Goal: Task Accomplishment & Management: Manage account settings

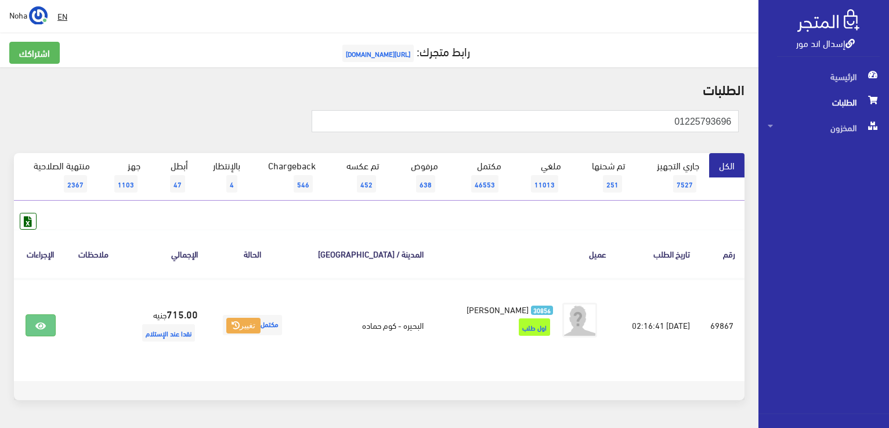
click at [529, 230] on th "عميل" at bounding box center [524, 254] width 183 height 48
drag, startPoint x: 636, startPoint y: 118, endPoint x: 890, endPoint y: 122, distance: 254.1
click at [888, 122] on html "إسدال اند مور الرئيسية الطلبات" at bounding box center [444, 214] width 889 height 428
paste input "01096507973"
type input "0 0109650797"
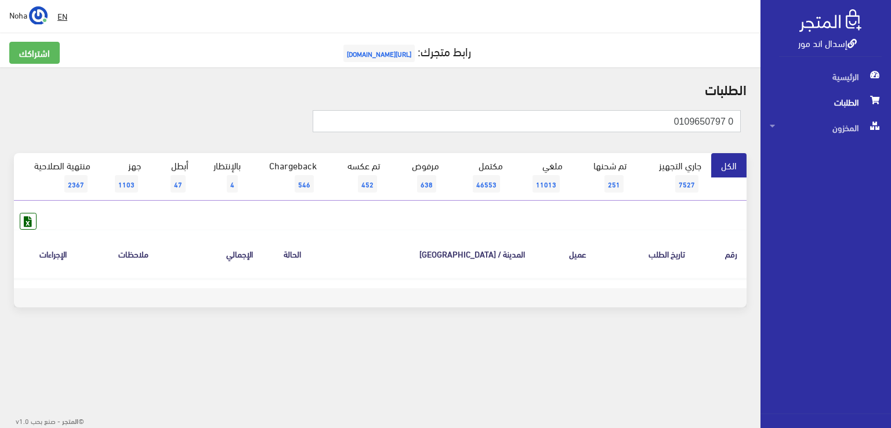
drag, startPoint x: 729, startPoint y: 122, endPoint x: 745, endPoint y: 122, distance: 16.2
click at [745, 122] on div "0 0109650797" at bounding box center [503, 125] width 490 height 31
type input "0109650797"
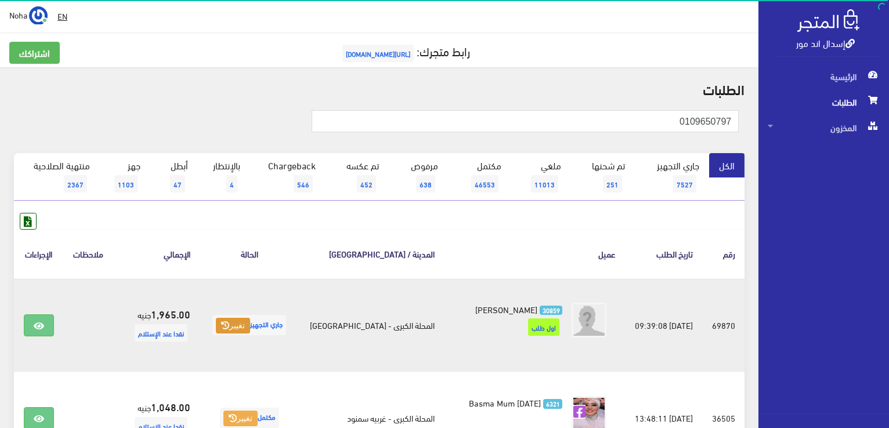
drag, startPoint x: 0, startPoint y: 0, endPoint x: 230, endPoint y: 328, distance: 400.6
click at [229, 328] on icon at bounding box center [225, 325] width 8 height 8
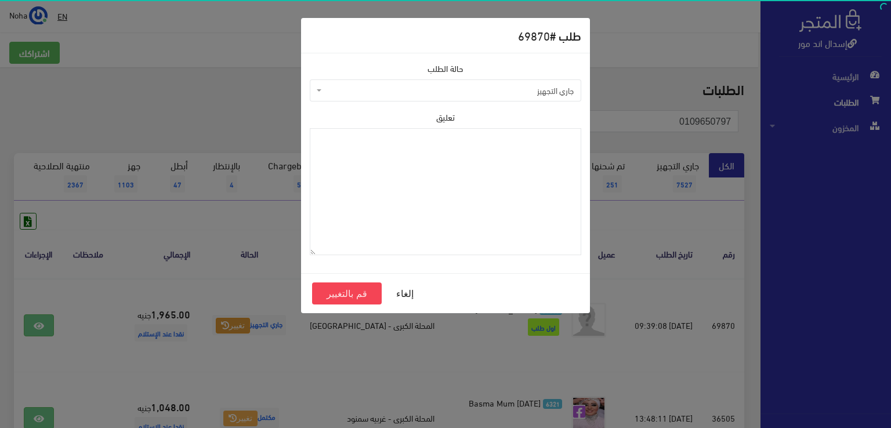
click at [438, 77] on div "حالة الطلب جاري التجهيز تم شحنها ملغي مكتمل مرفوض تم عكس الإلغاء فشل تم رد المب…" at bounding box center [445, 81] width 271 height 39
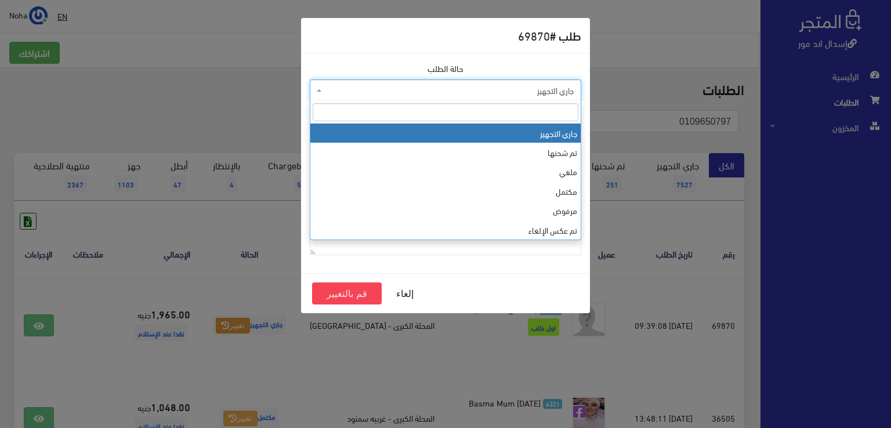
click at [454, 94] on span "جاري التجهيز" at bounding box center [448, 91] width 249 height 12
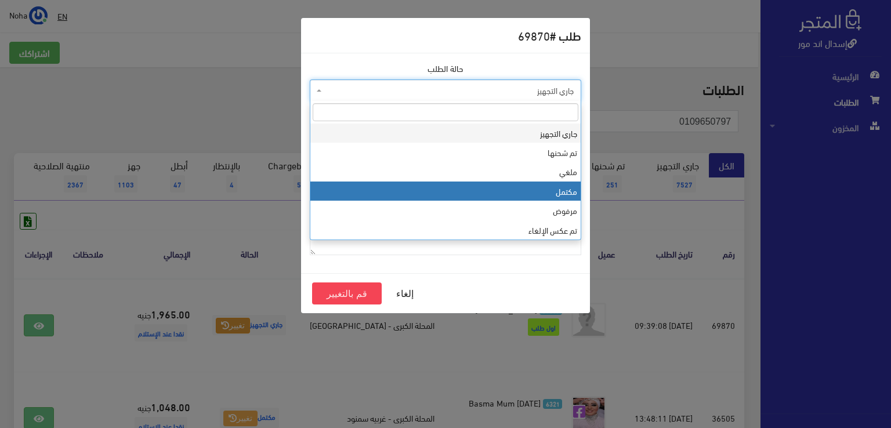
select select "4"
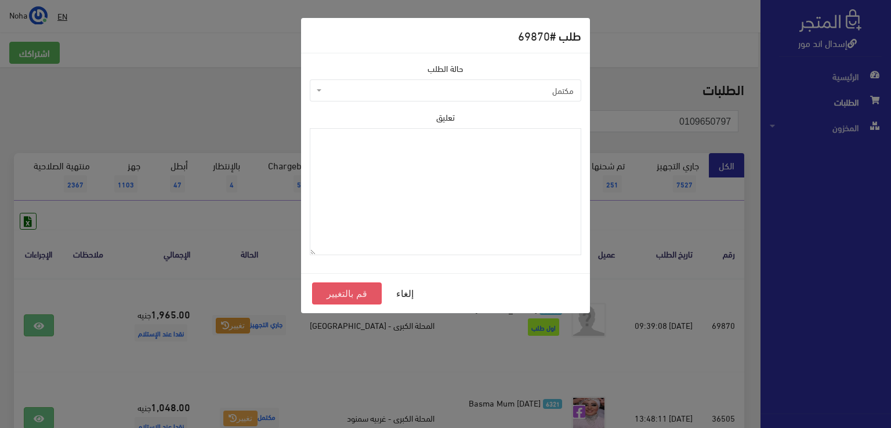
click at [357, 291] on button "قم بالتغيير" at bounding box center [347, 294] width 70 height 22
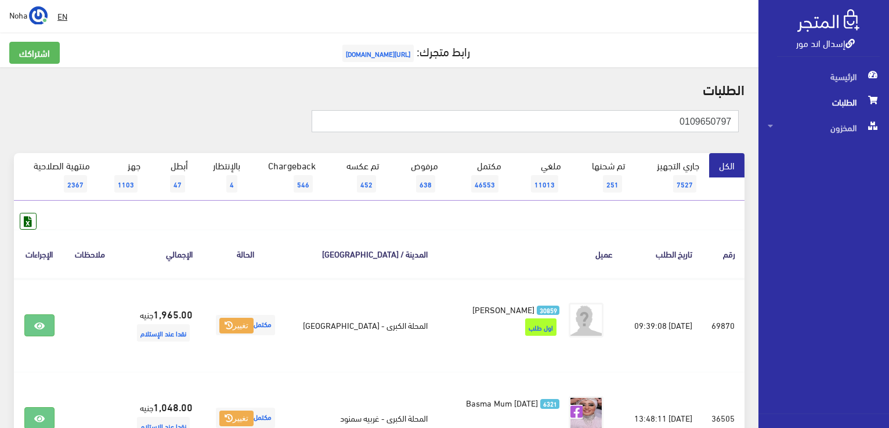
drag, startPoint x: 671, startPoint y: 119, endPoint x: 744, endPoint y: 131, distance: 74.6
click at [744, 131] on div "0109650797" at bounding box center [501, 125] width 488 height 31
paste input "12919911"
type input "01012919911"
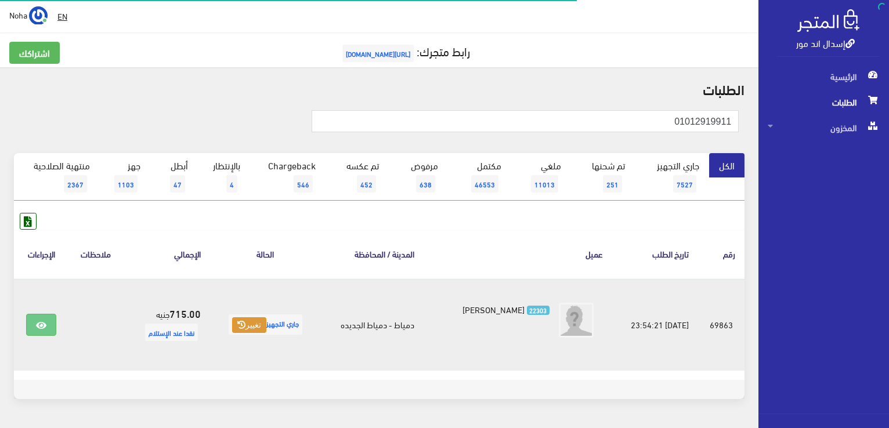
click at [241, 328] on icon at bounding box center [241, 325] width 8 height 8
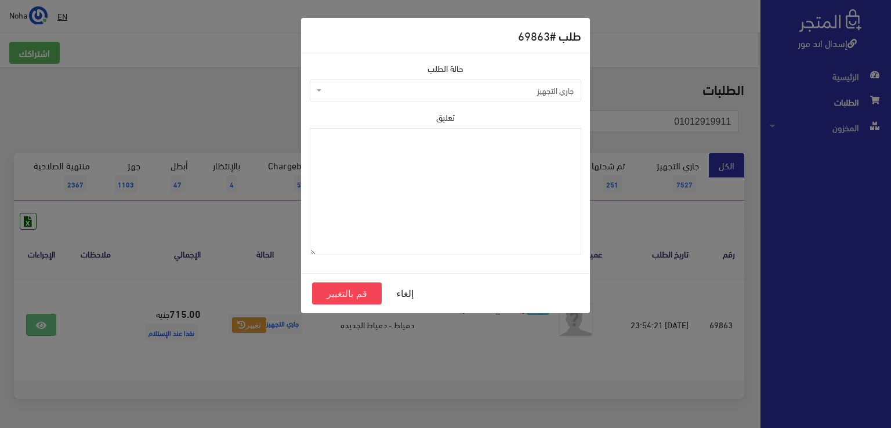
click at [420, 92] on span "جاري التجهيز" at bounding box center [448, 91] width 249 height 12
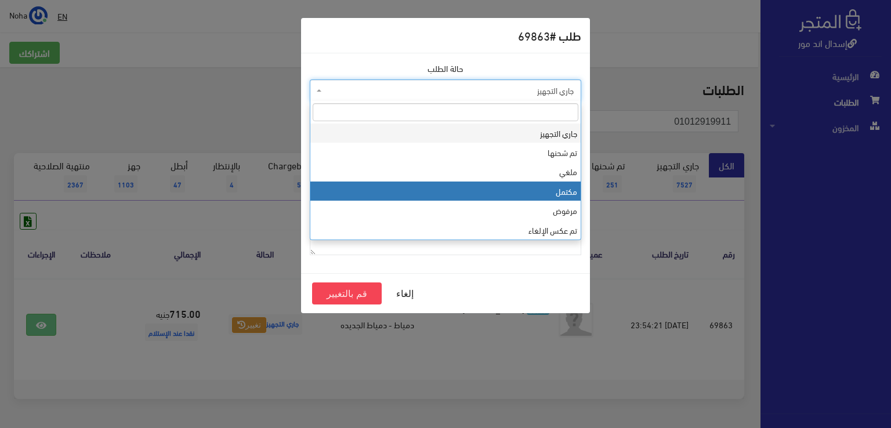
select select "4"
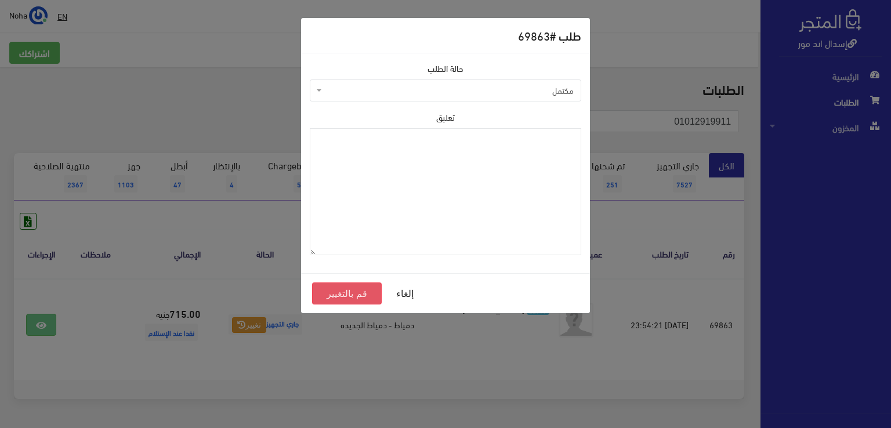
click at [360, 284] on button "قم بالتغيير" at bounding box center [347, 294] width 70 height 22
click at [353, 291] on button "قم بالتغيير" at bounding box center [347, 294] width 70 height 22
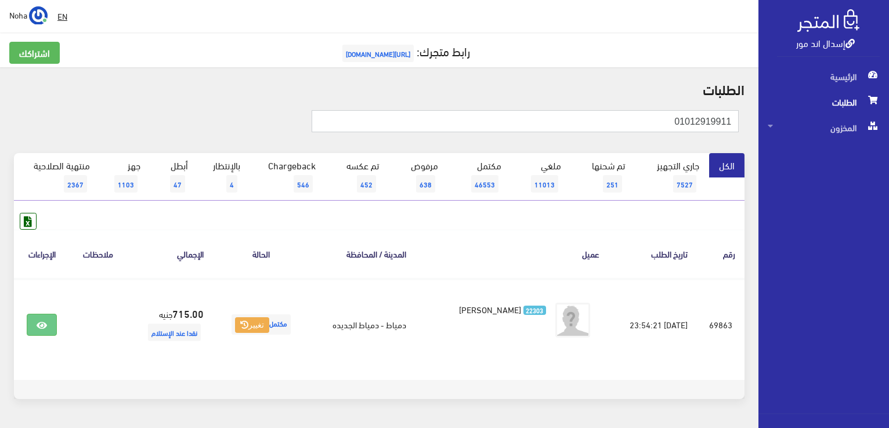
drag, startPoint x: 640, startPoint y: 126, endPoint x: 890, endPoint y: 137, distance: 250.3
click at [888, 137] on html "إسدال اند مور الرئيسية الطلبات" at bounding box center [444, 214] width 889 height 428
paste input "507542557"
type input "01507542557"
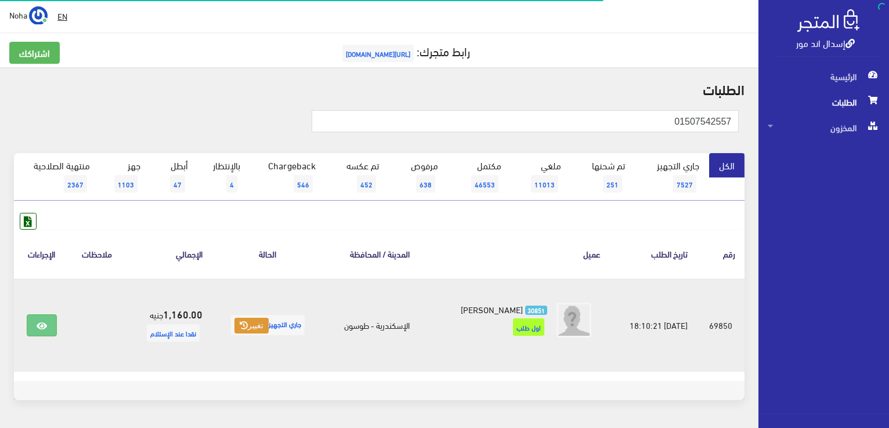
click at [247, 329] on button "تغيير" at bounding box center [251, 326] width 34 height 16
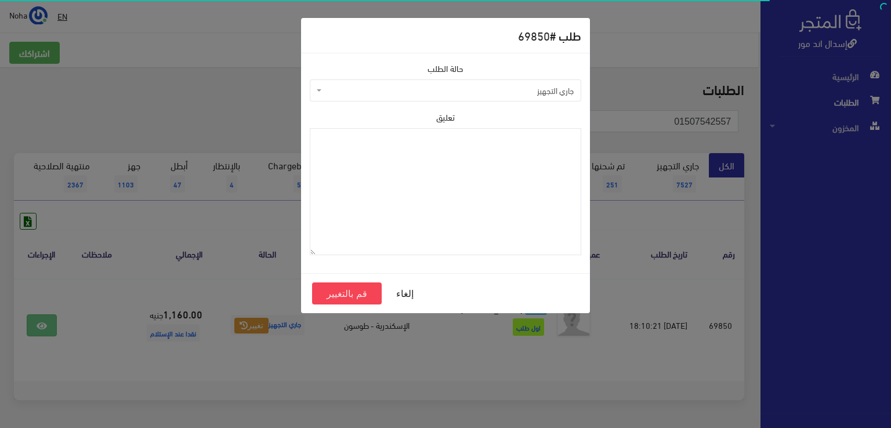
click at [359, 102] on div "حالة الطلب جاري التجهيز تم شحنها ملغي مكتمل مرفوض تم عكس الإلغاء فشل تم رد المب…" at bounding box center [445, 163] width 285 height 202
click at [364, 97] on span "جاري التجهيز" at bounding box center [445, 90] width 271 height 22
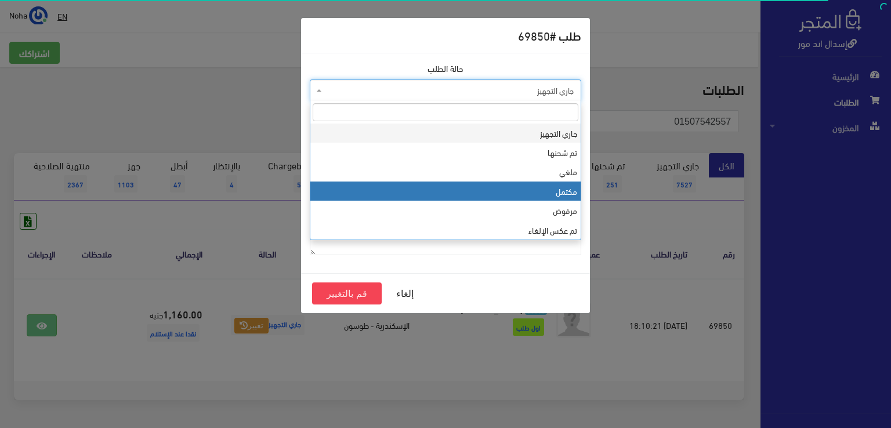
select select "4"
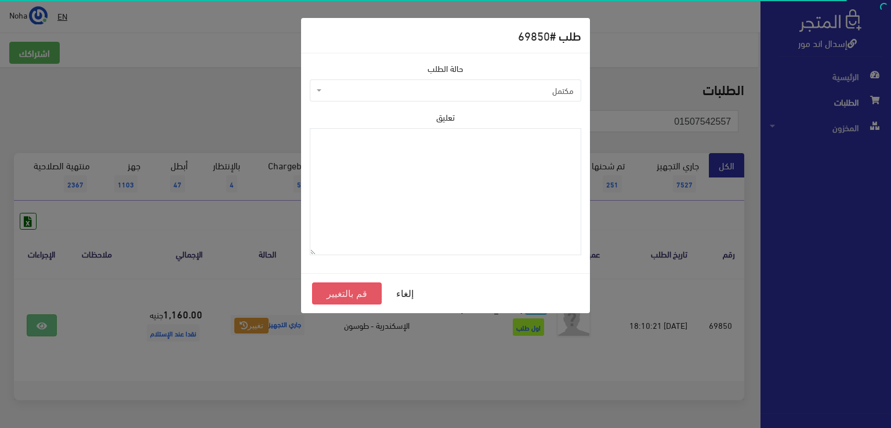
click at [318, 295] on button "قم بالتغيير" at bounding box center [347, 294] width 70 height 22
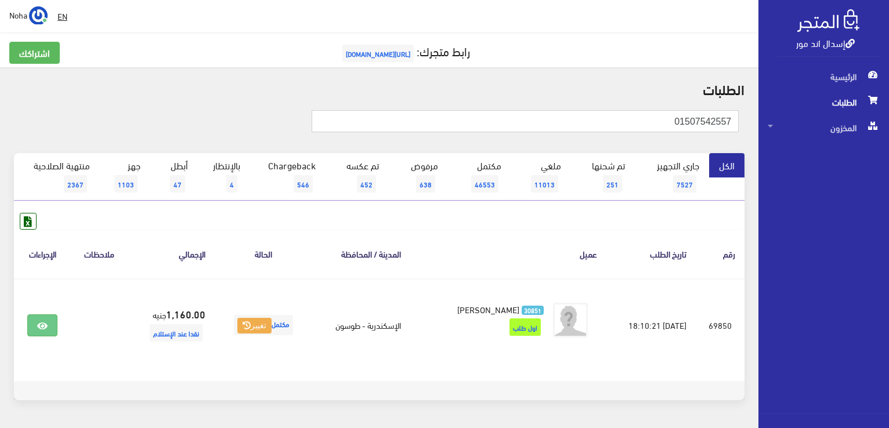
drag, startPoint x: 650, startPoint y: 127, endPoint x: 736, endPoint y: 118, distance: 86.3
click at [736, 118] on input "01507542557" at bounding box center [525, 121] width 427 height 22
paste input "111157000"
type input "01111157000"
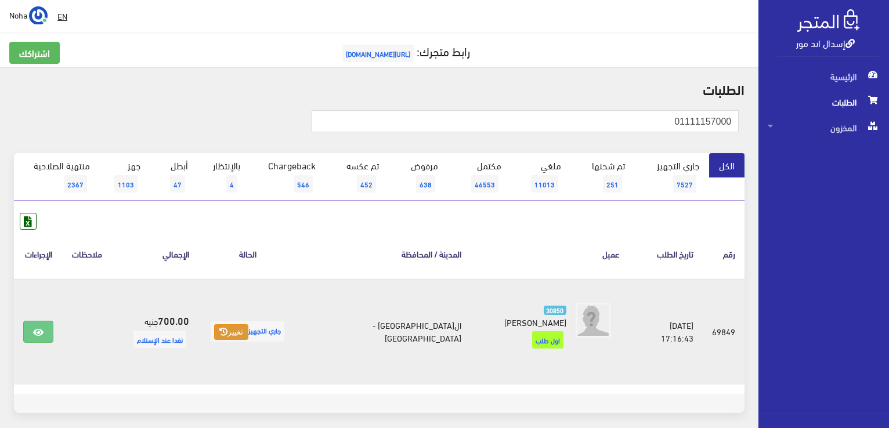
click at [248, 329] on button "تغيير" at bounding box center [231, 332] width 34 height 16
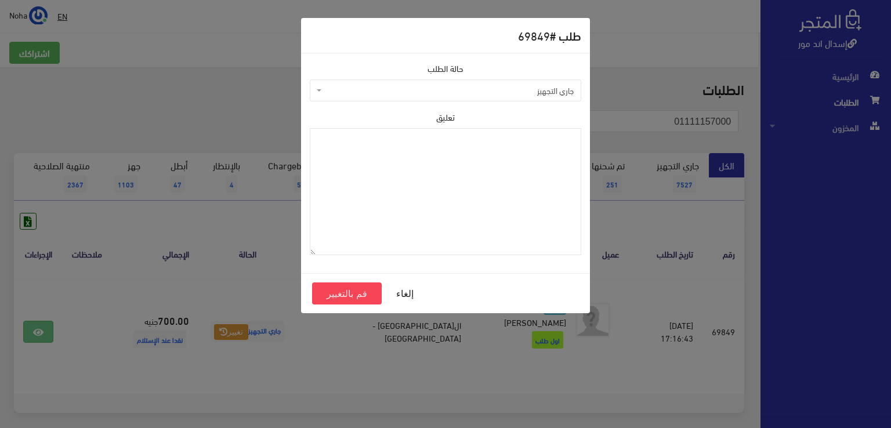
click at [529, 89] on span "جاري التجهيز" at bounding box center [448, 91] width 249 height 12
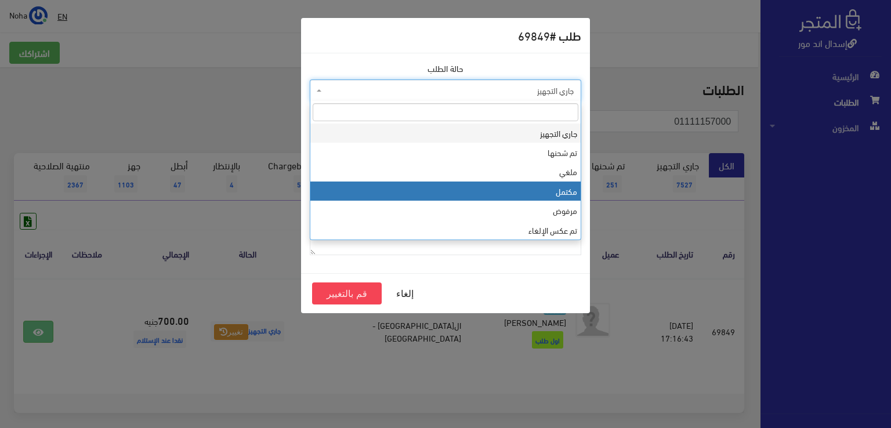
select select "4"
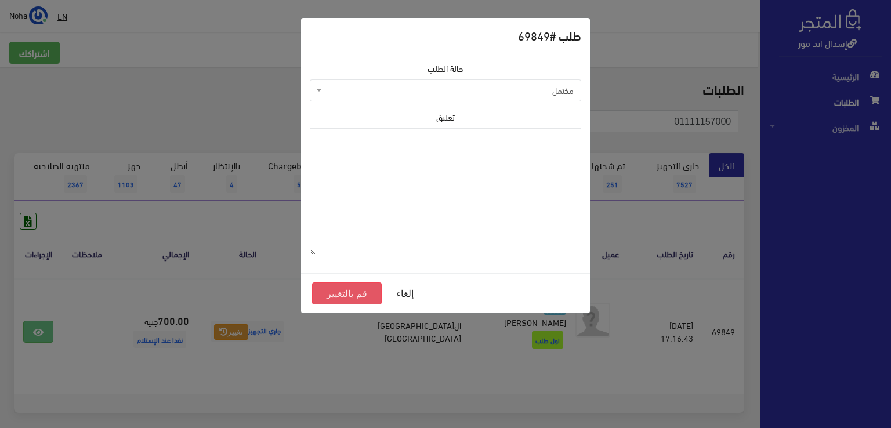
click at [364, 296] on button "قم بالتغيير" at bounding box center [347, 294] width 70 height 22
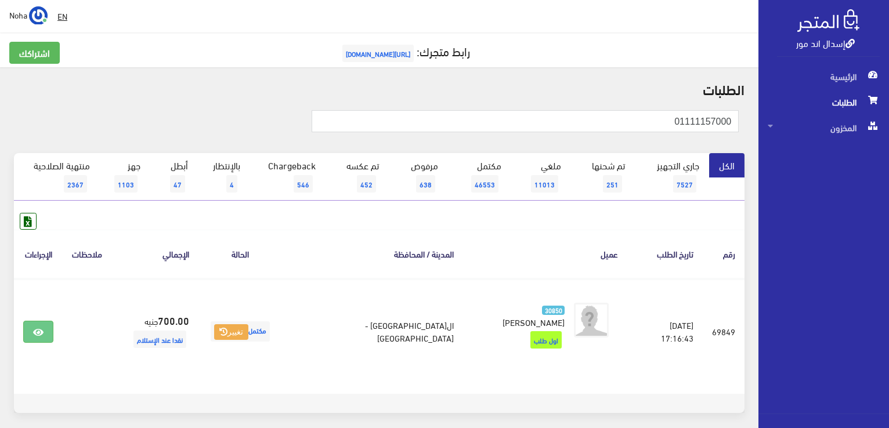
click at [531, 230] on th "عميل" at bounding box center [545, 254] width 164 height 48
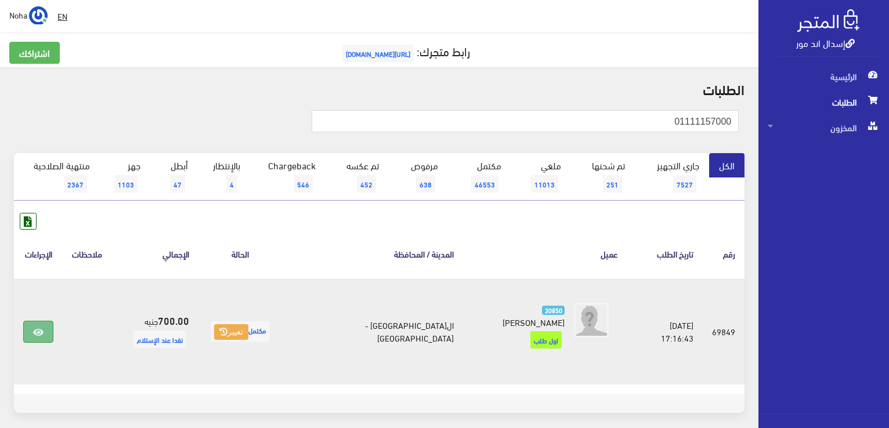
click at [44, 328] on icon at bounding box center [38, 332] width 10 height 9
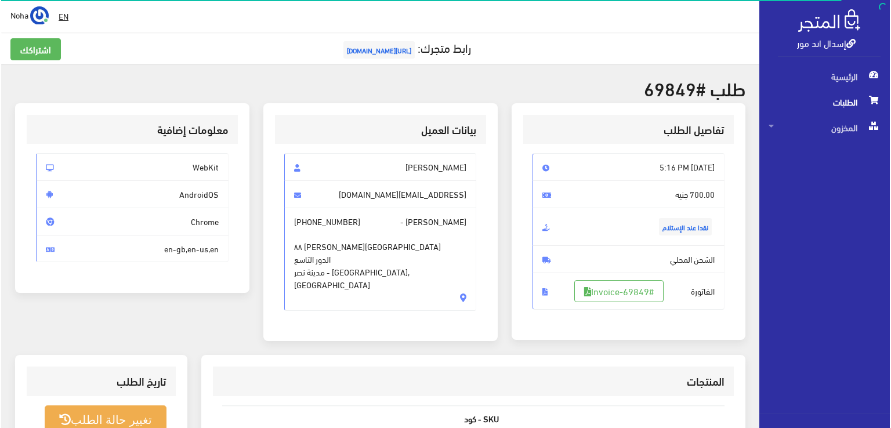
scroll to position [290, 0]
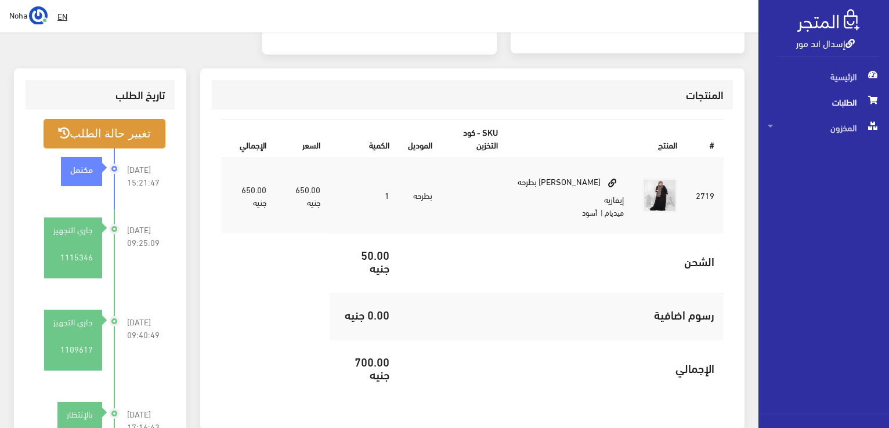
click at [118, 126] on button "تغيير حالة الطلب" at bounding box center [105, 134] width 122 height 30
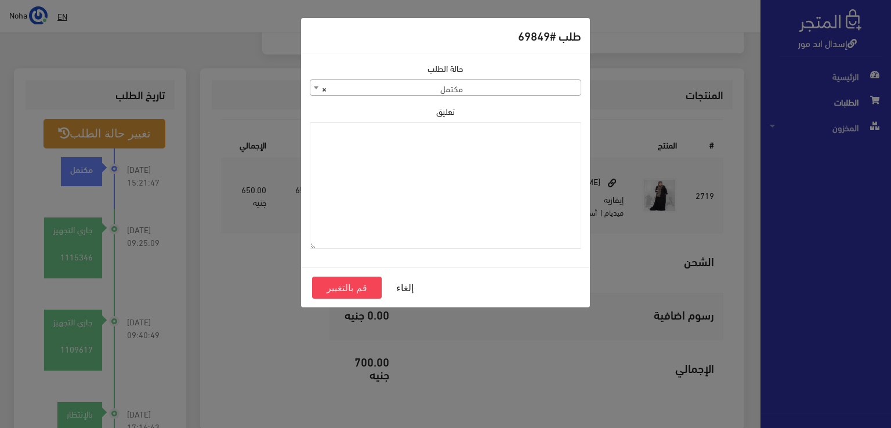
click at [339, 88] on span "× مكتمل" at bounding box center [445, 88] width 270 height 16
select select "1"
click at [332, 284] on button "قم بالتغيير" at bounding box center [347, 288] width 70 height 22
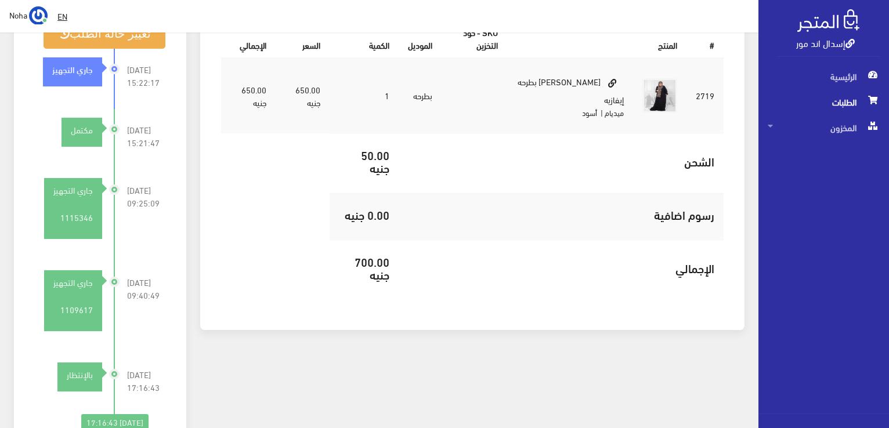
scroll to position [406, 0]
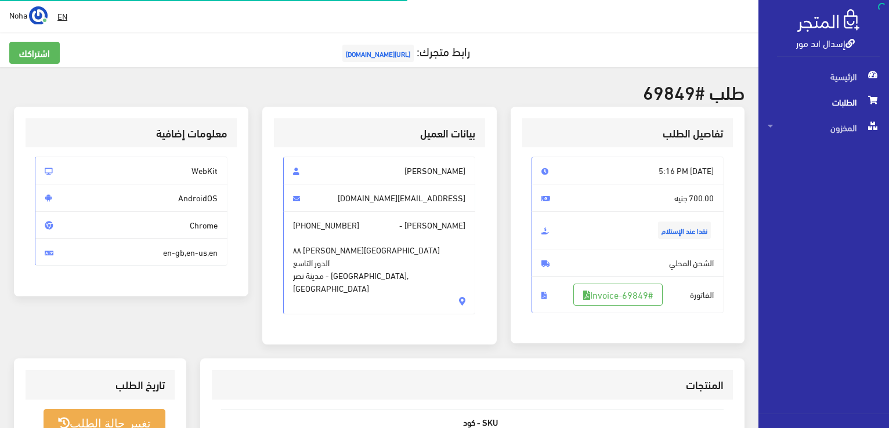
scroll to position [278, 0]
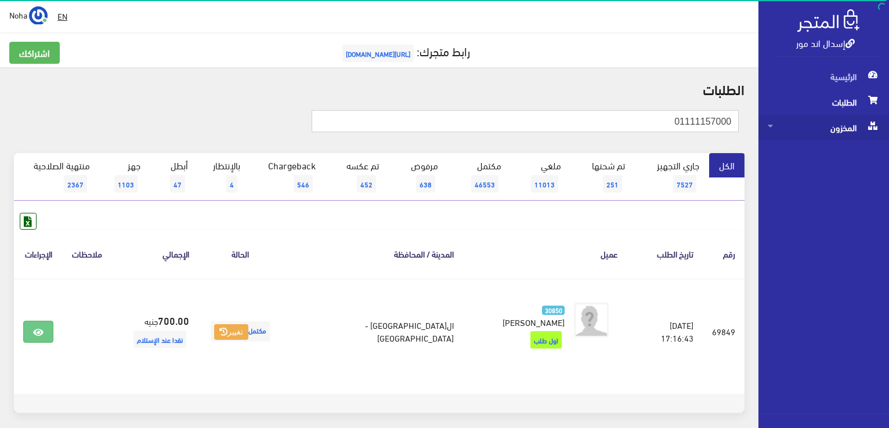
drag, startPoint x: 666, startPoint y: 121, endPoint x: 877, endPoint y: 126, distance: 210.6
click at [877, 126] on div "إسدال اند مور الرئيسية الطلبات المخزون" at bounding box center [444, 239] width 889 height 478
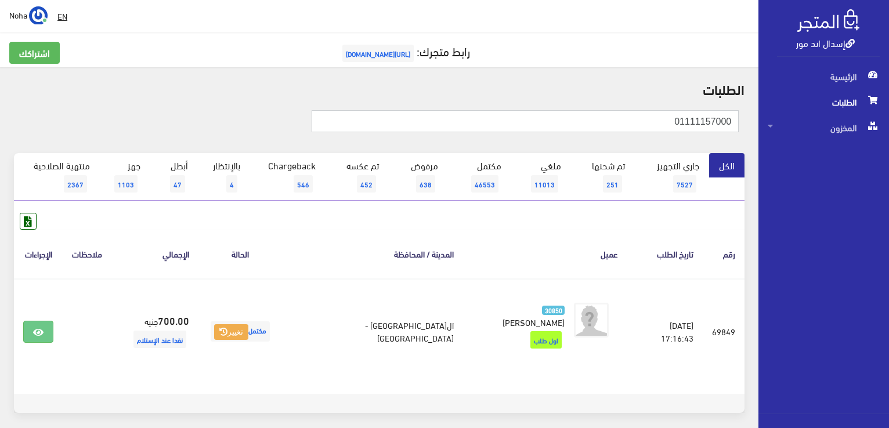
paste input "01060730325"
type input "01060730325"
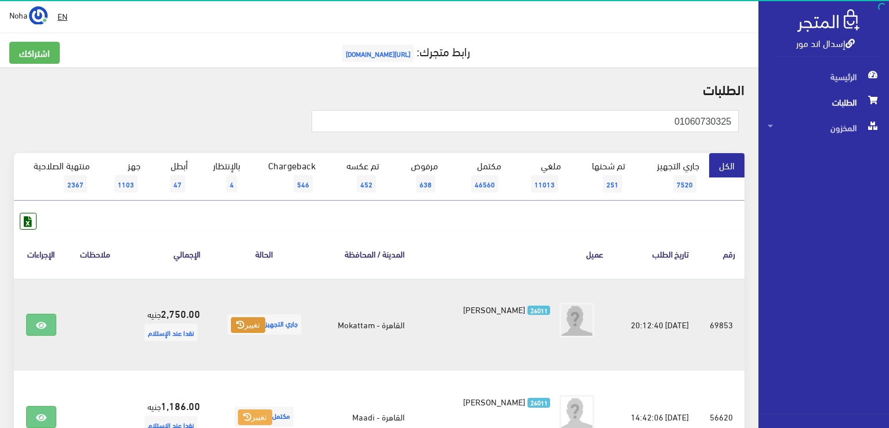
click at [239, 331] on button "تغيير" at bounding box center [248, 325] width 34 height 16
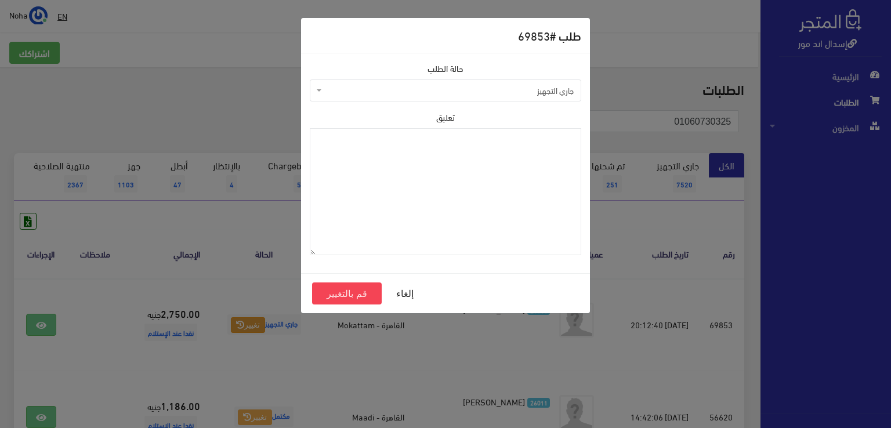
click at [441, 88] on span "جاري التجهيز" at bounding box center [448, 91] width 249 height 12
click at [485, 86] on span "مرفوض" at bounding box center [448, 91] width 249 height 12
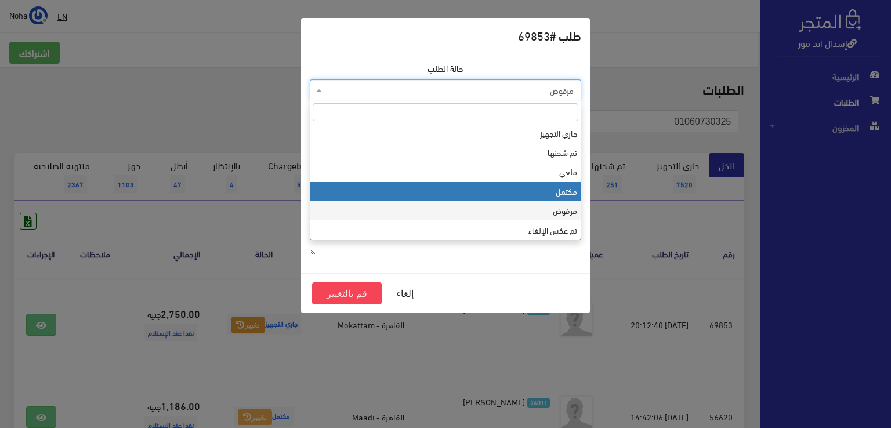
select select "4"
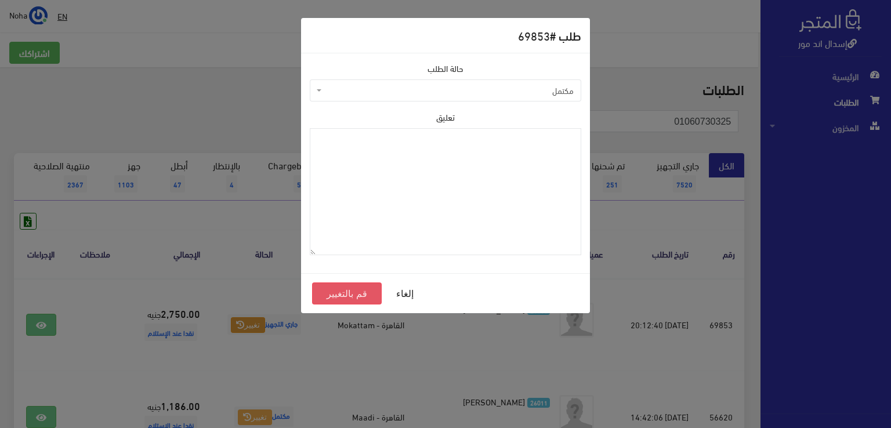
click at [366, 291] on button "قم بالتغيير" at bounding box center [347, 294] width 70 height 22
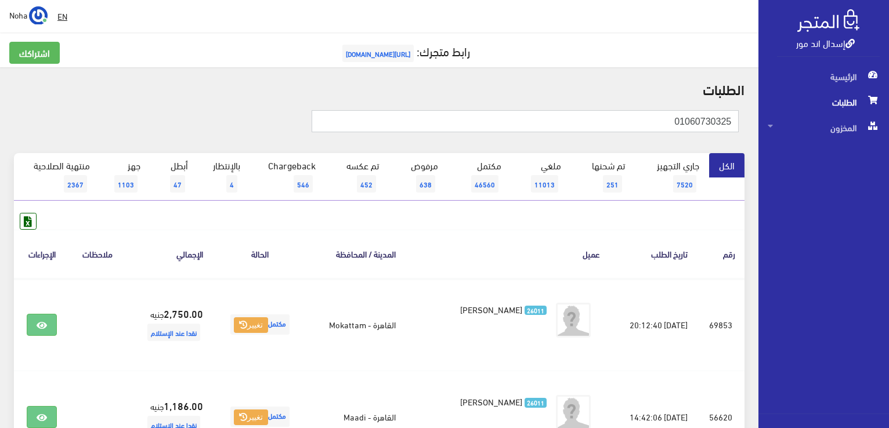
drag, startPoint x: 666, startPoint y: 118, endPoint x: 890, endPoint y: 120, distance: 224.5
click at [888, 120] on html "إسدال اند مور الرئيسية الطلبات" at bounding box center [444, 214] width 889 height 428
paste input "01091145057"
type input "01091145057"
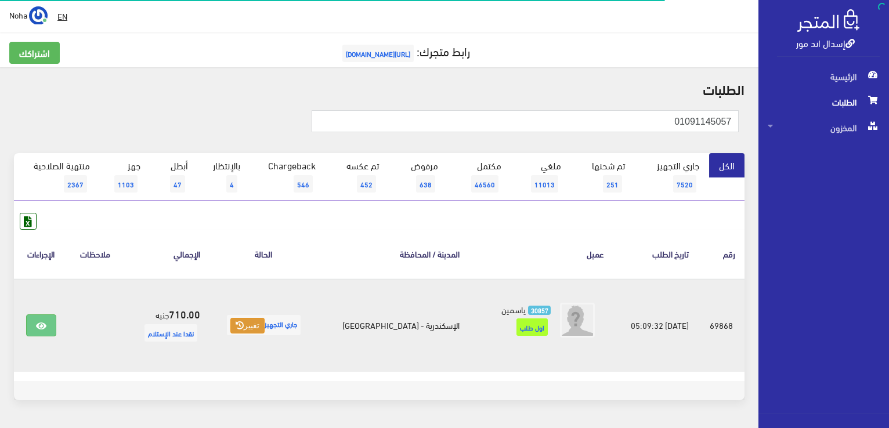
click at [265, 323] on button "تغيير" at bounding box center [247, 326] width 34 height 16
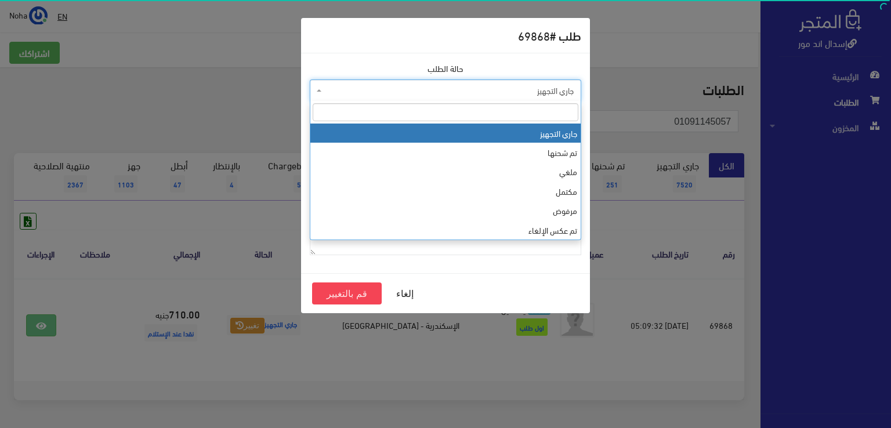
click at [388, 92] on span "جاري التجهيز" at bounding box center [448, 91] width 249 height 12
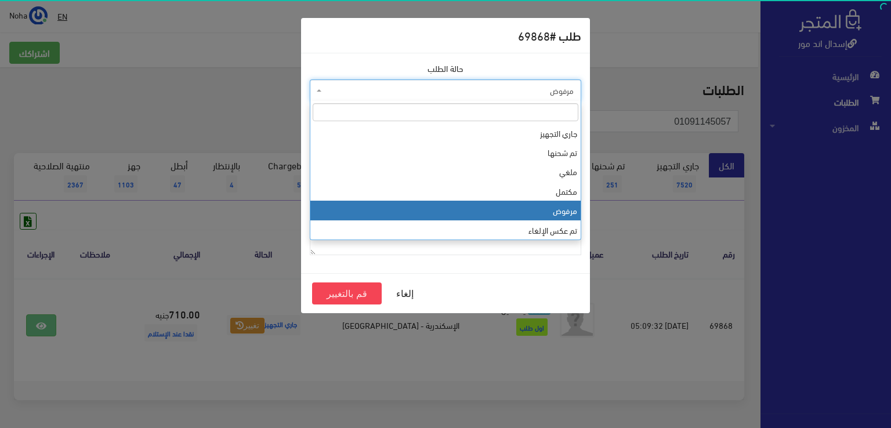
click at [403, 82] on span "مرفوض" at bounding box center [445, 90] width 271 height 22
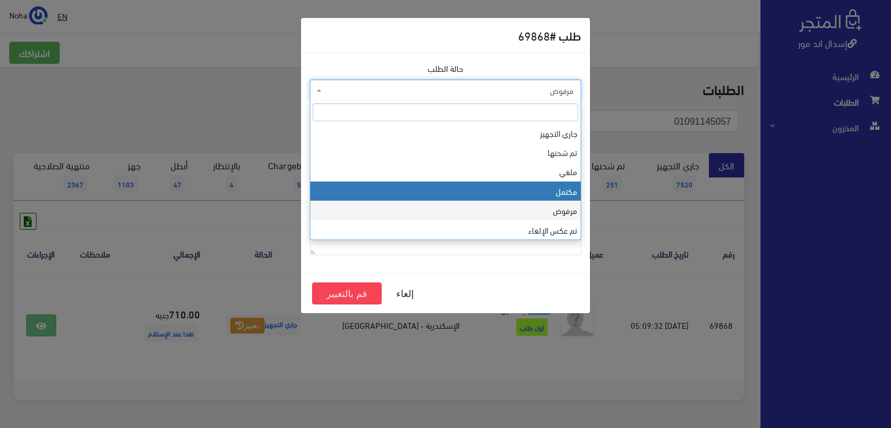
select select "4"
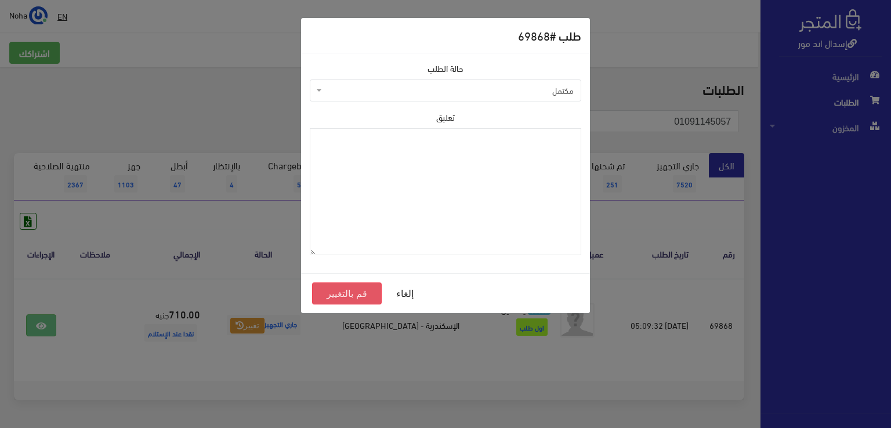
click at [332, 287] on button "قم بالتغيير" at bounding box center [347, 294] width 70 height 22
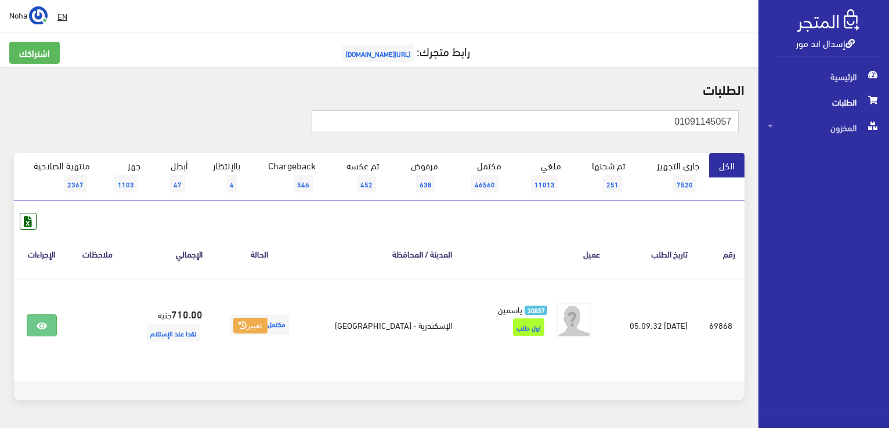
drag, startPoint x: 597, startPoint y: 118, endPoint x: 888, endPoint y: 110, distance: 290.7
click at [888, 110] on div "إسدال اند مور الرئيسية الطلبات المخزون" at bounding box center [444, 232] width 889 height 465
paste input "01061456268"
type input "01061456268"
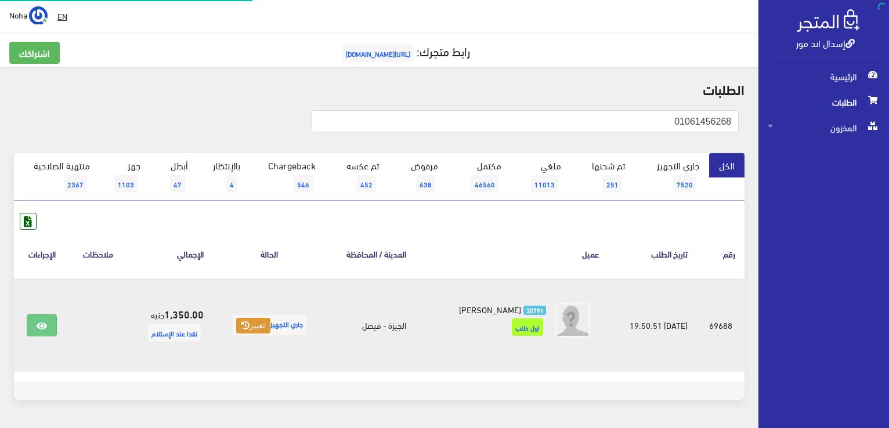
click at [257, 321] on button "تغيير" at bounding box center [253, 326] width 34 height 16
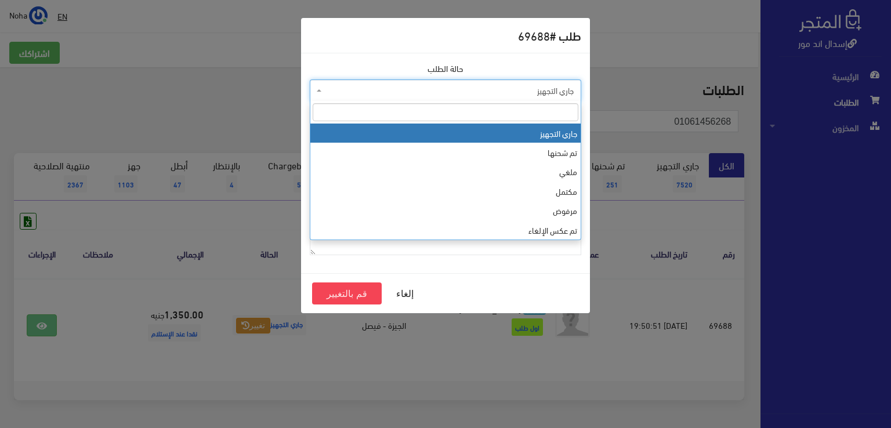
click at [404, 86] on span "جاري التجهيز" at bounding box center [448, 91] width 249 height 12
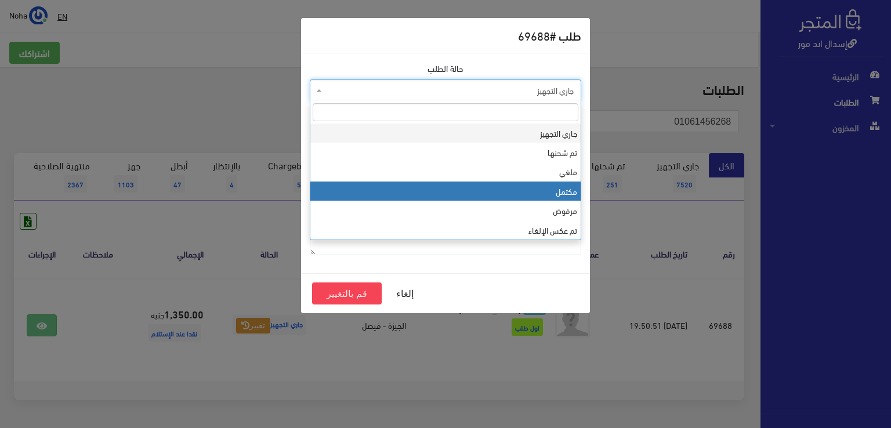
select select "4"
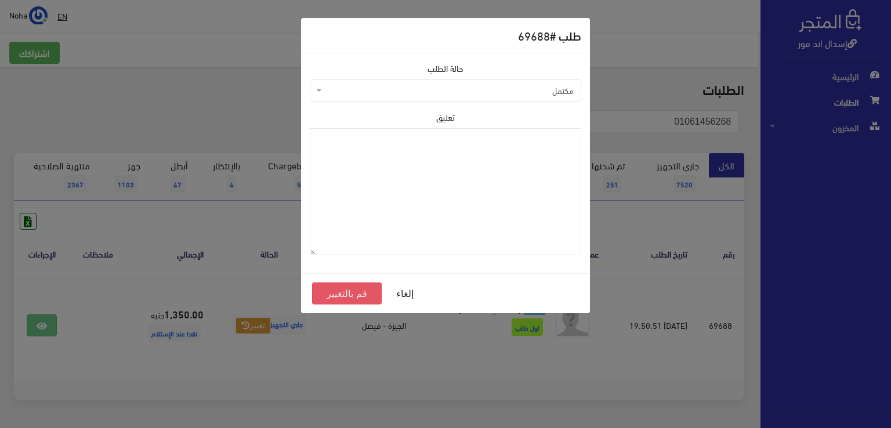
click at [371, 294] on button "قم بالتغيير" at bounding box center [347, 294] width 70 height 22
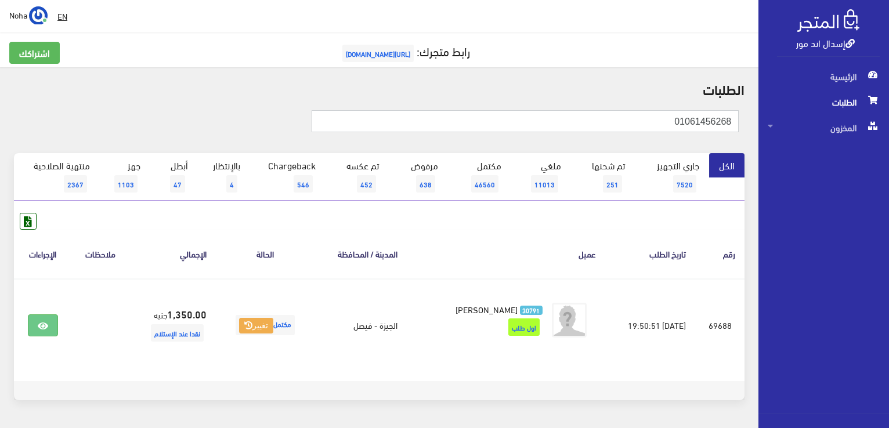
drag, startPoint x: 618, startPoint y: 121, endPoint x: 805, endPoint y: 150, distance: 189.1
click at [805, 150] on div "إسدال اند مور الرئيسية الطلبات المخزون" at bounding box center [444, 232] width 889 height 465
paste input "01015445476"
drag, startPoint x: 554, startPoint y: 122, endPoint x: 879, endPoint y: 136, distance: 325.2
click at [888, 139] on html "إسدال اند مور الرئيسية الطلبات" at bounding box center [444, 214] width 889 height 428
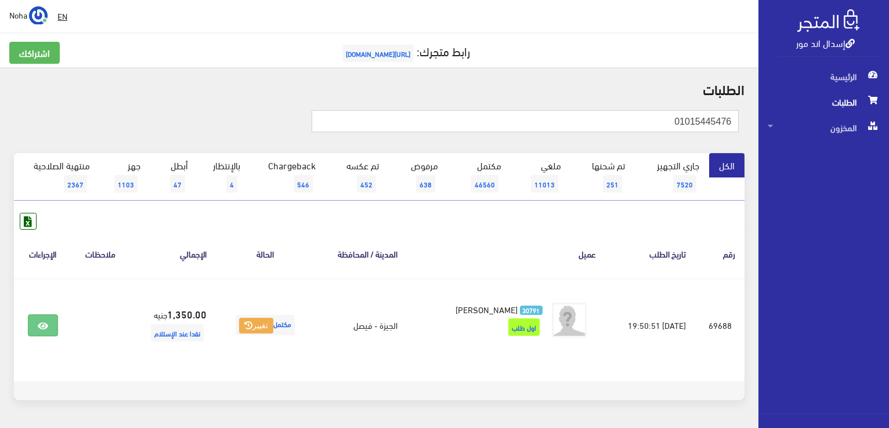
paste input "64848651"
type input "01064848651"
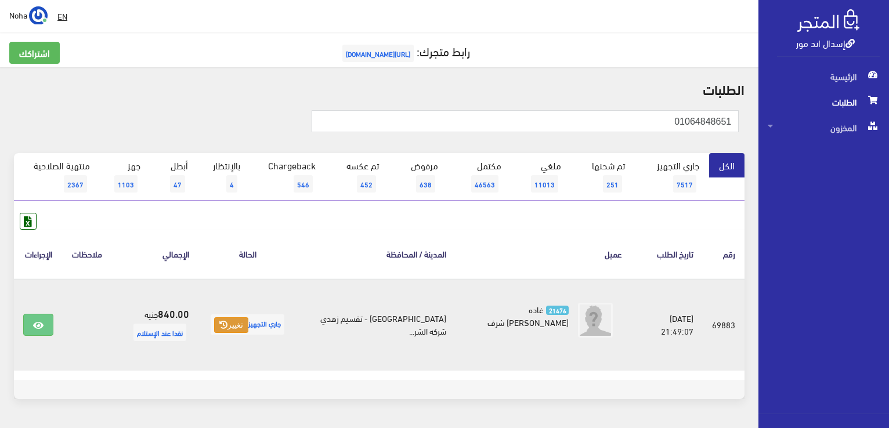
click at [237, 325] on button "تغيير" at bounding box center [231, 325] width 34 height 16
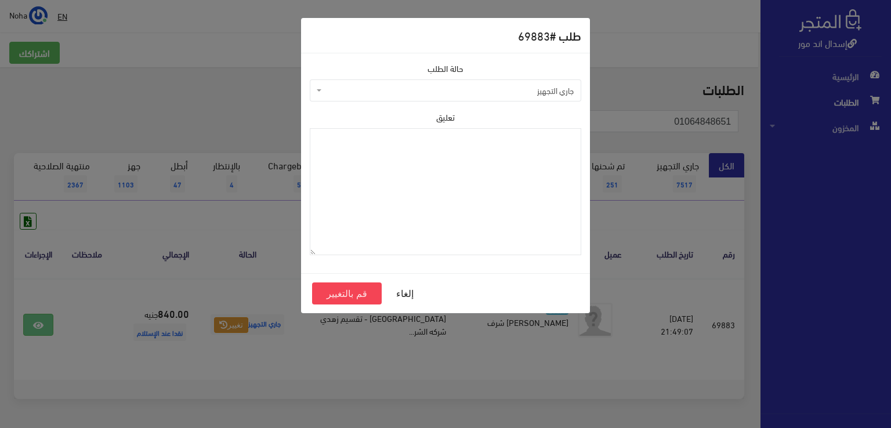
click at [388, 93] on span "جاري التجهيز" at bounding box center [448, 91] width 249 height 12
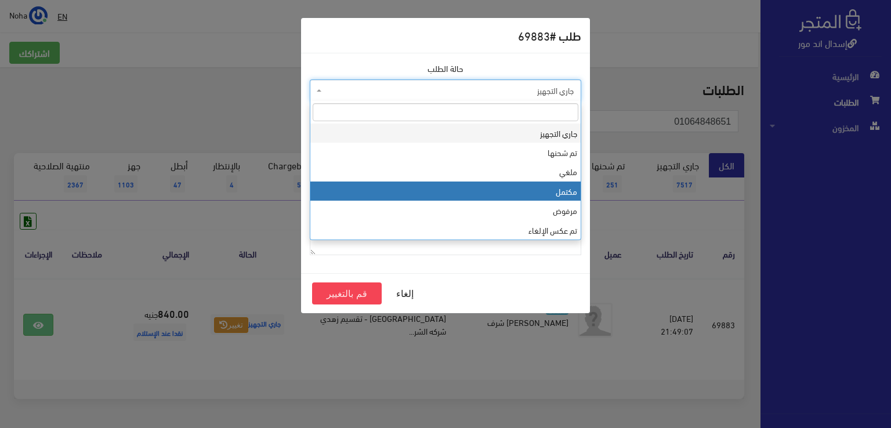
select select "4"
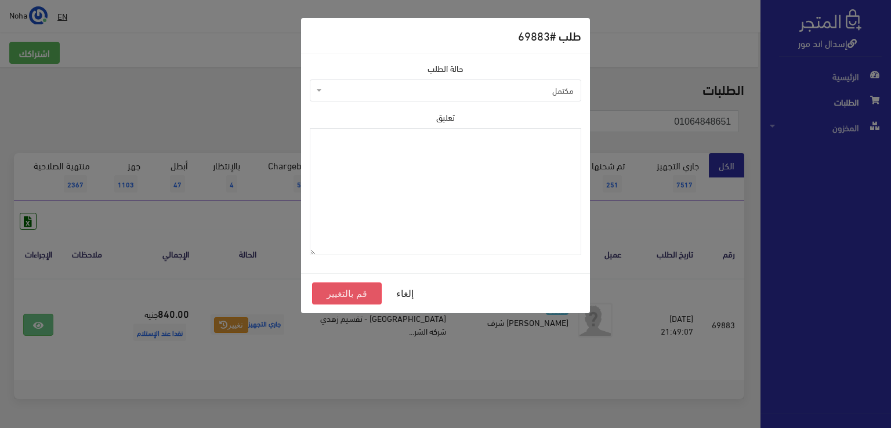
click at [348, 297] on button "قم بالتغيير" at bounding box center [347, 294] width 70 height 22
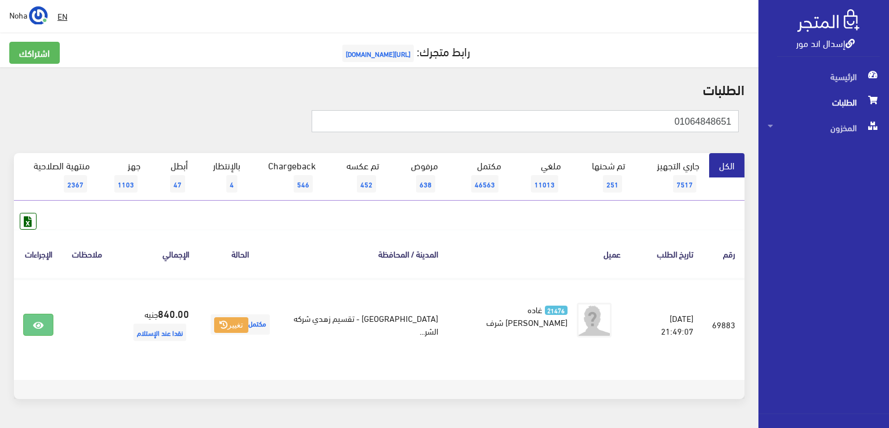
drag, startPoint x: 671, startPoint y: 121, endPoint x: 890, endPoint y: 121, distance: 219.9
click at [888, 121] on html "إسدال اند مور الرئيسية الطلبات" at bounding box center [444, 214] width 889 height 428
paste input "01200055195"
type input "01200055195"
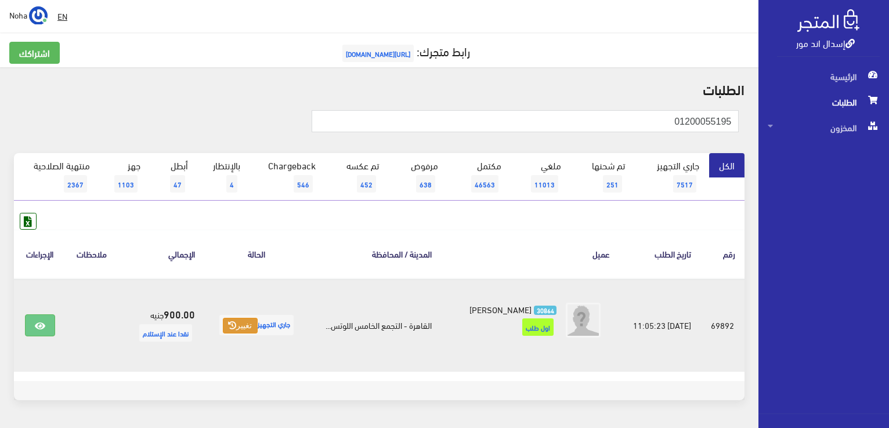
click at [233, 323] on button "تغيير" at bounding box center [240, 326] width 34 height 16
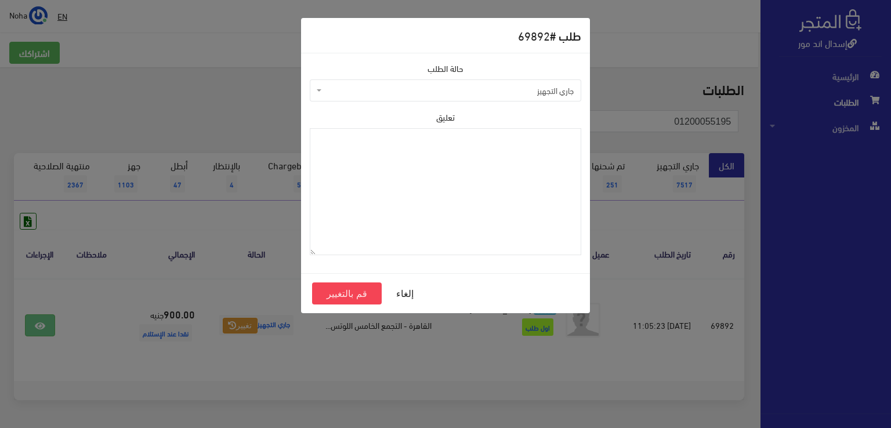
click at [357, 91] on span "جاري التجهيز" at bounding box center [448, 91] width 249 height 12
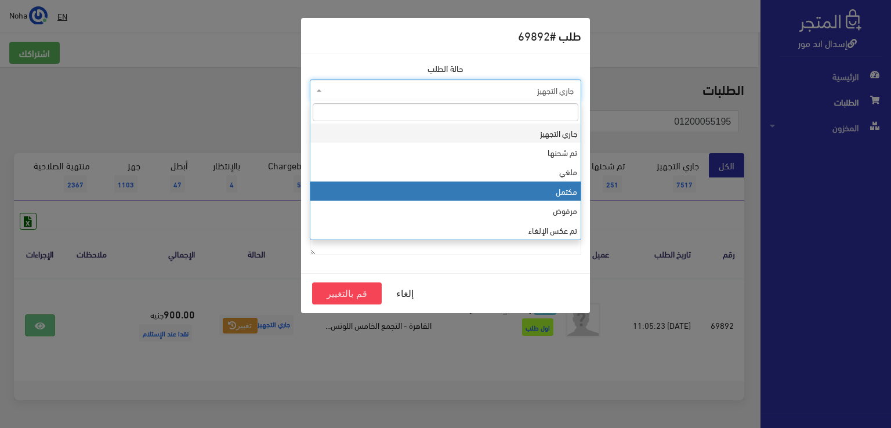
select select "4"
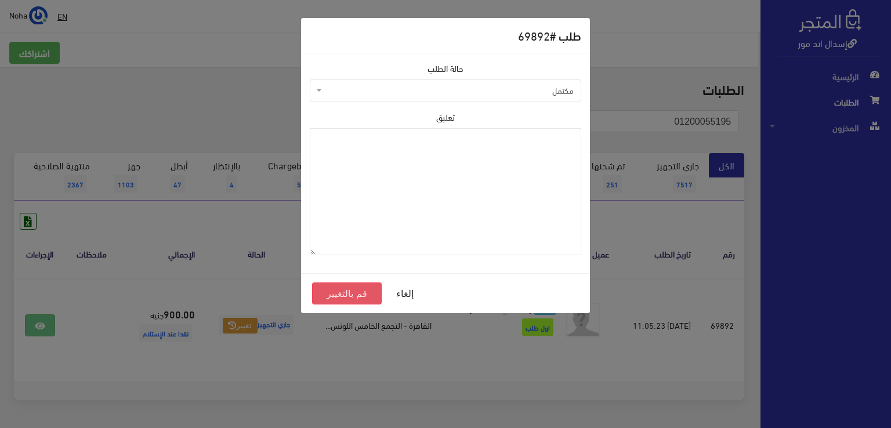
click at [355, 295] on button "قم بالتغيير" at bounding box center [347, 294] width 70 height 22
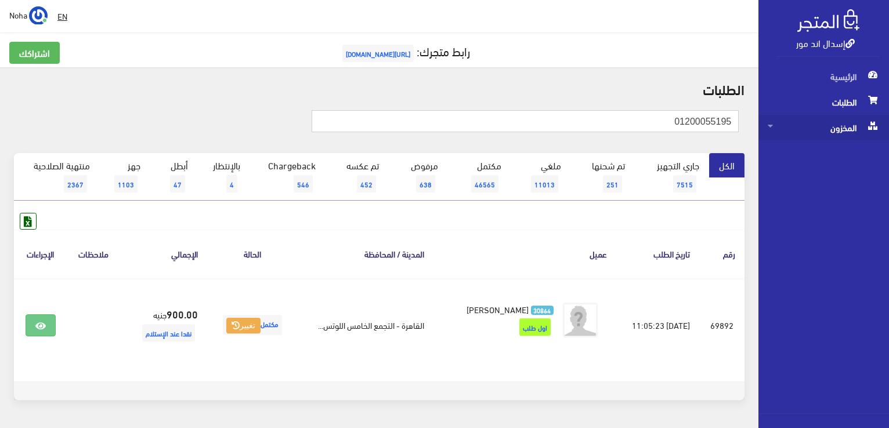
drag, startPoint x: 646, startPoint y: 115, endPoint x: 823, endPoint y: 126, distance: 177.8
click at [823, 126] on div "إسدال اند مور الرئيسية الطلبات المخزون" at bounding box center [444, 232] width 889 height 465
paste input "006974383"
type input "01006974383"
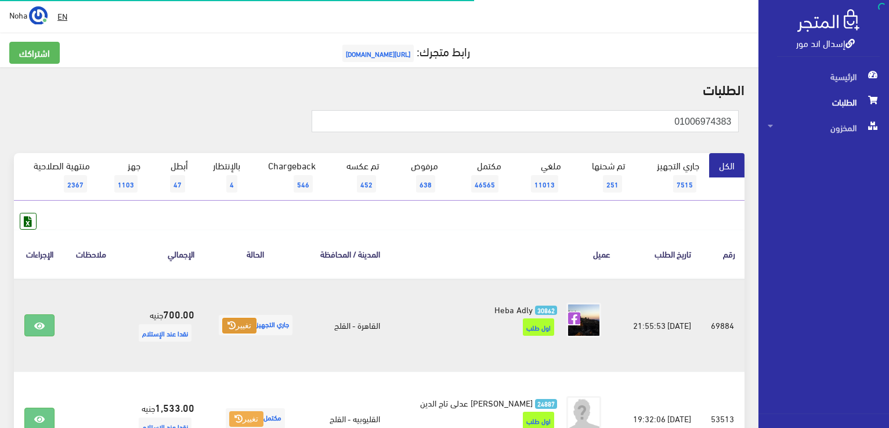
click at [255, 328] on button "تغيير" at bounding box center [239, 326] width 34 height 16
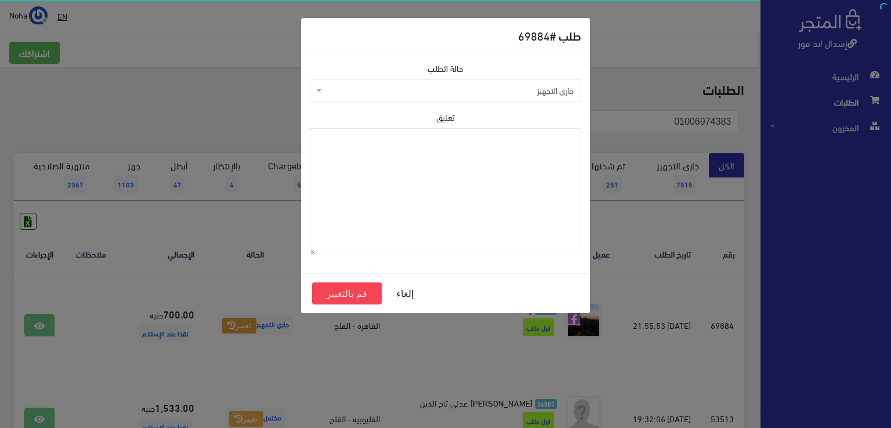
click at [356, 89] on span "جاري التجهيز" at bounding box center [448, 91] width 249 height 12
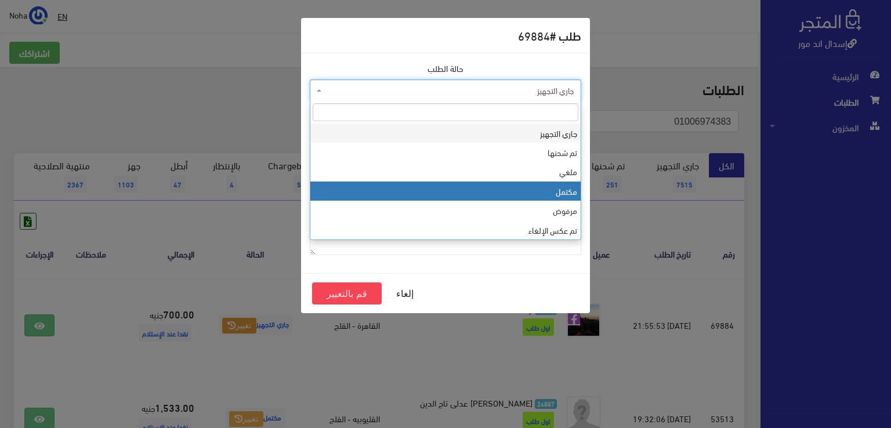
select select "4"
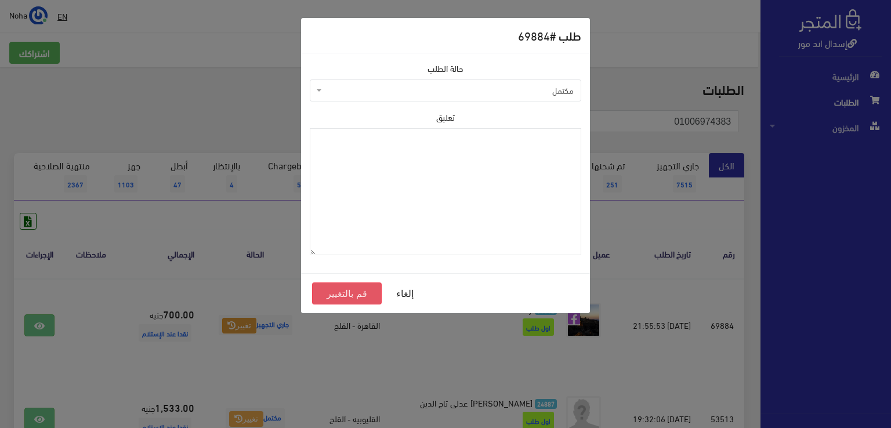
click at [353, 298] on button "قم بالتغيير" at bounding box center [347, 294] width 70 height 22
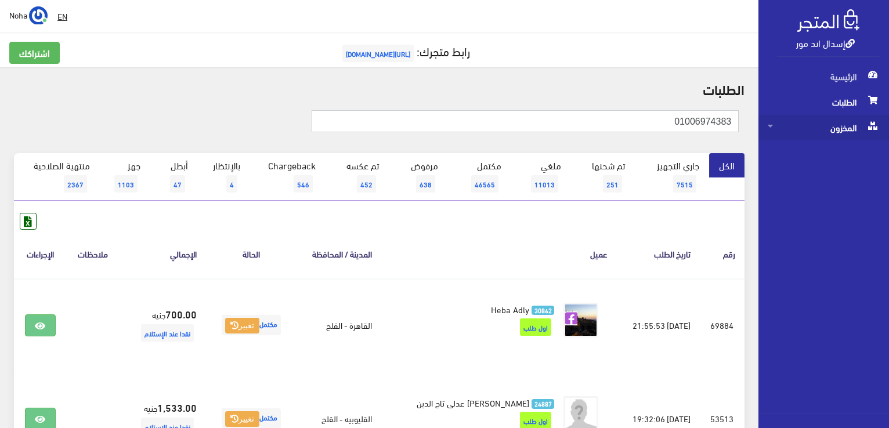
drag, startPoint x: 661, startPoint y: 127, endPoint x: 835, endPoint y: 124, distance: 174.1
click at [835, 124] on div "إسدال اند مور الرئيسية الطلبات المخزون" at bounding box center [444, 279] width 889 height 559
paste input "01201035088"
type input "01201035088"
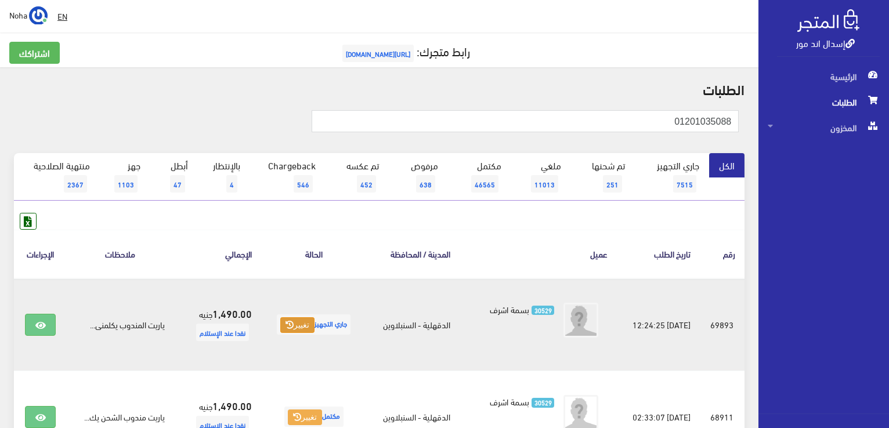
click at [299, 327] on button "تغيير" at bounding box center [297, 325] width 34 height 16
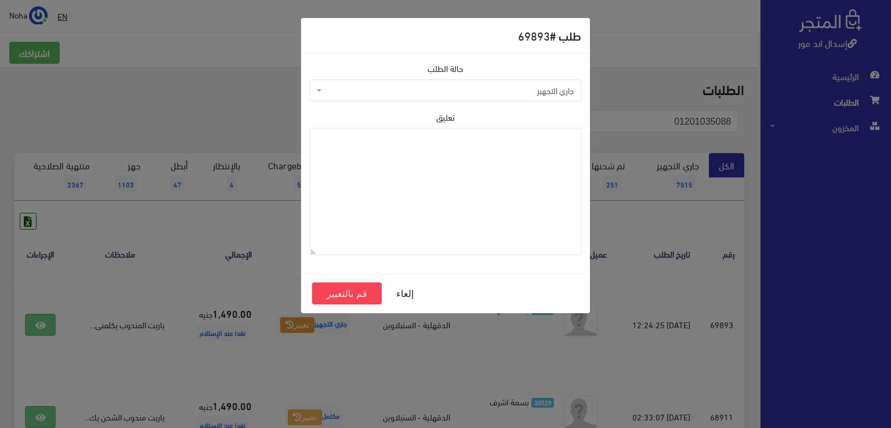
click at [356, 86] on span "جاري التجهيز" at bounding box center [448, 91] width 249 height 12
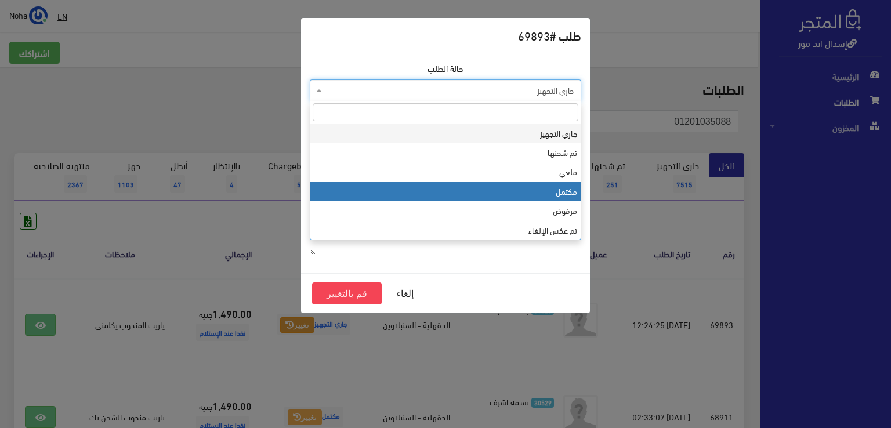
select select "4"
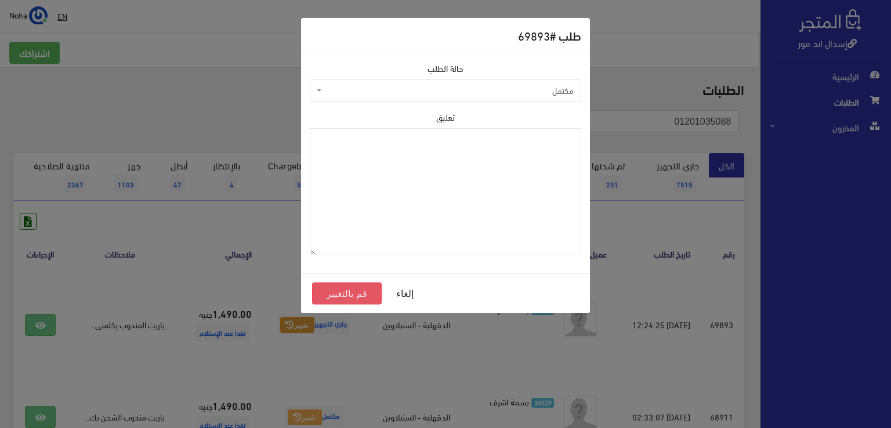
click at [360, 295] on button "قم بالتغيير" at bounding box center [347, 294] width 70 height 22
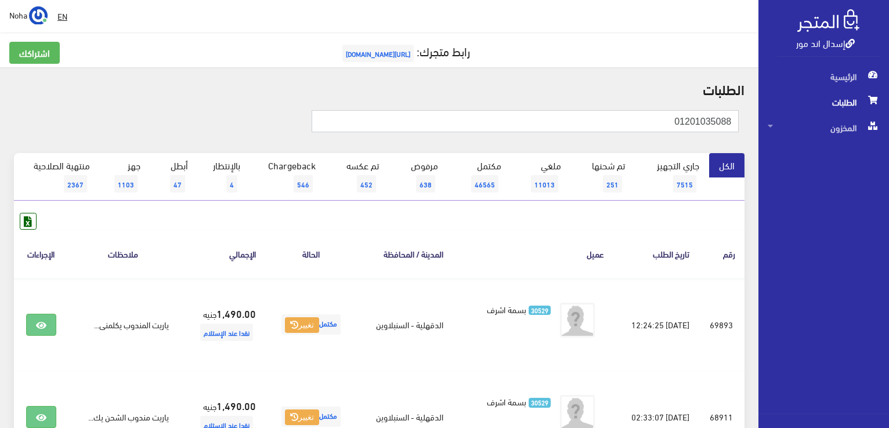
drag, startPoint x: 671, startPoint y: 121, endPoint x: 890, endPoint y: 136, distance: 219.8
click at [888, 136] on html "إسدال اند مور الرئيسية الطلبات" at bounding box center [444, 214] width 889 height 428
paste input "01007417191"
type input "01007417191"
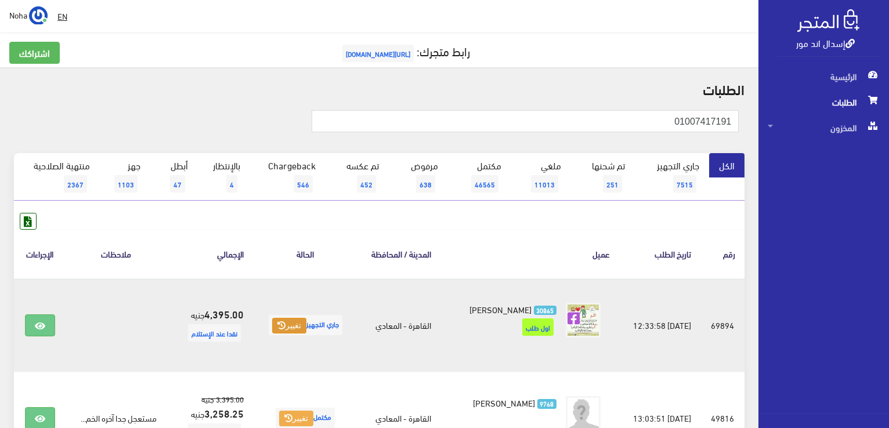
click at [295, 321] on button "تغيير" at bounding box center [289, 326] width 34 height 16
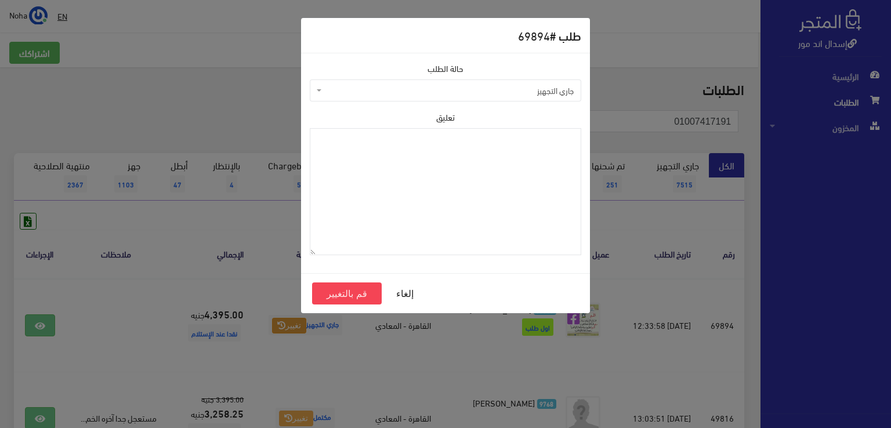
click at [401, 85] on span "جاري التجهيز" at bounding box center [448, 91] width 249 height 12
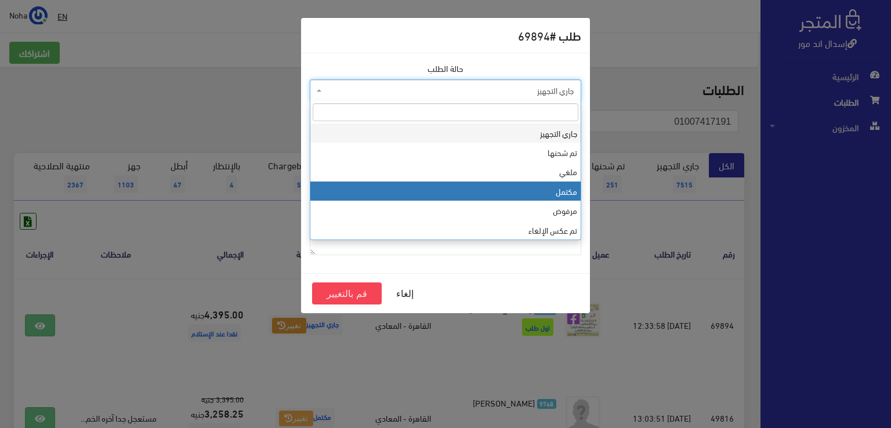
select select "4"
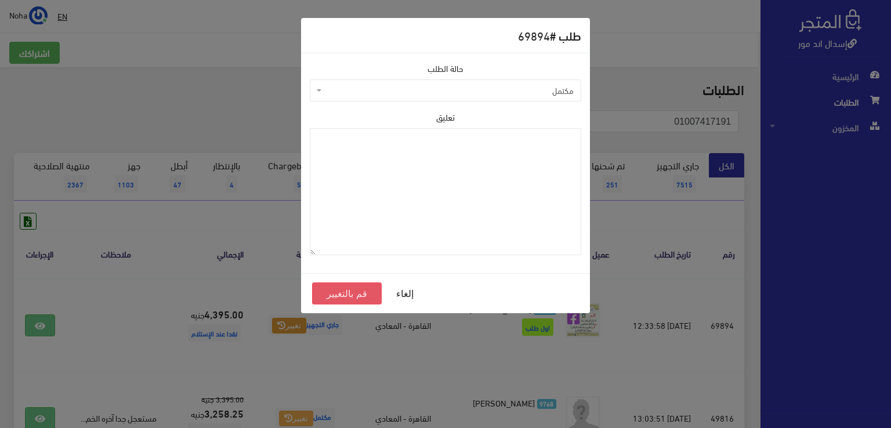
click at [354, 291] on button "قم بالتغيير" at bounding box center [347, 294] width 70 height 22
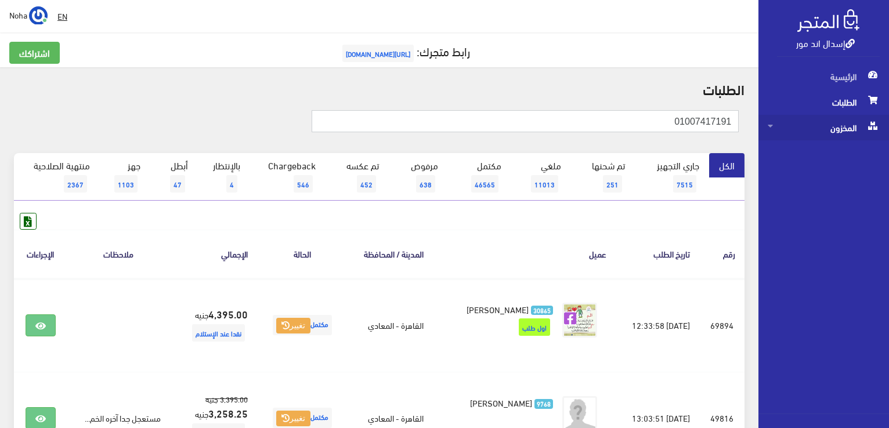
drag, startPoint x: 620, startPoint y: 115, endPoint x: 776, endPoint y: 122, distance: 156.8
click at [776, 122] on div "إسدال اند مور الرئيسية الطلبات المخزون" at bounding box center [444, 278] width 889 height 557
paste input "01096243583"
type input "01096243583"
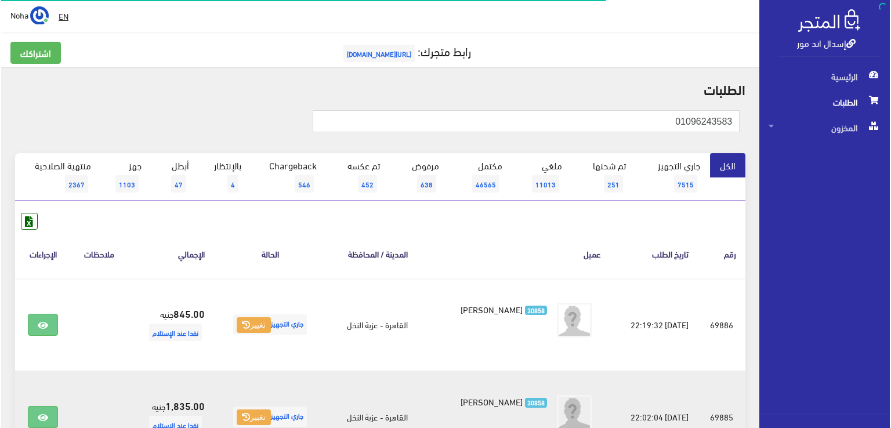
scroll to position [127, 0]
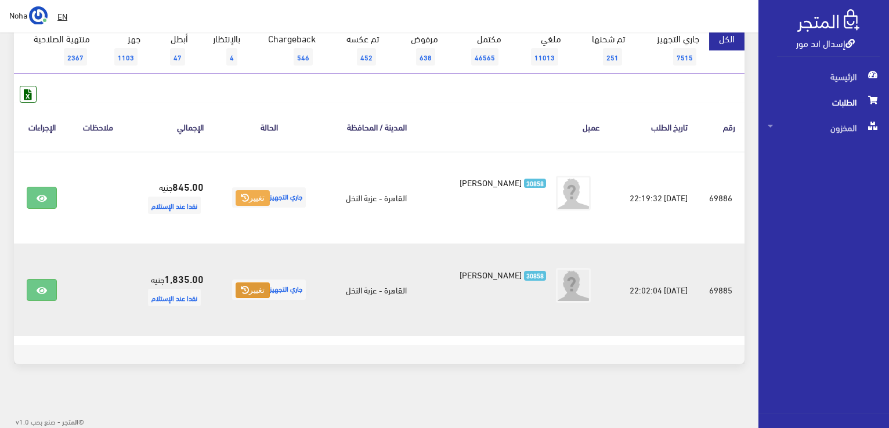
click at [253, 296] on button "تغيير" at bounding box center [253, 291] width 34 height 16
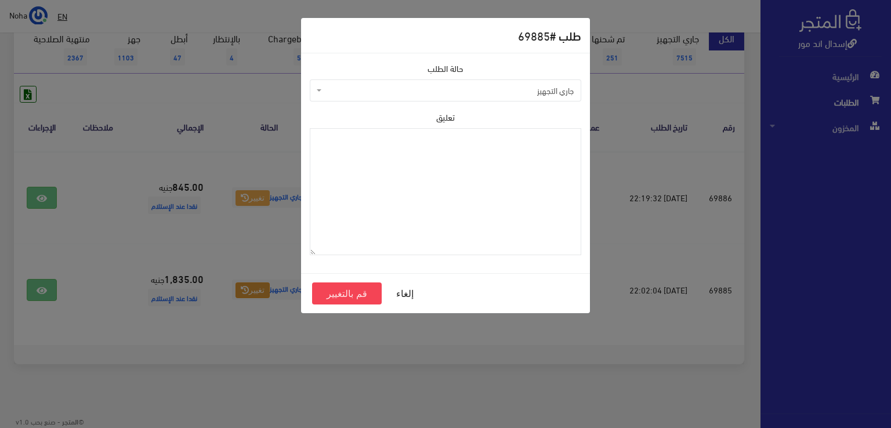
drag, startPoint x: 355, startPoint y: 82, endPoint x: 349, endPoint y: 82, distance: 6.4
click at [353, 82] on span "جاري التجهيز" at bounding box center [445, 90] width 271 height 22
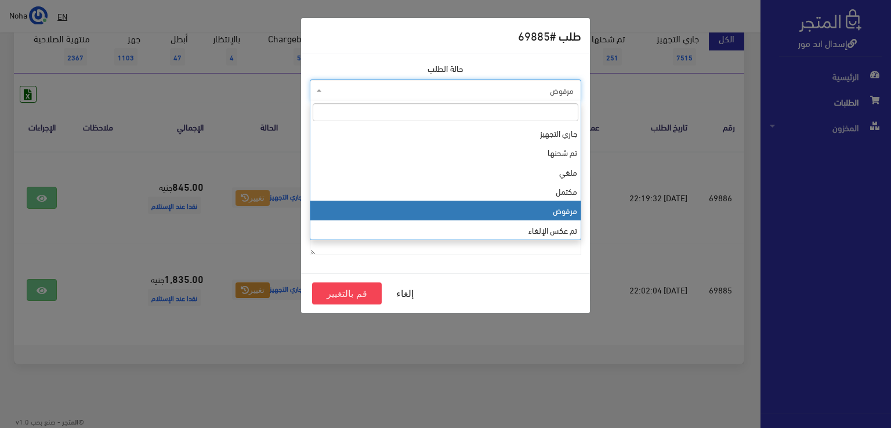
click at [394, 89] on span "مرفوض" at bounding box center [448, 91] width 249 height 12
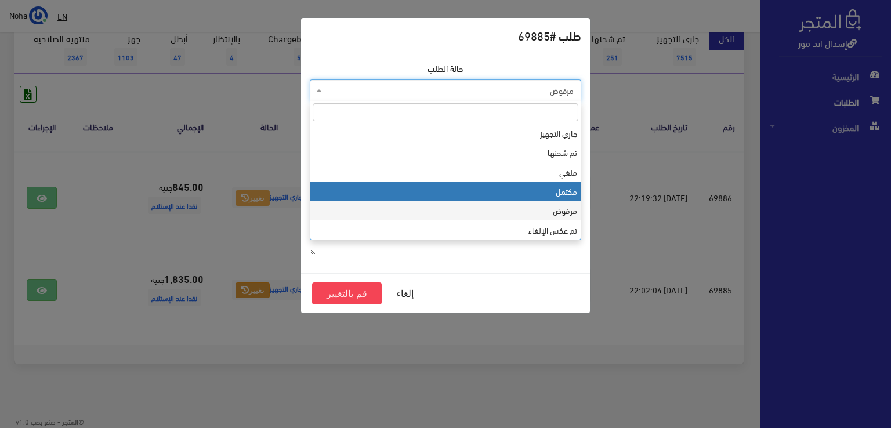
select select "4"
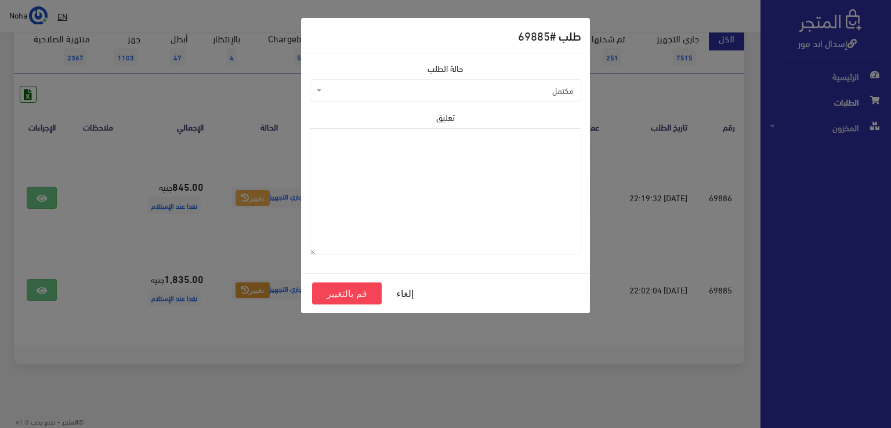
click at [371, 303] on div "إلغاء قم بالتغيير" at bounding box center [445, 293] width 289 height 40
click at [368, 300] on button "قم بالتغيير" at bounding box center [347, 294] width 70 height 22
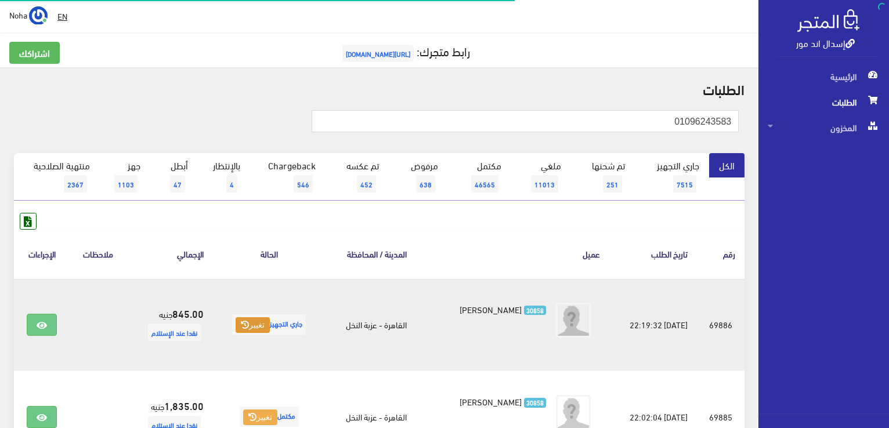
click at [241, 327] on icon at bounding box center [245, 325] width 8 height 8
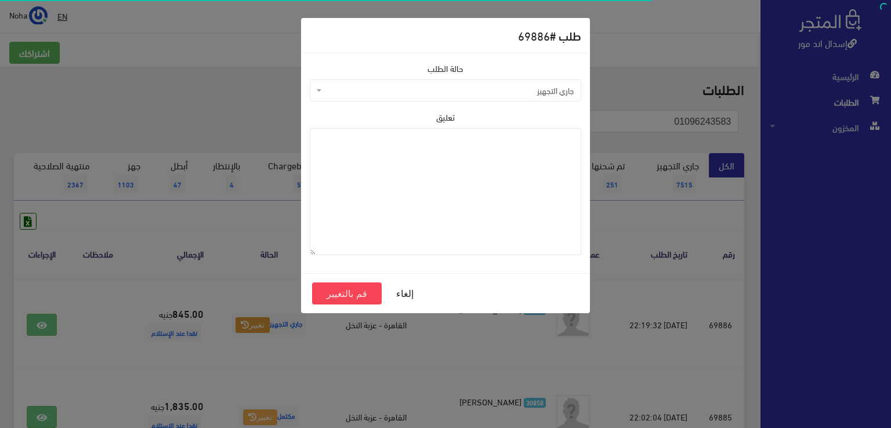
click at [353, 90] on span "جاري التجهيز" at bounding box center [448, 91] width 249 height 12
click at [392, 91] on span "مرفوض" at bounding box center [448, 91] width 249 height 12
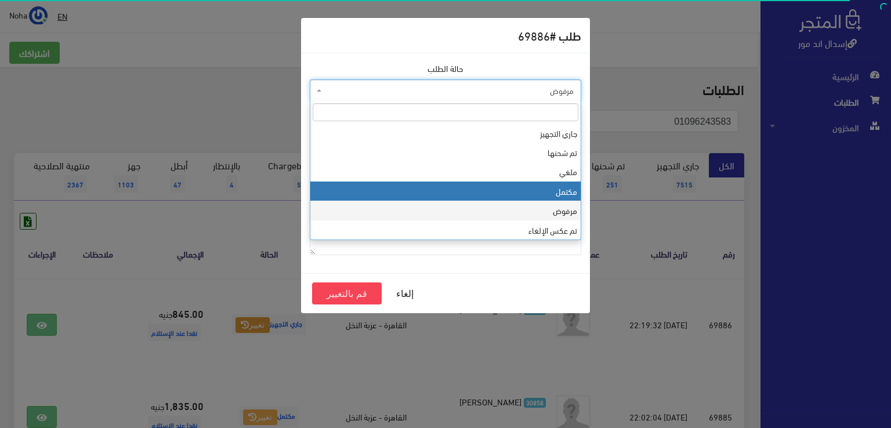
select select "4"
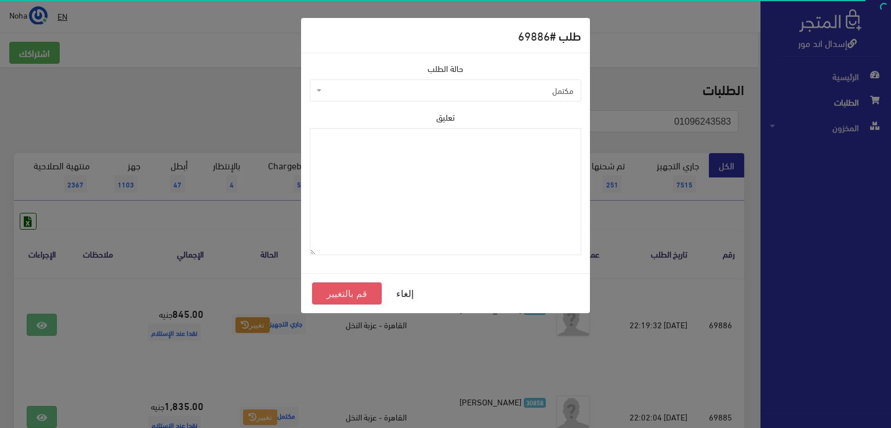
click at [355, 293] on button "قم بالتغيير" at bounding box center [347, 294] width 70 height 22
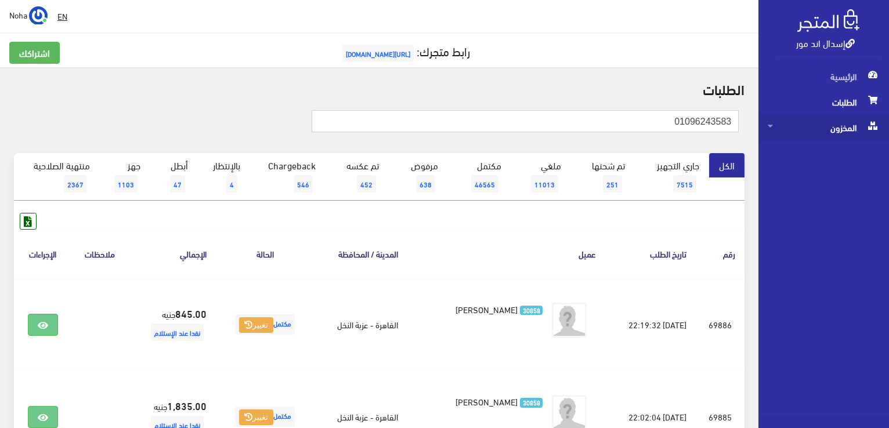
drag, startPoint x: 890, startPoint y: 150, endPoint x: 781, endPoint y: 129, distance: 110.9
click at [888, 150] on html "إسدال اند مور الرئيسية الطلبات" at bounding box center [444, 214] width 889 height 428
paste input "126890630"
type input "01126890630"
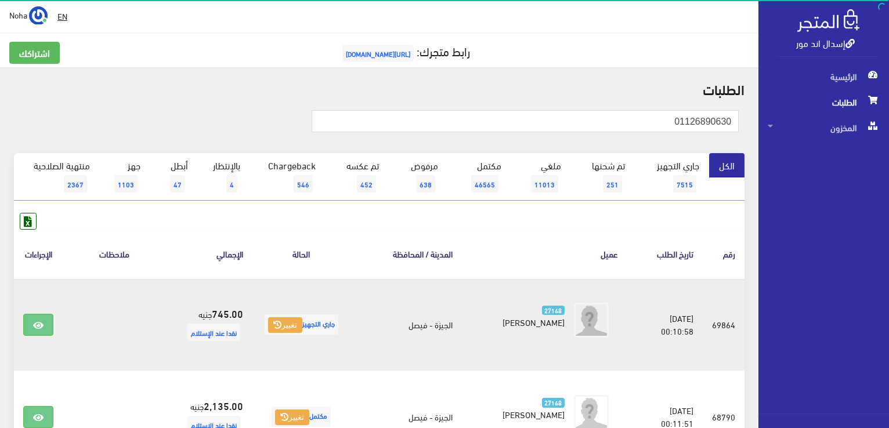
click at [276, 323] on span "جاري التجهيز تغيير" at bounding box center [302, 324] width 74 height 20
click at [302, 323] on button "تغيير" at bounding box center [285, 325] width 34 height 16
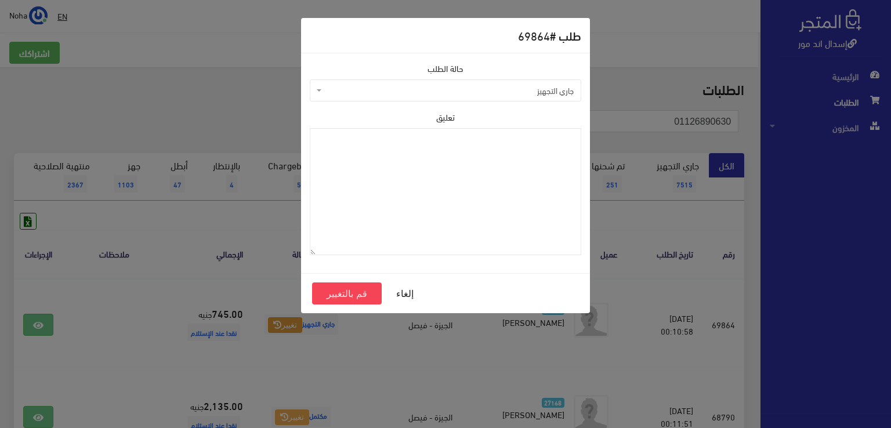
drag, startPoint x: 418, startPoint y: 84, endPoint x: 412, endPoint y: 89, distance: 7.4
click at [416, 85] on span "جاري التجهيز" at bounding box center [448, 91] width 249 height 12
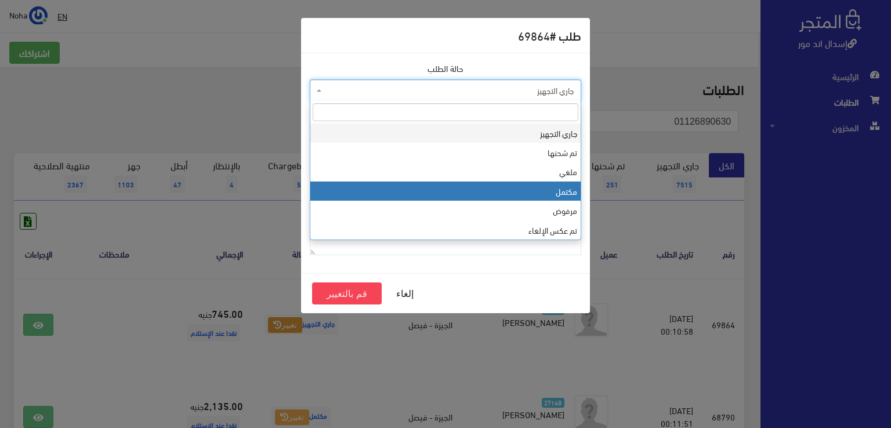
select select "4"
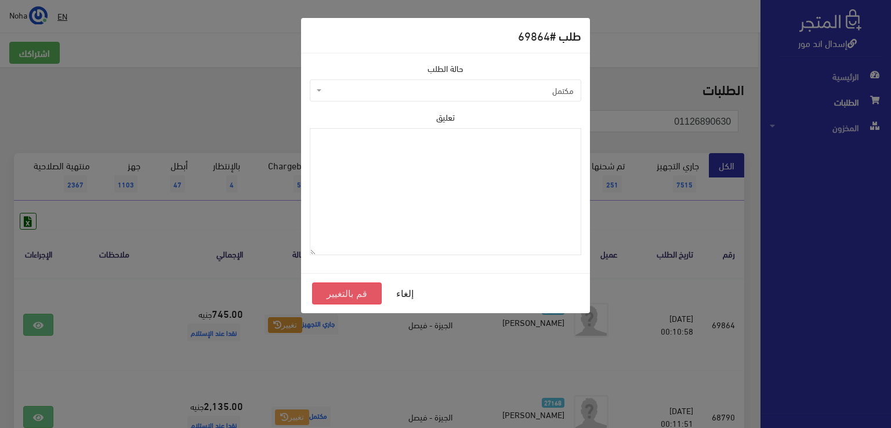
click at [367, 292] on button "قم بالتغيير" at bounding box center [347, 294] width 70 height 22
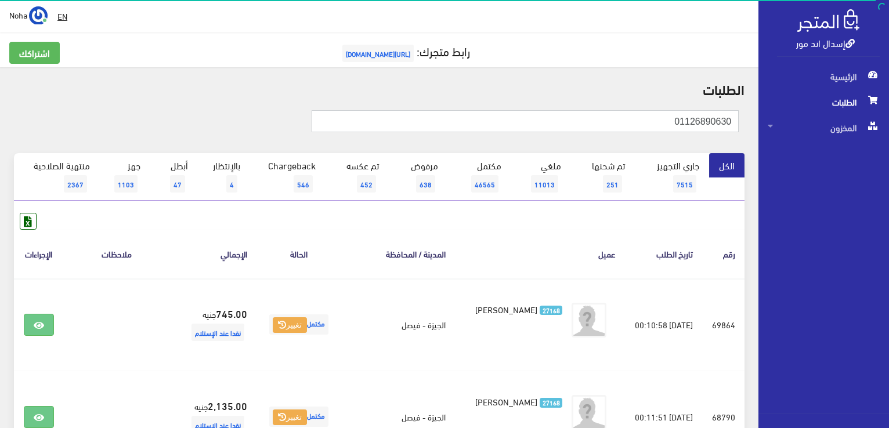
drag, startPoint x: 654, startPoint y: 125, endPoint x: 890, endPoint y: 131, distance: 236.2
click at [888, 131] on html "إسدال اند مور الرئيسية الطلبات" at bounding box center [444, 214] width 889 height 428
paste input "01093982942"
type input "01093982942"
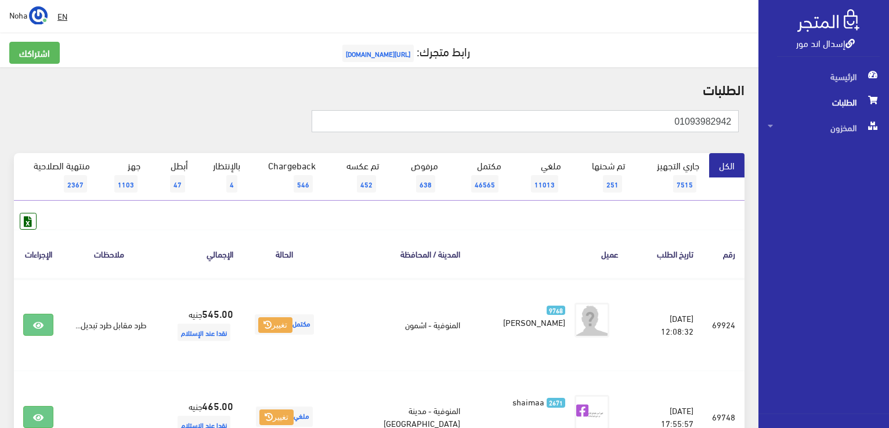
drag, startPoint x: 583, startPoint y: 113, endPoint x: 890, endPoint y: 186, distance: 315.9
click at [888, 186] on html "إسدال اند مور الرئيسية الطلبات" at bounding box center [444, 214] width 889 height 428
paste input "02267825"
type input "01002267825"
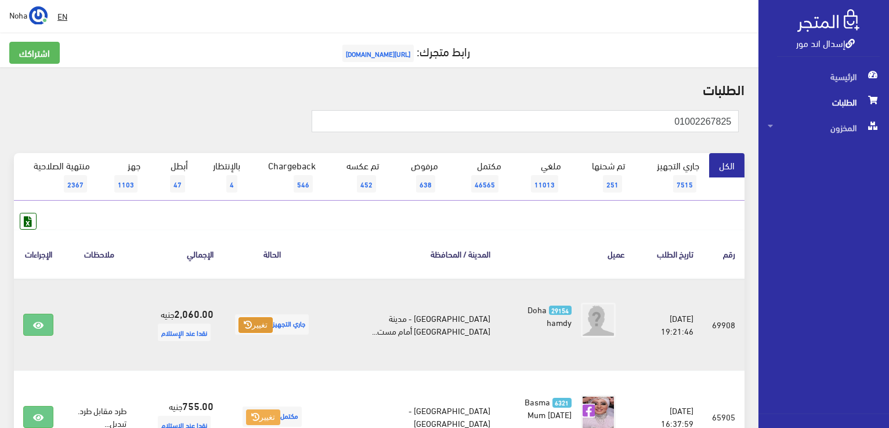
click at [252, 322] on icon at bounding box center [248, 325] width 8 height 8
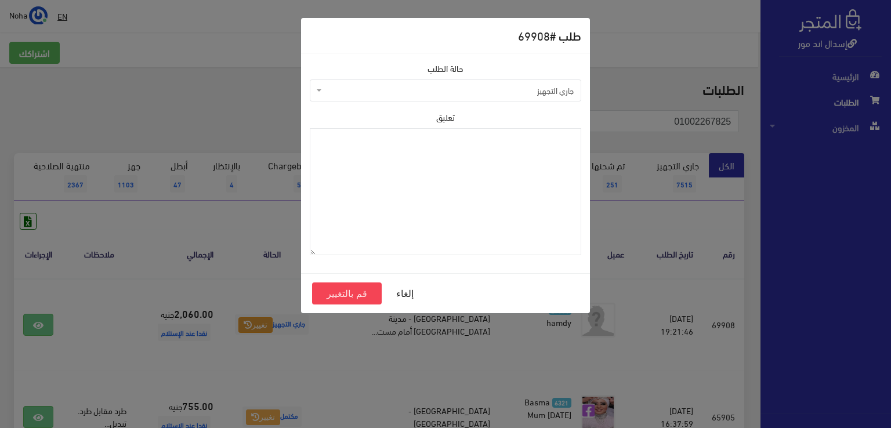
click at [548, 88] on span "جاري التجهيز" at bounding box center [448, 91] width 249 height 12
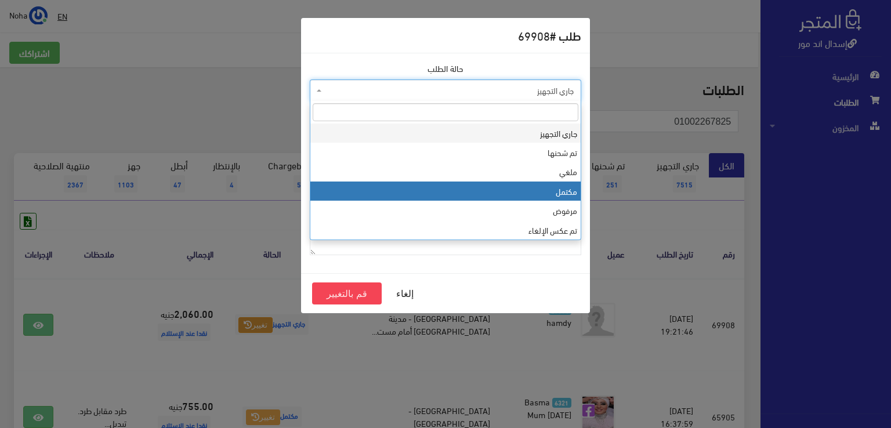
select select "4"
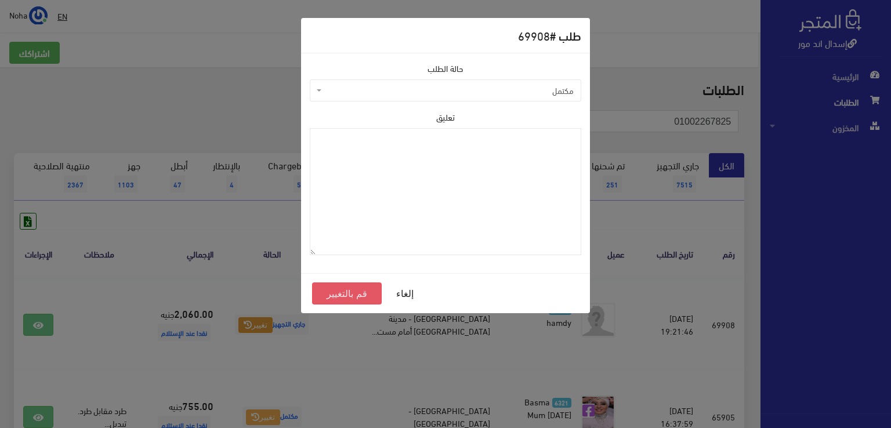
click at [364, 296] on button "قم بالتغيير" at bounding box center [347, 294] width 70 height 22
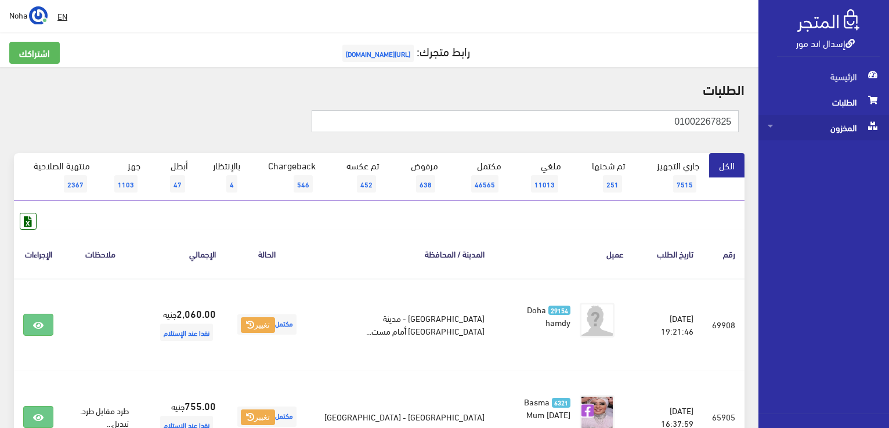
drag, startPoint x: 668, startPoint y: 121, endPoint x: 767, endPoint y: 121, distance: 99.2
click at [767, 121] on div "إسدال اند مور الرئيسية الطلبات المخزون" at bounding box center [444, 370] width 889 height 741
paste input "01040247571"
type input "01040247571"
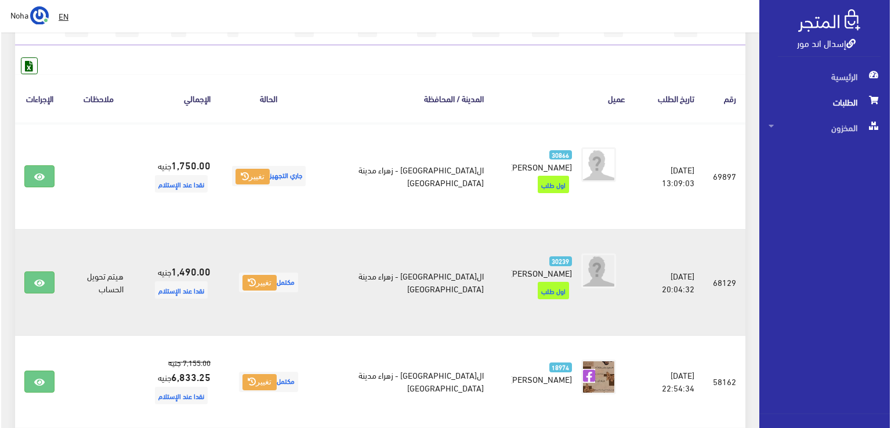
scroll to position [174, 0]
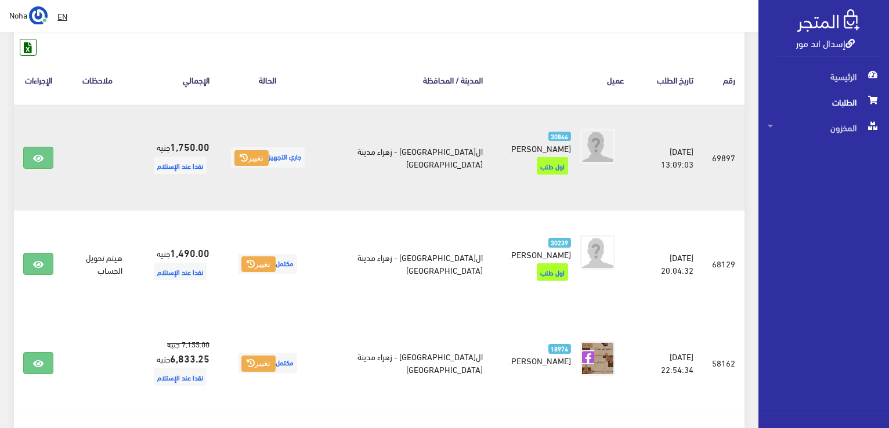
click at [251, 149] on span "جاري التجهيز تغيير" at bounding box center [268, 157] width 74 height 20
click at [269, 156] on button "تغيير" at bounding box center [251, 158] width 34 height 16
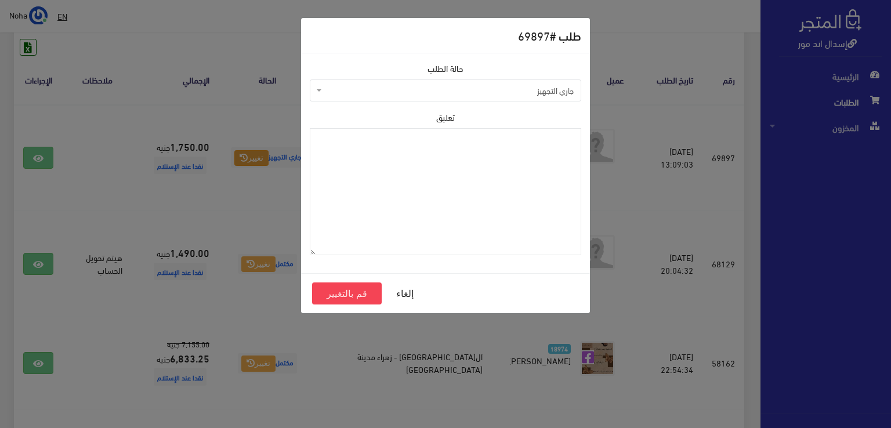
drag, startPoint x: 370, startPoint y: 85, endPoint x: 369, endPoint y: 96, distance: 11.7
click at [370, 85] on span "جاري التجهيز" at bounding box center [448, 91] width 249 height 12
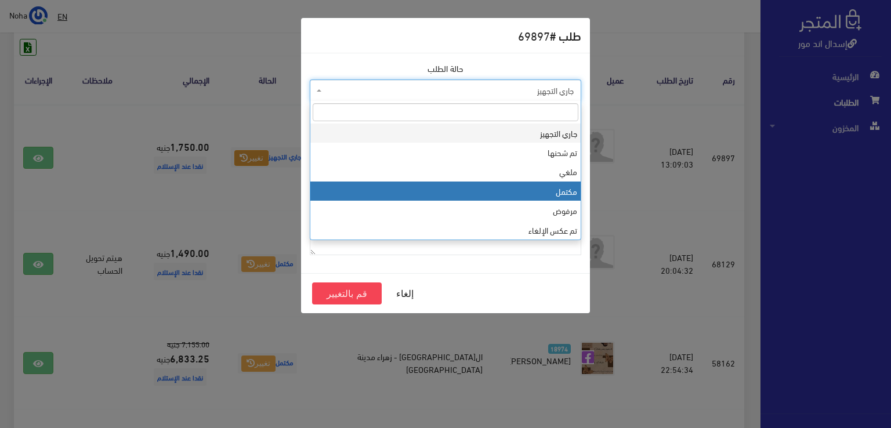
select select "4"
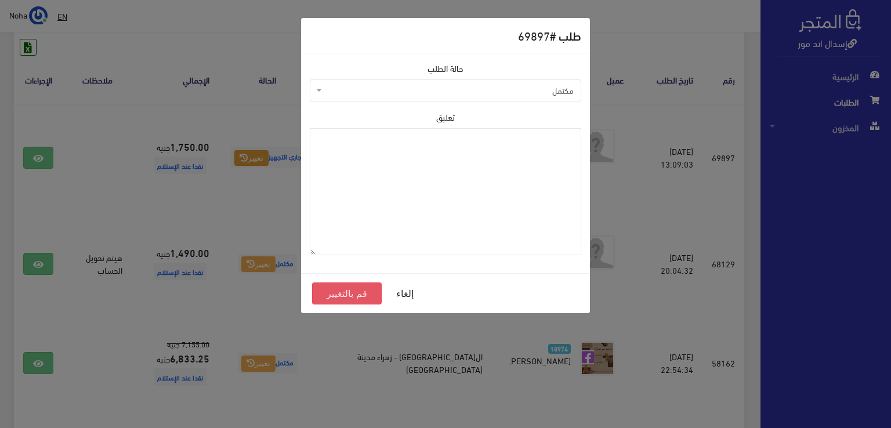
click at [358, 295] on button "قم بالتغيير" at bounding box center [347, 294] width 70 height 22
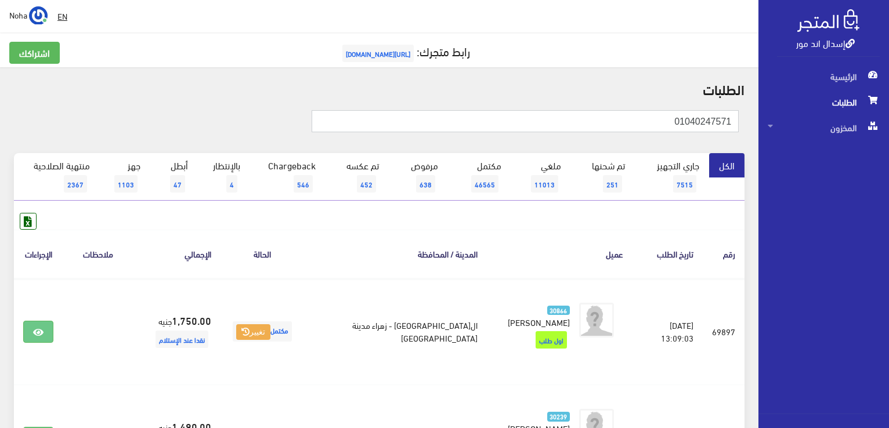
drag, startPoint x: 637, startPoint y: 128, endPoint x: 890, endPoint y: 160, distance: 255.5
click at [888, 160] on html "إسدال اند مور الرئيسية الطلبات" at bounding box center [444, 214] width 889 height 428
paste input "01001188863"
type input "01001188863"
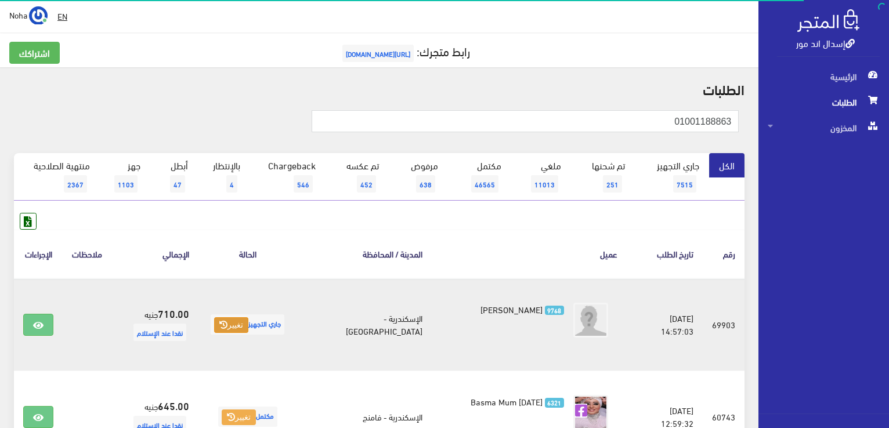
click at [240, 325] on button "تغيير" at bounding box center [231, 325] width 34 height 16
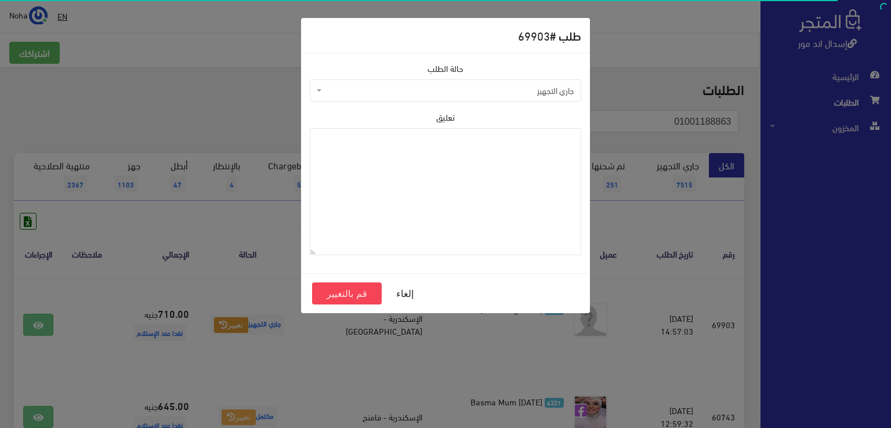
click at [359, 93] on span "جاري التجهيز" at bounding box center [448, 91] width 249 height 12
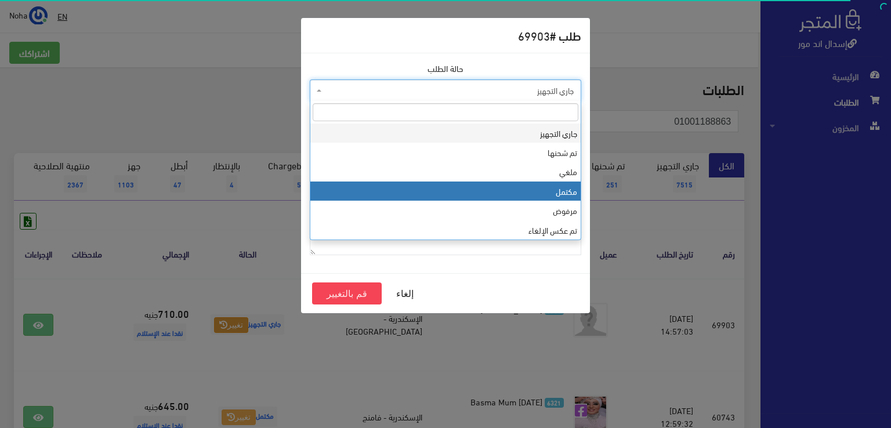
select select "4"
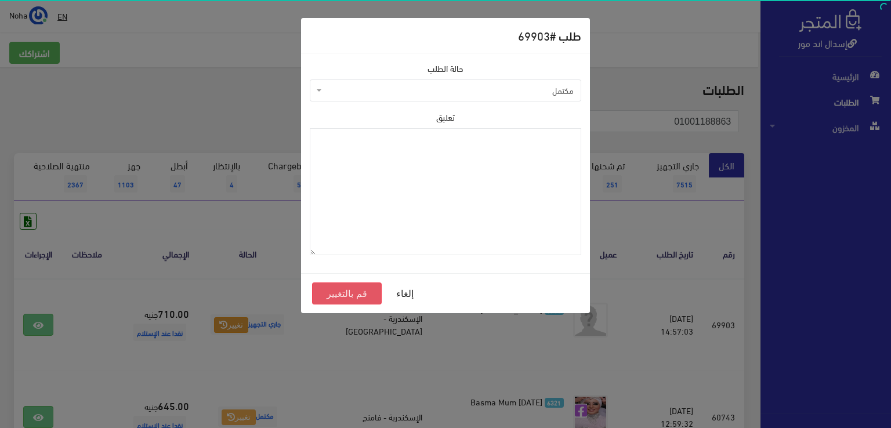
click at [367, 293] on button "قم بالتغيير" at bounding box center [347, 294] width 70 height 22
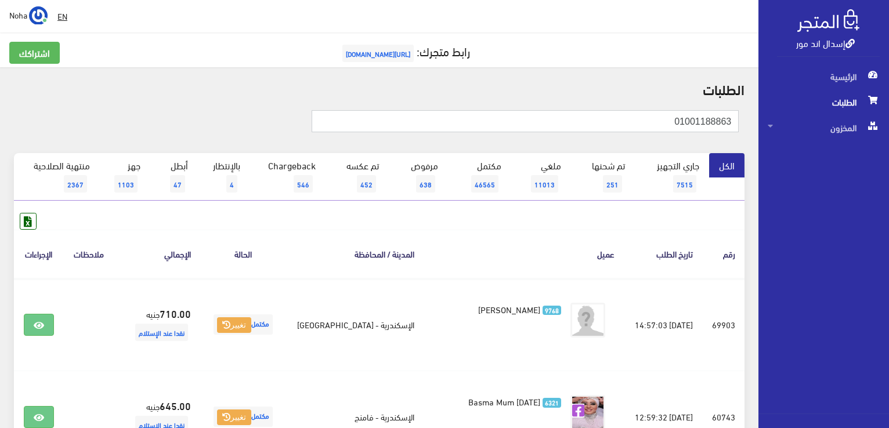
drag, startPoint x: 640, startPoint y: 122, endPoint x: 708, endPoint y: 111, distance: 68.9
click at [888, 115] on html "إسدال اند مور الرئيسية الطلبات" at bounding box center [444, 214] width 889 height 428
paste input "01022389125"
type input "01022389125"
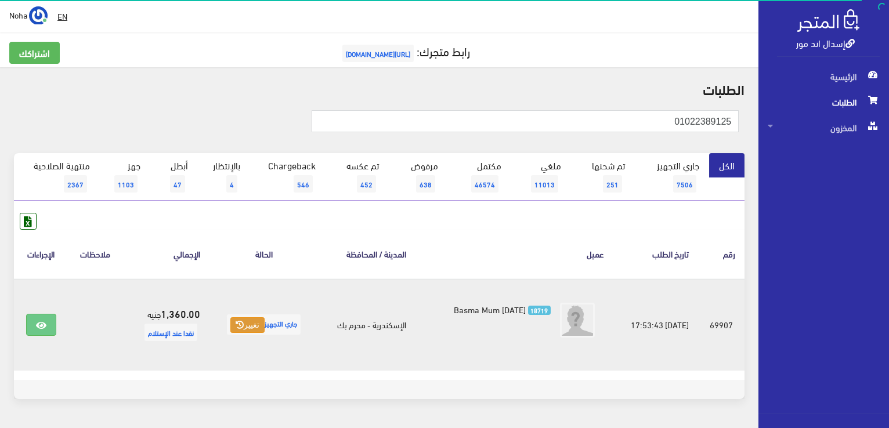
click at [251, 321] on button "تغيير" at bounding box center [247, 325] width 34 height 16
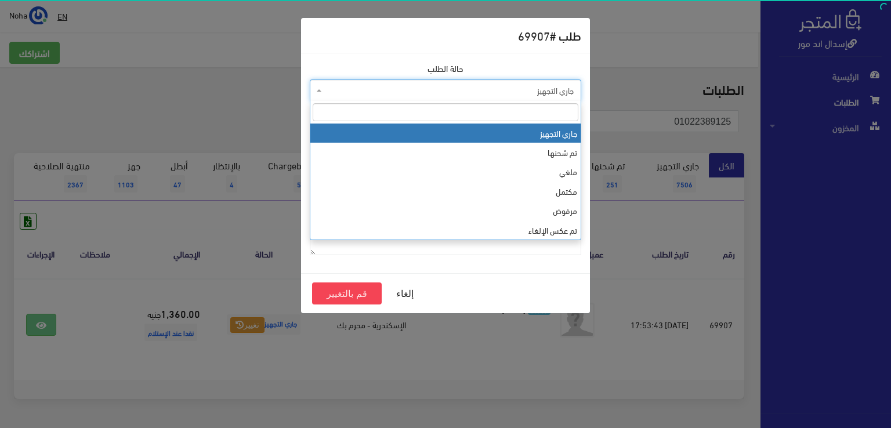
click at [357, 82] on span "جاري التجهيز" at bounding box center [445, 90] width 271 height 22
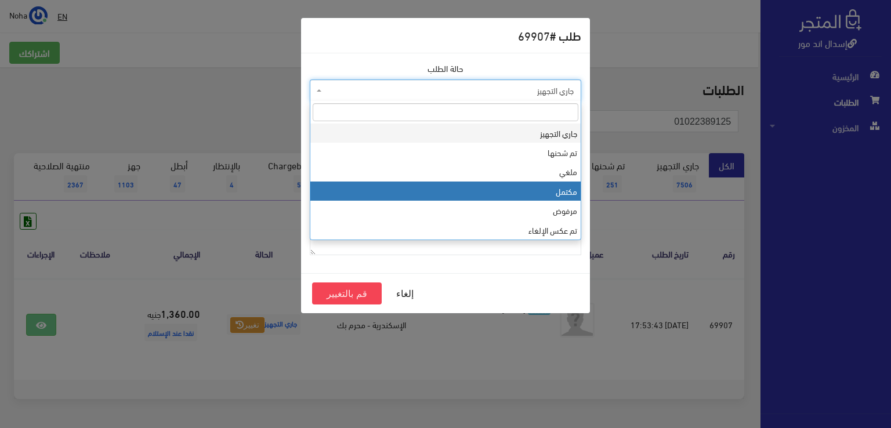
drag, startPoint x: 408, startPoint y: 187, endPoint x: 390, endPoint y: 239, distance: 54.9
select select "4"
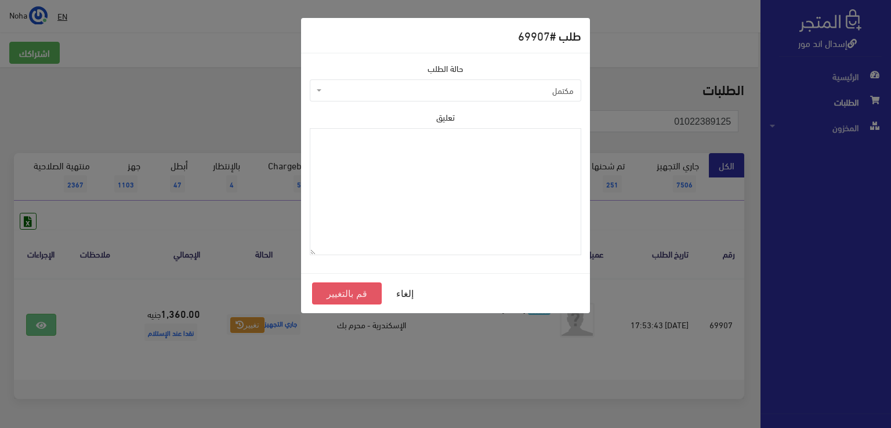
click at [353, 295] on button "قم بالتغيير" at bounding box center [347, 294] width 70 height 22
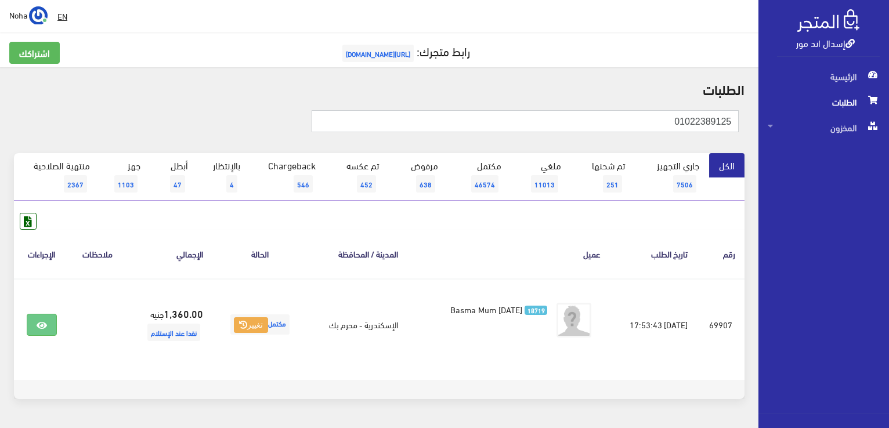
drag, startPoint x: 647, startPoint y: 125, endPoint x: 890, endPoint y: 137, distance: 244.0
click at [888, 137] on html "إسدال اند مور الرئيسية الطلبات" at bounding box center [444, 214] width 889 height 428
paste input "0111426080"
type input "01114260805"
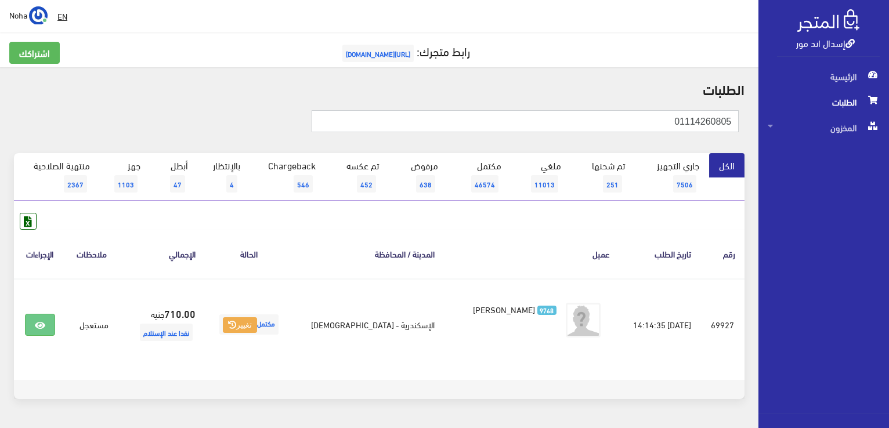
drag, startPoint x: 629, startPoint y: 127, endPoint x: 890, endPoint y: 179, distance: 266.7
click at [888, 179] on html "إسدال اند مور الرئيسية الطلبات" at bounding box center [444, 214] width 889 height 428
paste input "099450022"
type input "01099450022"
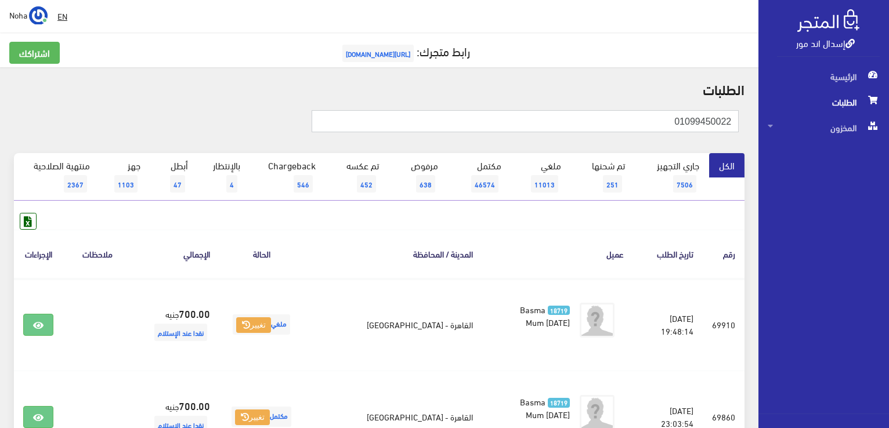
drag, startPoint x: 633, startPoint y: 125, endPoint x: 890, endPoint y: 139, distance: 257.4
click at [888, 139] on html "إسدال اند مور الرئيسية الطلبات" at bounding box center [444, 214] width 889 height 428
paste input "01011056515"
type input "01011056515"
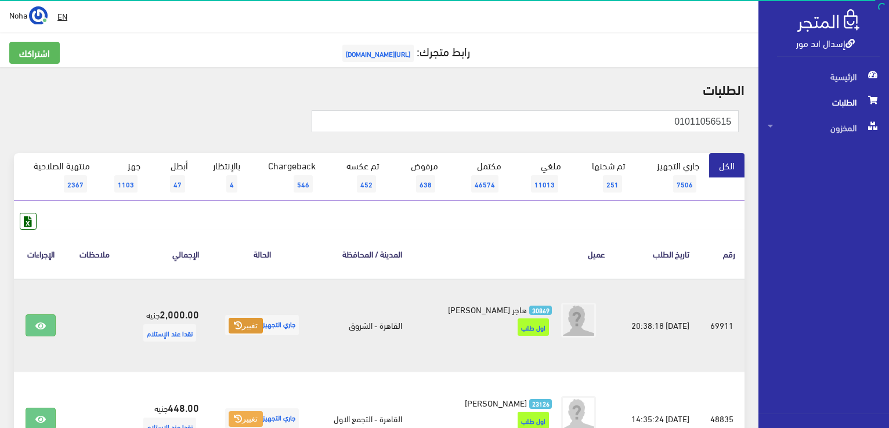
click at [241, 321] on button "تغيير" at bounding box center [246, 326] width 34 height 16
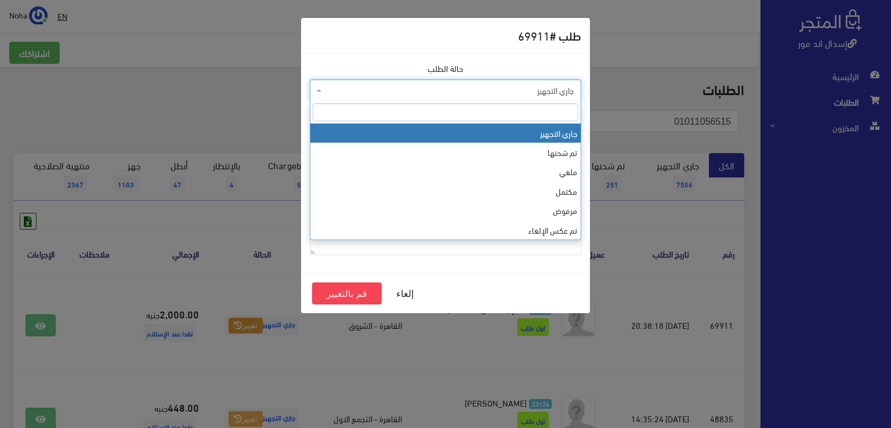
click at [354, 86] on span "جاري التجهيز" at bounding box center [448, 91] width 249 height 12
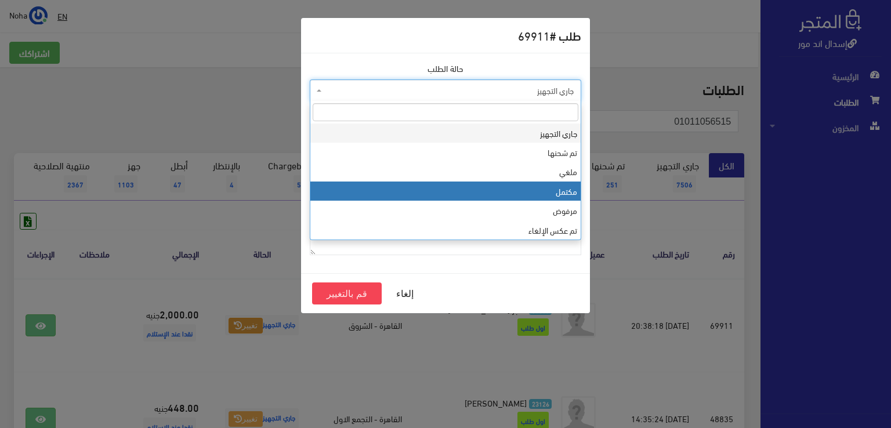
select select "4"
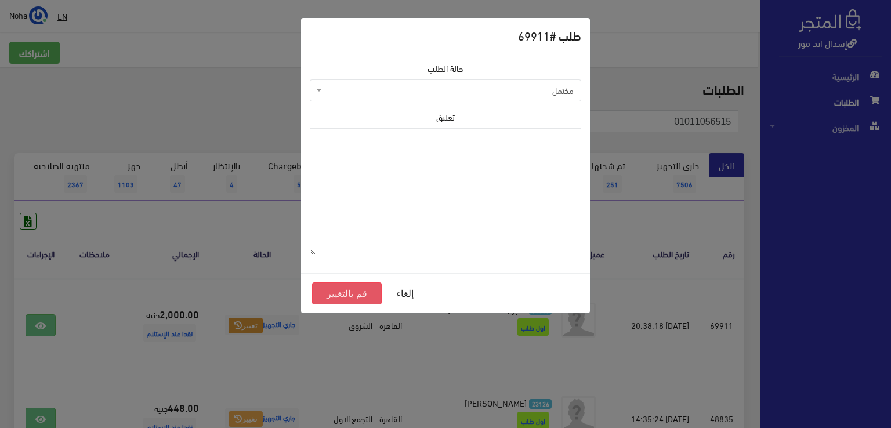
click at [360, 292] on button "قم بالتغيير" at bounding box center [347, 294] width 70 height 22
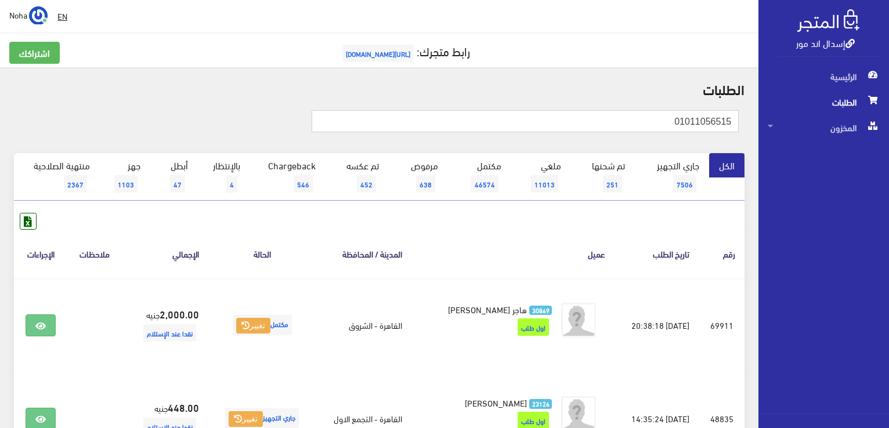
drag, startPoint x: 633, startPoint y: 117, endPoint x: 890, endPoint y: 132, distance: 258.0
click at [888, 132] on html "إسدال اند مور الرئيسية الطلبات" at bounding box center [444, 214] width 889 height 428
paste input "33270166"
type input "01033270166"
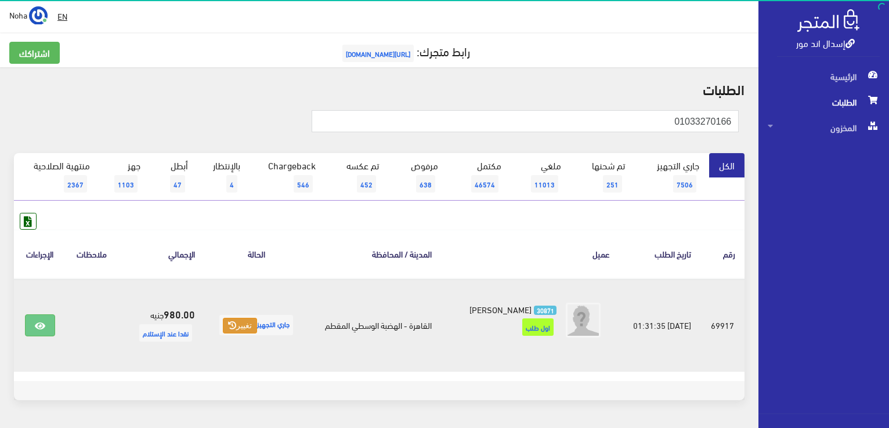
click at [239, 330] on button "تغيير" at bounding box center [240, 326] width 34 height 16
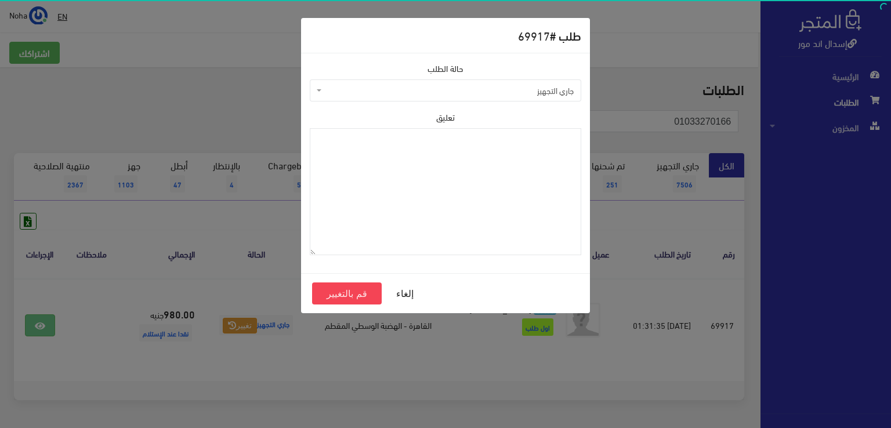
click at [364, 93] on span "جاري التجهيز" at bounding box center [448, 91] width 249 height 12
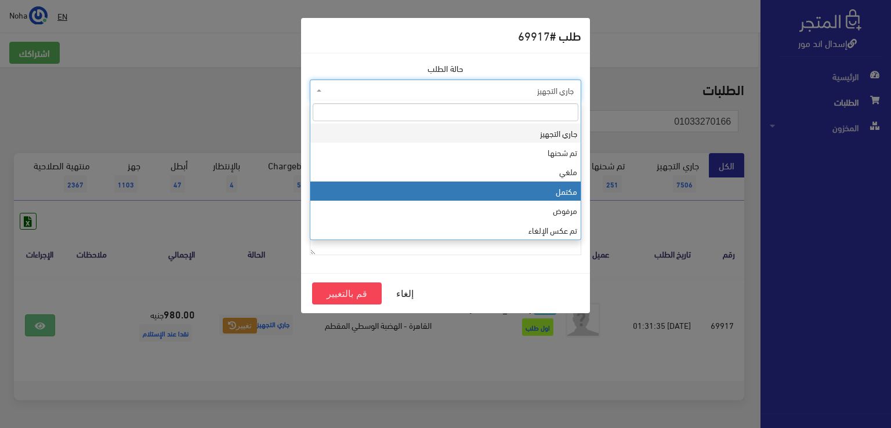
select select "4"
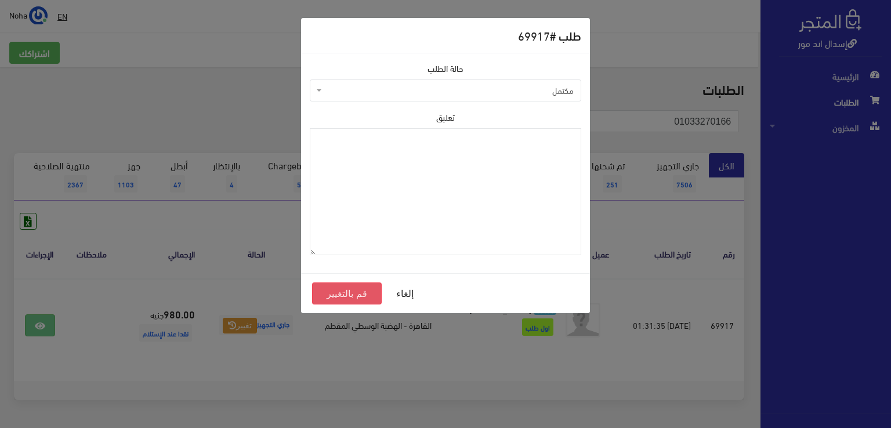
click at [358, 295] on button "قم بالتغيير" at bounding box center [347, 294] width 70 height 22
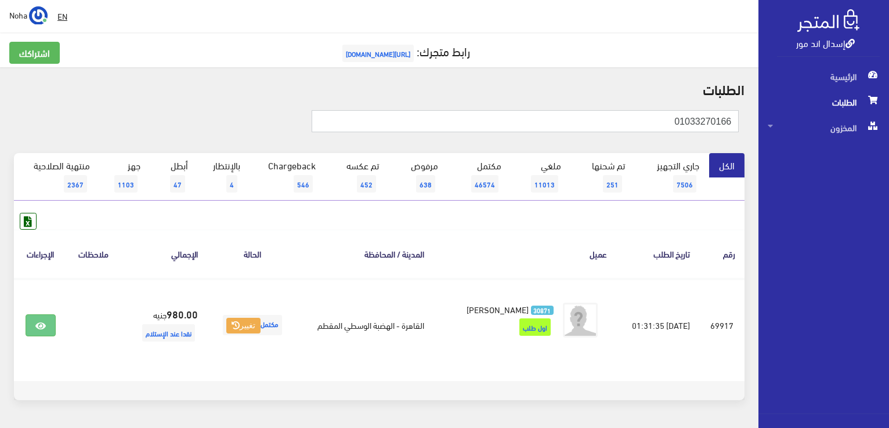
drag, startPoint x: 659, startPoint y: 126, endPoint x: 890, endPoint y: 124, distance: 230.9
click at [888, 126] on html "إسدال اند مور الرئيسية الطلبات" at bounding box center [444, 214] width 889 height 428
paste input "123110560"
type input "01123110560"
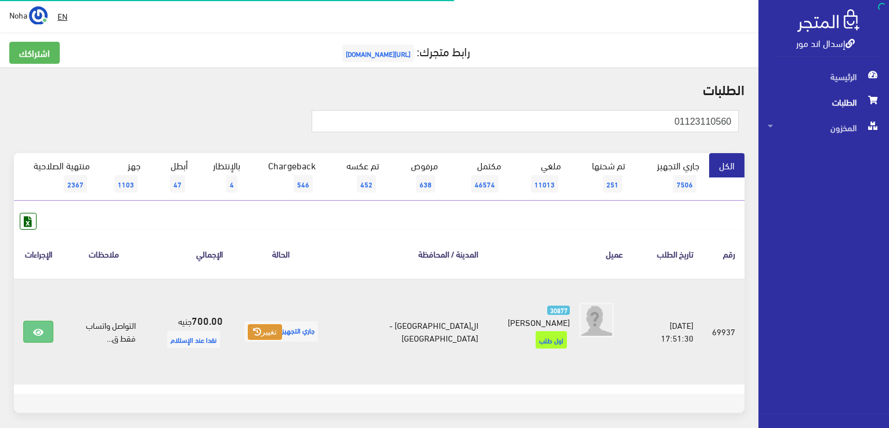
click at [273, 325] on button "تغيير" at bounding box center [265, 332] width 34 height 16
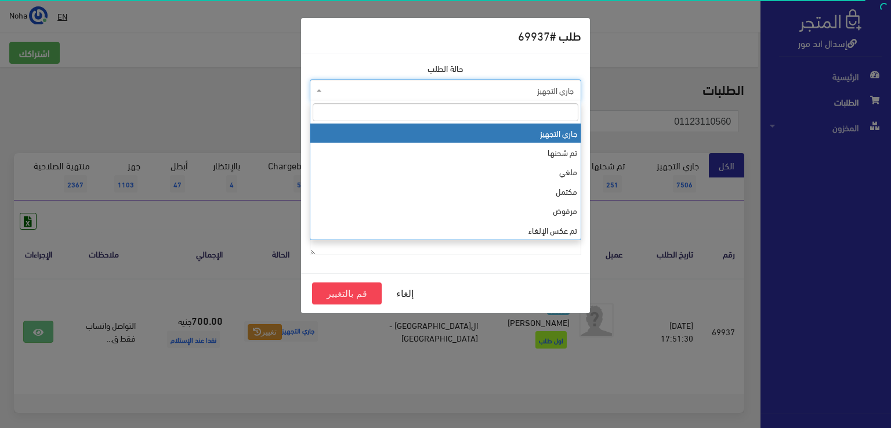
click at [420, 96] on span "جاري التجهيز" at bounding box center [448, 91] width 249 height 12
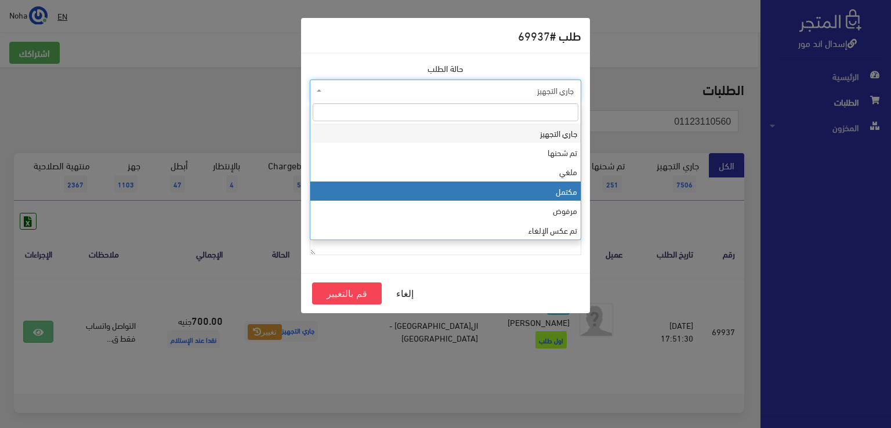
select select "4"
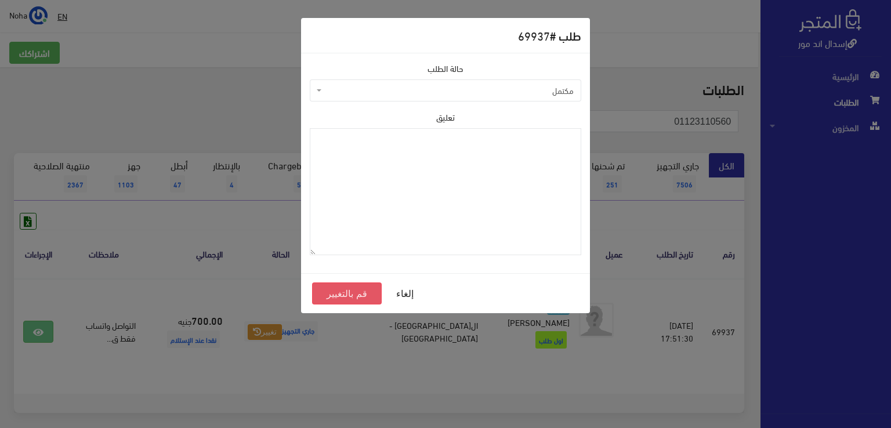
click at [365, 296] on button "قم بالتغيير" at bounding box center [347, 294] width 70 height 22
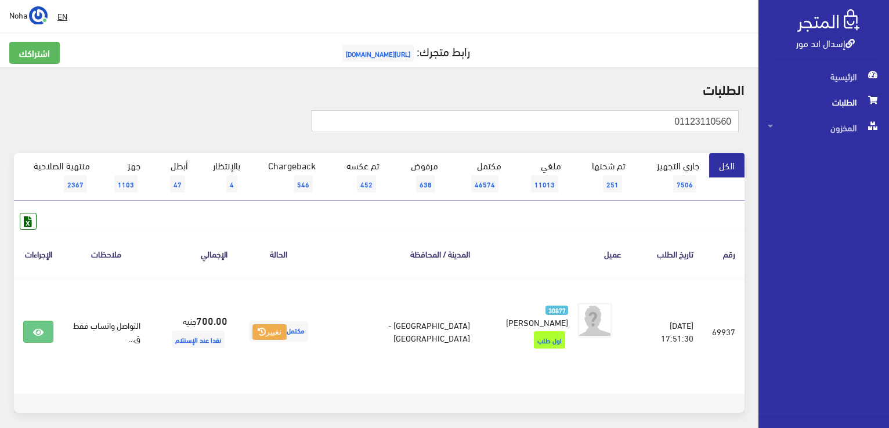
drag, startPoint x: 602, startPoint y: 116, endPoint x: 890, endPoint y: 136, distance: 289.6
click at [888, 136] on html "إسدال اند مور الرئيسية الطلبات" at bounding box center [444, 214] width 889 height 428
paste input "098023788ﺪ"
type input "01098023788"
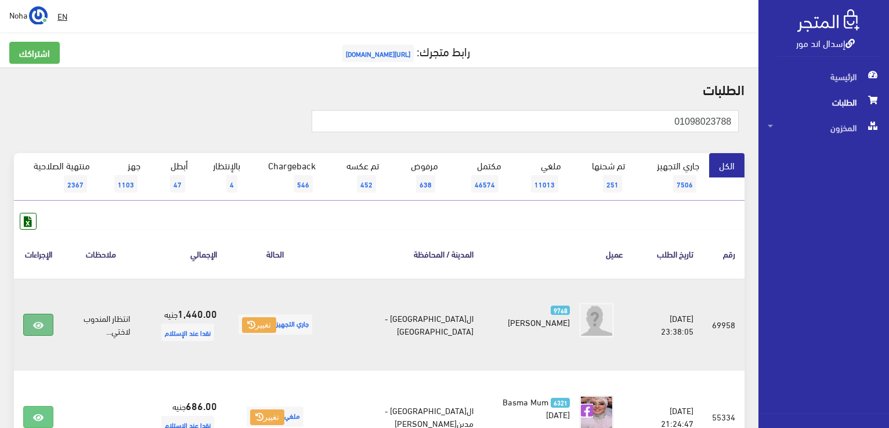
click at [49, 328] on link at bounding box center [38, 325] width 30 height 22
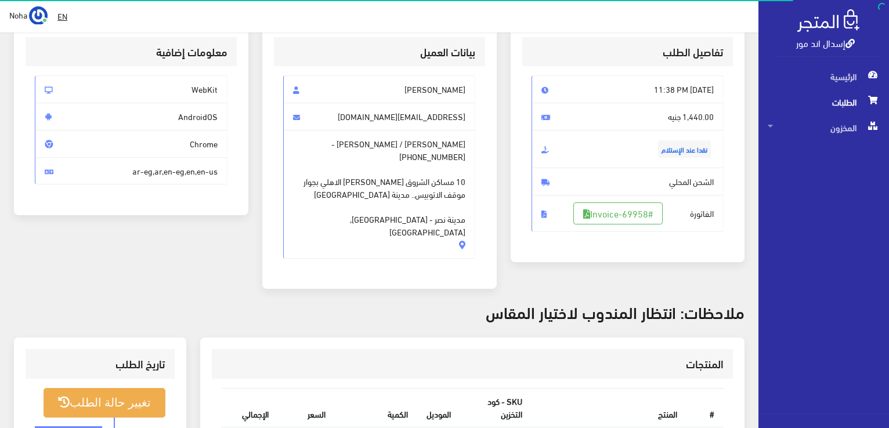
scroll to position [290, 0]
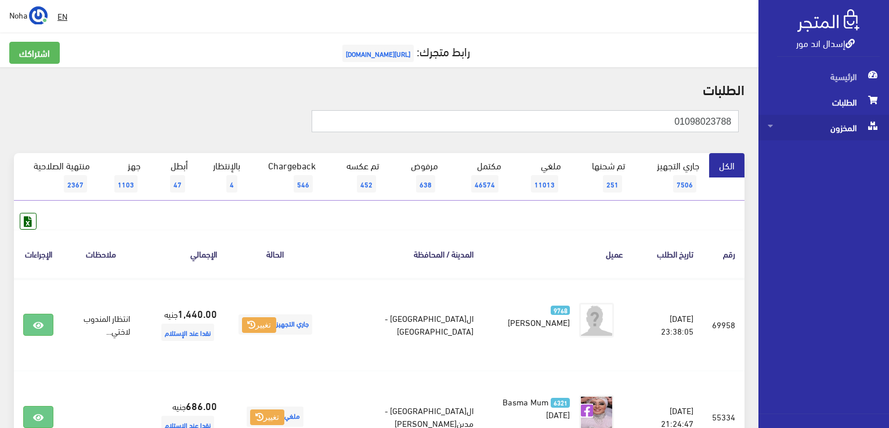
click at [888, 132] on html "إسدال اند مور الرئيسية الطلبات" at bounding box center [444, 214] width 889 height 428
paste input "ﺪ"
type input "01098023788"
drag, startPoint x: 667, startPoint y: 124, endPoint x: 794, endPoint y: 122, distance: 127.1
click at [794, 122] on div "إسدال اند مور الرئيسية الطلبات المخزون" at bounding box center [444, 377] width 889 height 755
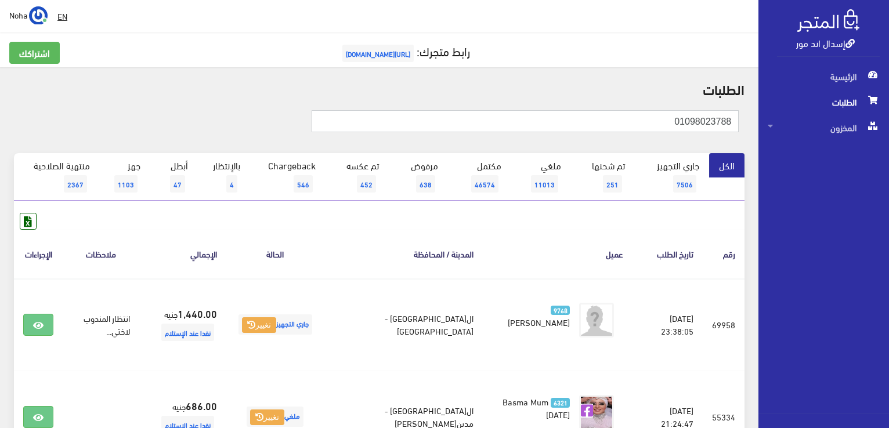
paste input "141575399"
type input "01141575399"
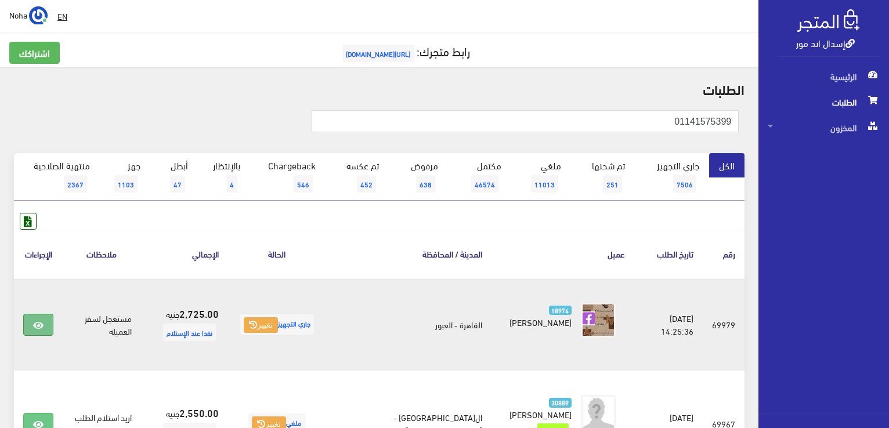
click at [47, 323] on link at bounding box center [38, 325] width 30 height 22
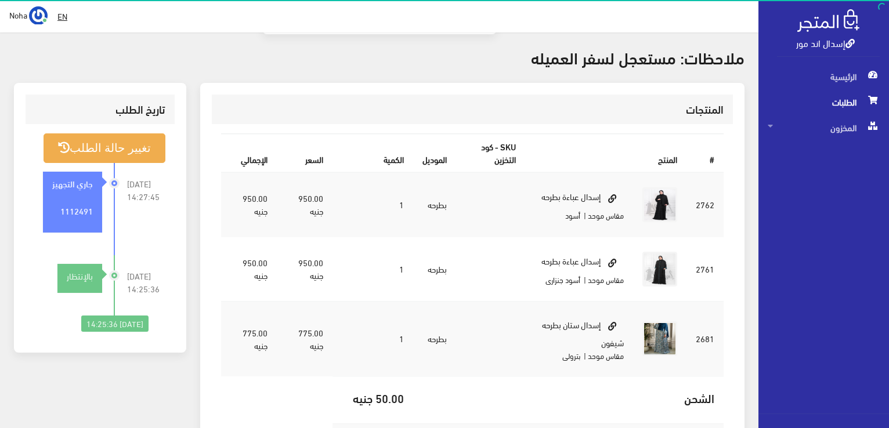
scroll to position [290, 0]
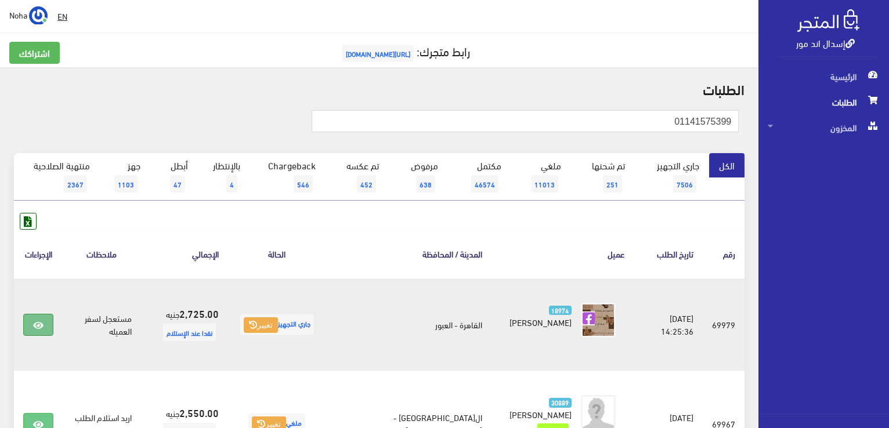
click at [34, 329] on link at bounding box center [38, 325] width 30 height 22
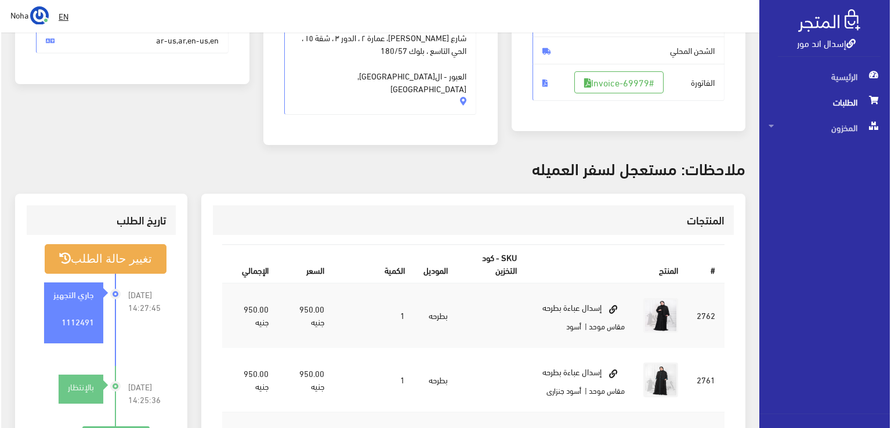
scroll to position [232, 0]
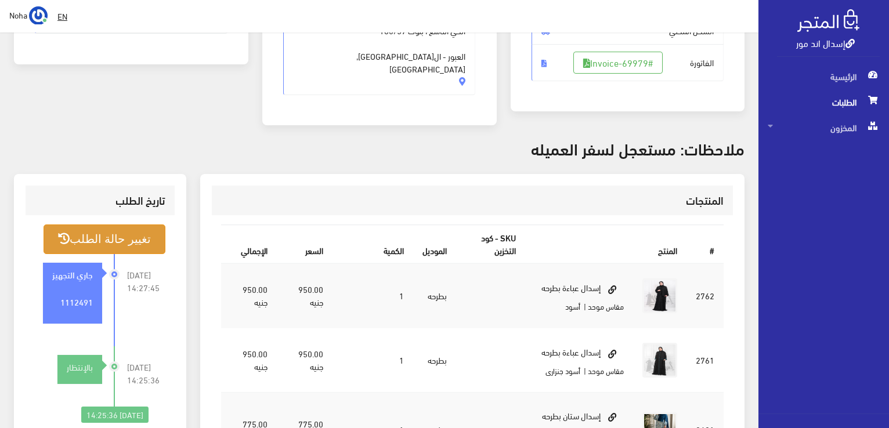
click at [155, 230] on button "تغيير حالة الطلب" at bounding box center [105, 239] width 122 height 30
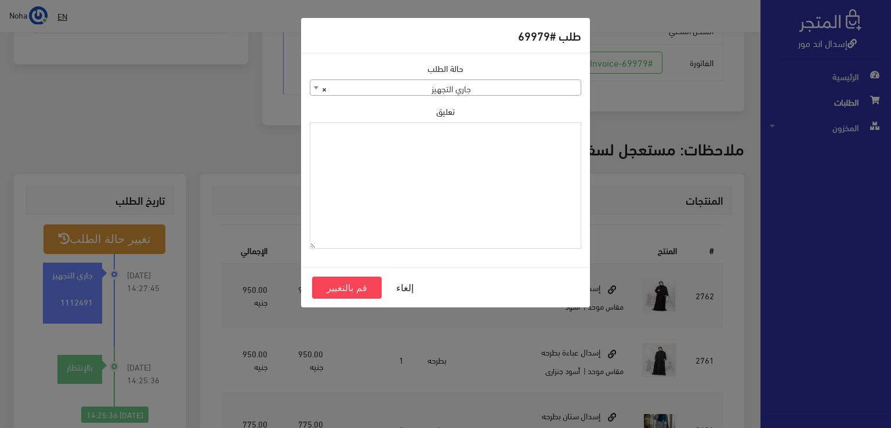
click at [522, 182] on textarea "تعليق" at bounding box center [445, 185] width 271 height 127
click at [515, 157] on textarea "جاى فى الشيت اذن صرف ب" at bounding box center [445, 185] width 271 height 127
click at [522, 213] on textarea "جاى فى الشيت اذن صرف ب" at bounding box center [445, 185] width 271 height 127
click at [446, 136] on textarea "جاى فى الشيت اذن صرف ب" at bounding box center [445, 185] width 271 height 127
type textarea "جاى فى الشيت اذن صرف ب 940"
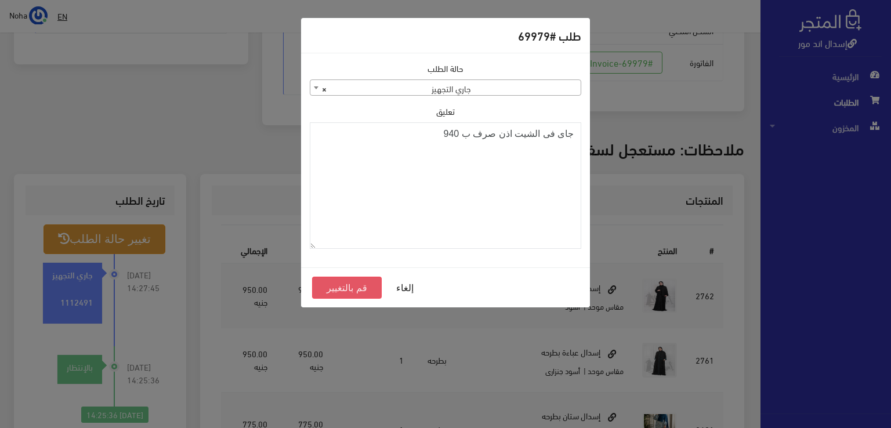
click at [325, 281] on button "قم بالتغيير" at bounding box center [347, 288] width 70 height 22
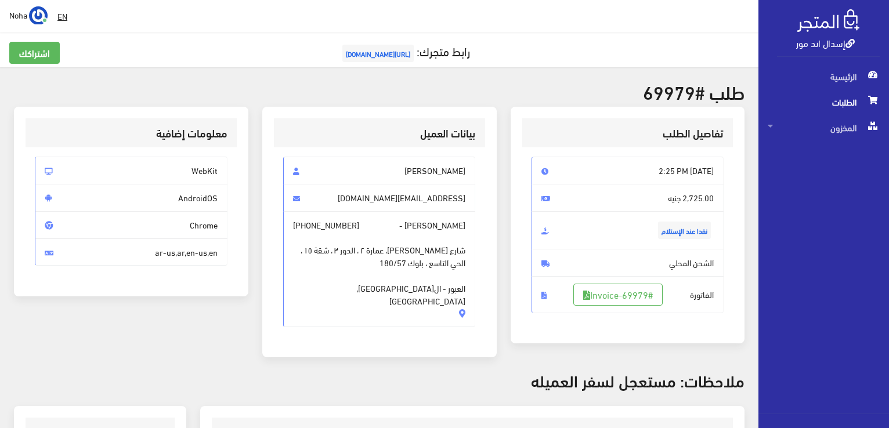
drag, startPoint x: 485, startPoint y: 50, endPoint x: 475, endPoint y: 45, distance: 11.7
click at [470, 50] on link "رابط متجرك: [URL][DOMAIN_NAME]" at bounding box center [404, 50] width 131 height 21
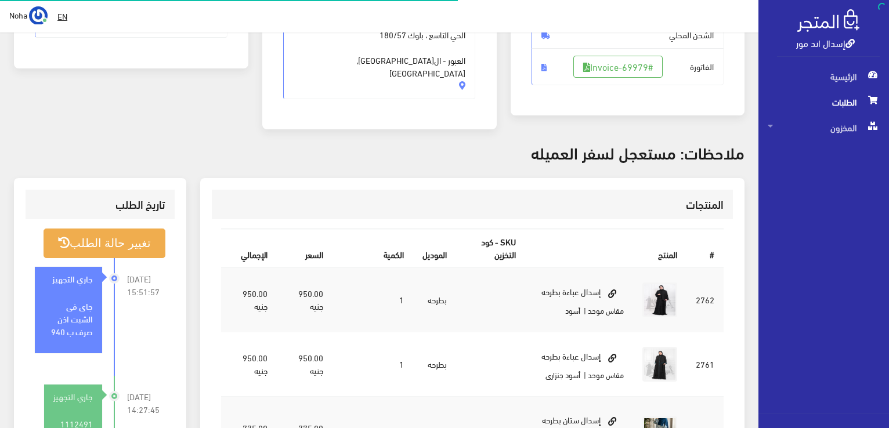
scroll to position [228, 0]
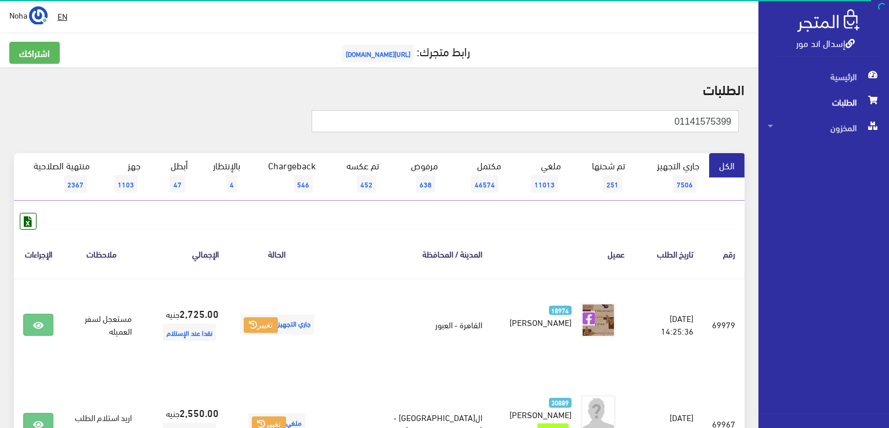
drag, startPoint x: 0, startPoint y: 0, endPoint x: 743, endPoint y: 89, distance: 747.9
click at [888, 155] on div "إسدال اند مور الرئيسية الطلبات المخزون" at bounding box center [444, 377] width 889 height 755
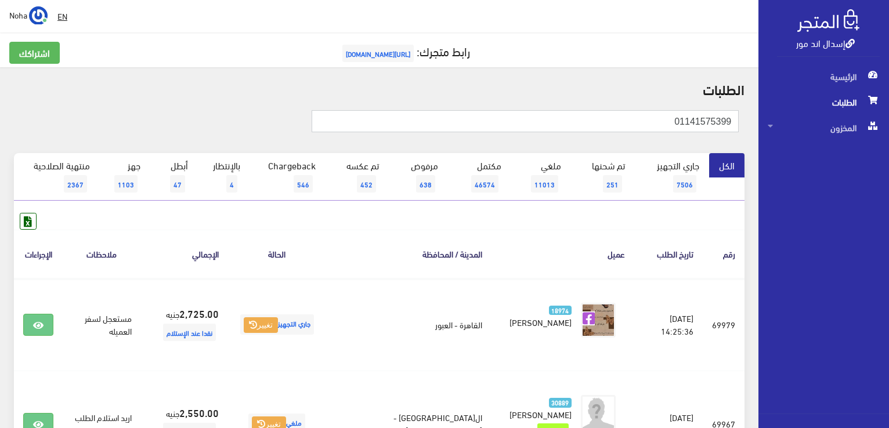
paste input "55693535"
type input "01556935359"
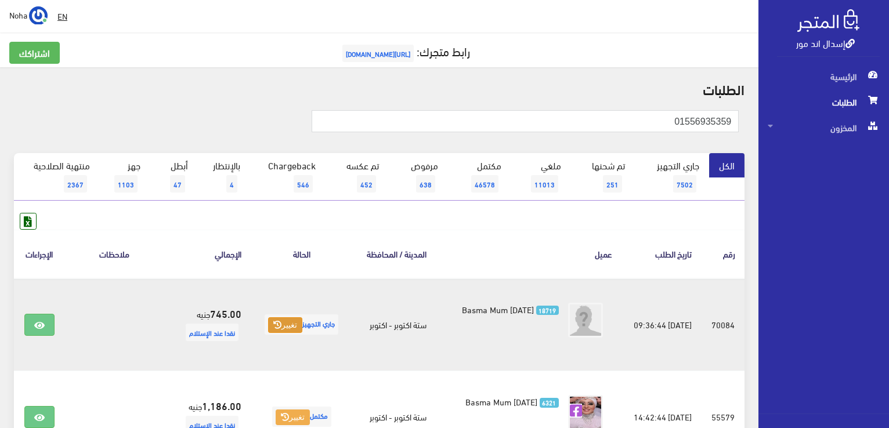
click at [274, 328] on button "تغيير" at bounding box center [285, 325] width 34 height 16
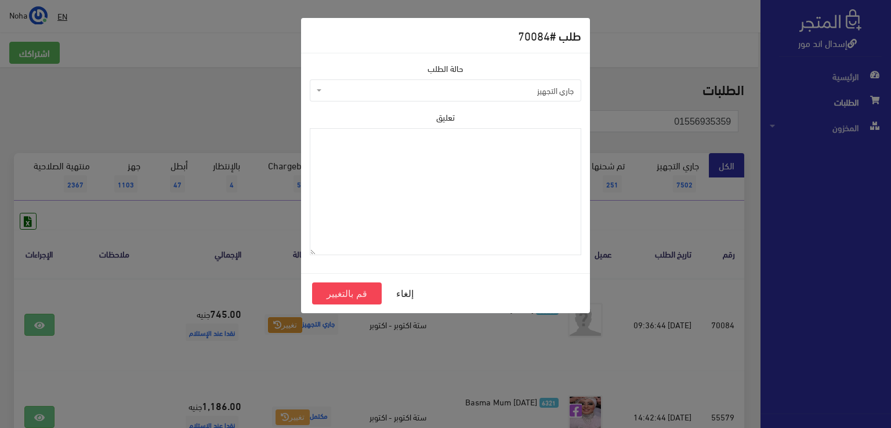
click at [373, 87] on span "جاري التجهيز" at bounding box center [448, 91] width 249 height 12
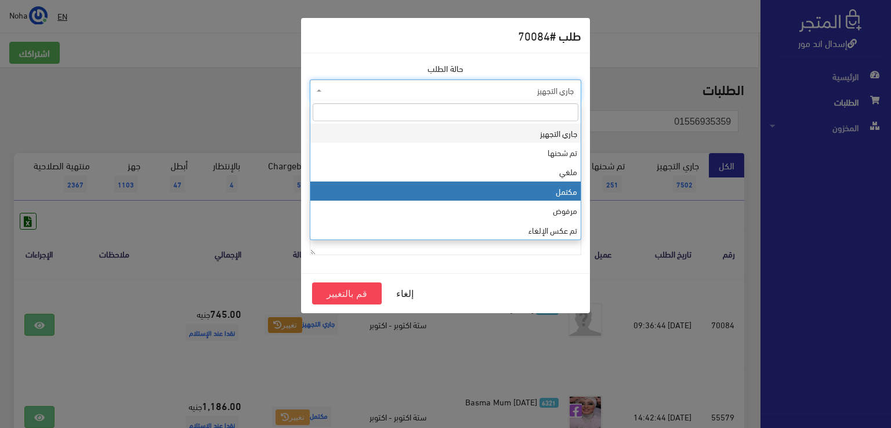
select select "4"
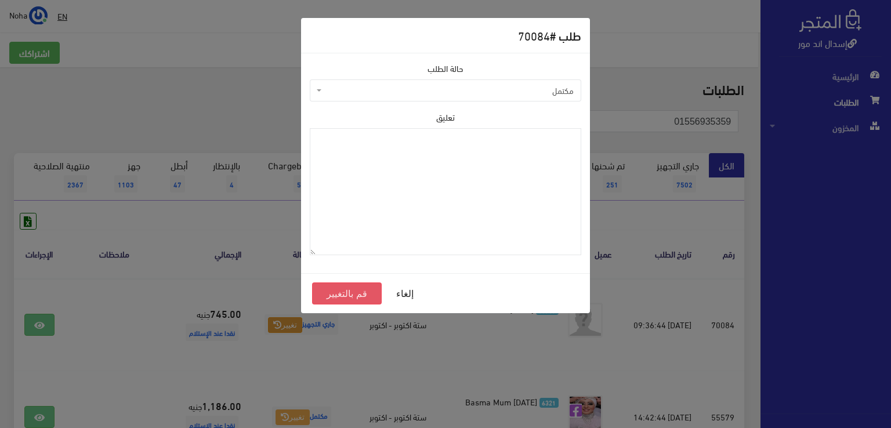
click at [332, 300] on button "قم بالتغيير" at bounding box center [347, 294] width 70 height 22
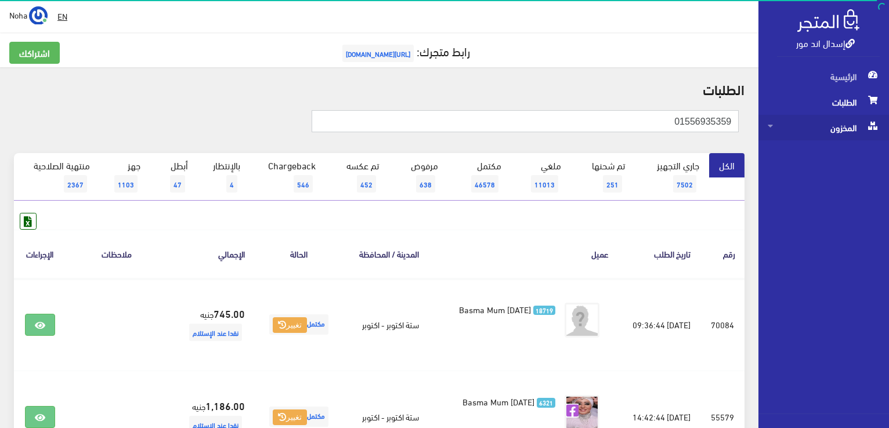
drag, startPoint x: 609, startPoint y: 125, endPoint x: 857, endPoint y: 121, distance: 248.3
click at [857, 121] on div "إسدال اند مور الرئيسية الطلبات المخزون" at bounding box center [444, 416] width 889 height 833
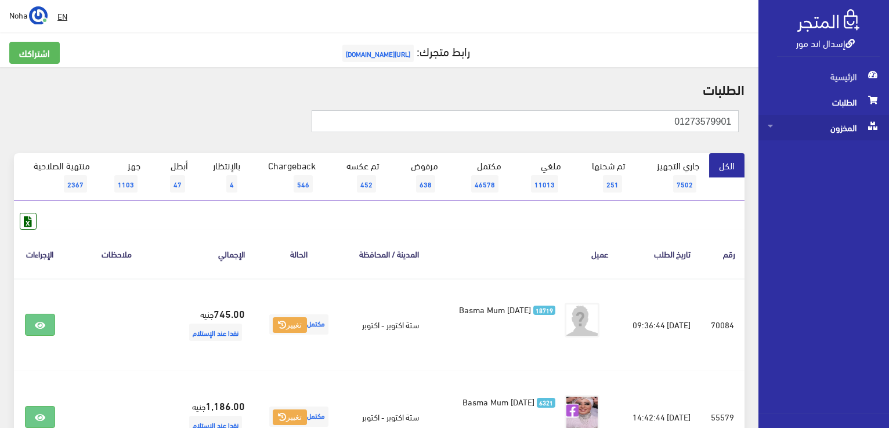
type input "01273579901"
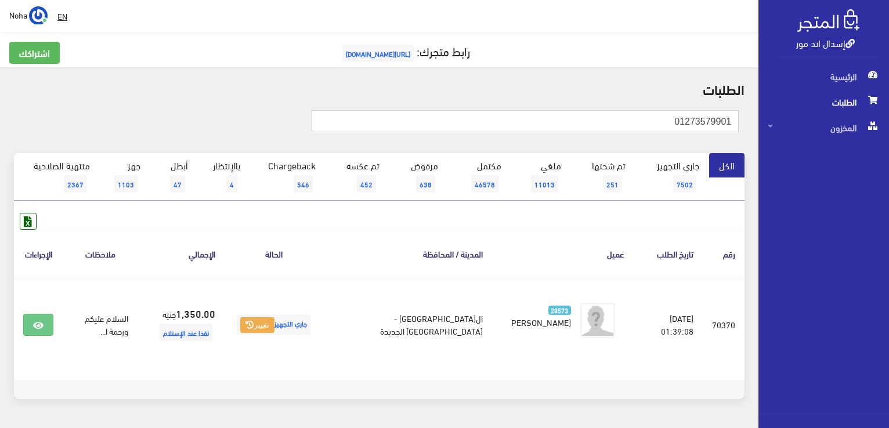
drag, startPoint x: 414, startPoint y: 121, endPoint x: 890, endPoint y: 89, distance: 477.4
click at [888, 89] on html "إسدال اند مور الرئيسية الطلبات" at bounding box center [444, 214] width 889 height 428
type input "01278744476"
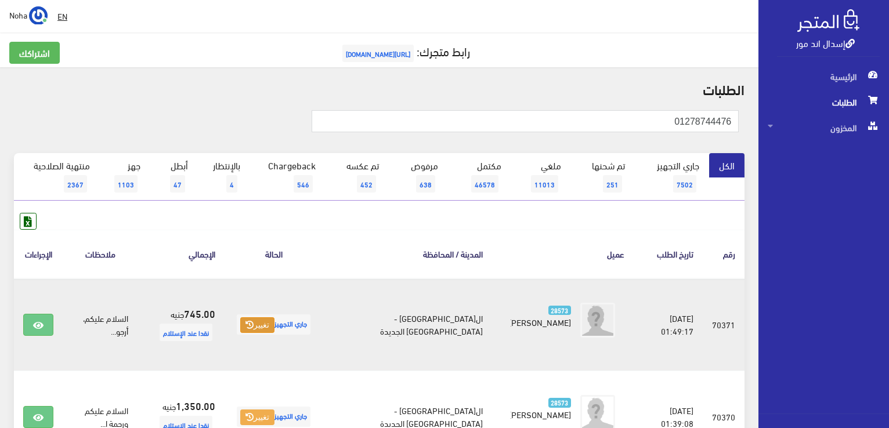
click at [274, 327] on button "تغيير" at bounding box center [257, 325] width 34 height 16
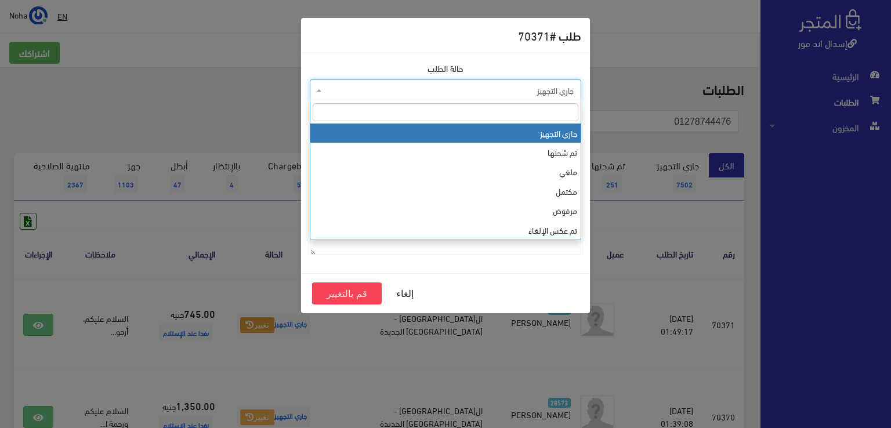
click at [452, 95] on span "جاري التجهيز" at bounding box center [448, 91] width 249 height 12
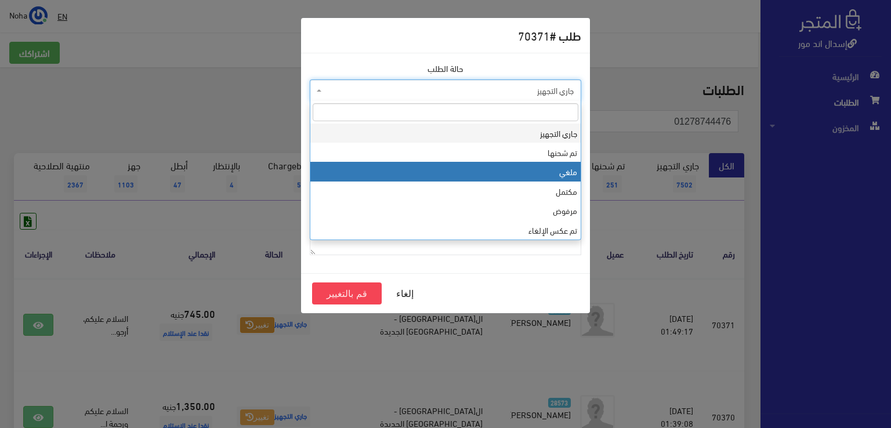
select select "3"
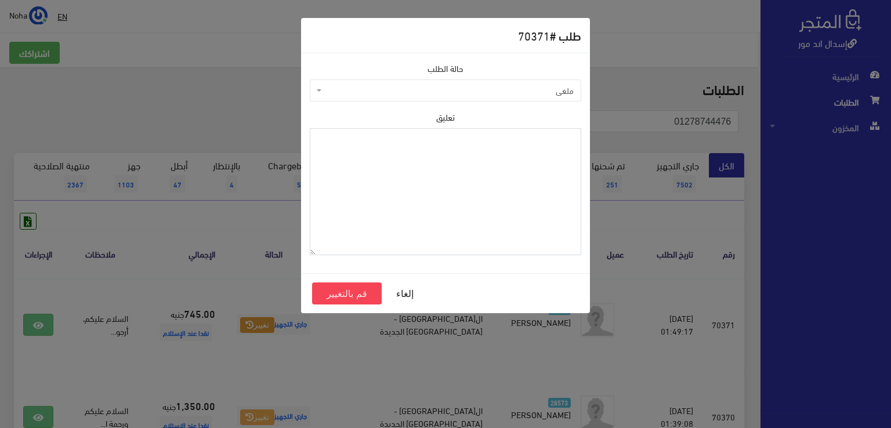
click at [413, 200] on textarea "تعليق" at bounding box center [445, 191] width 271 height 127
type textarea "جزء"
click at [368, 294] on button "قم بالتغيير" at bounding box center [347, 294] width 70 height 22
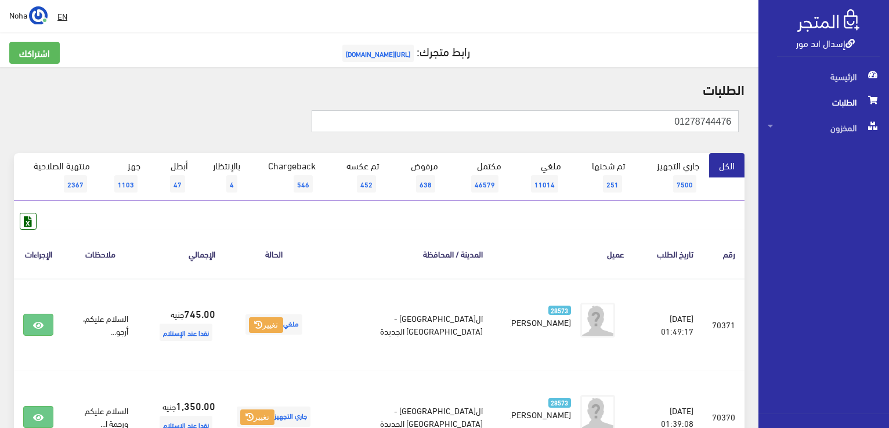
drag, startPoint x: 661, startPoint y: 116, endPoint x: 890, endPoint y: 193, distance: 242.1
click at [888, 194] on html "إسدال اند مور الرئيسية الطلبات" at bounding box center [444, 214] width 889 height 428
type input "01211406532"
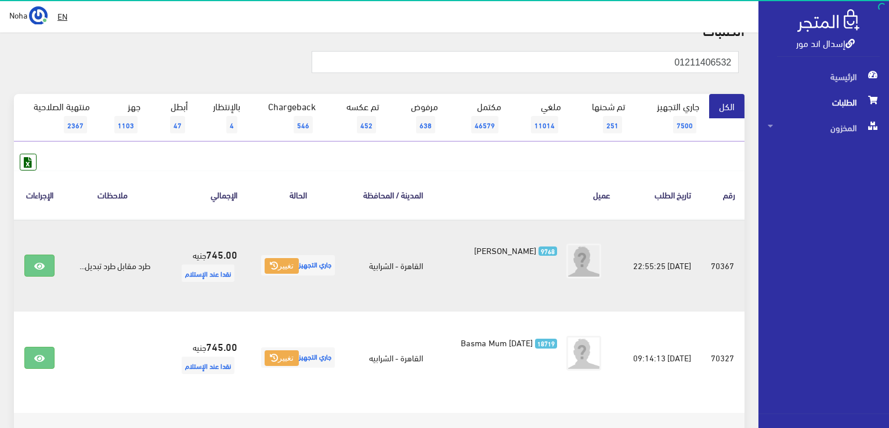
scroll to position [127, 0]
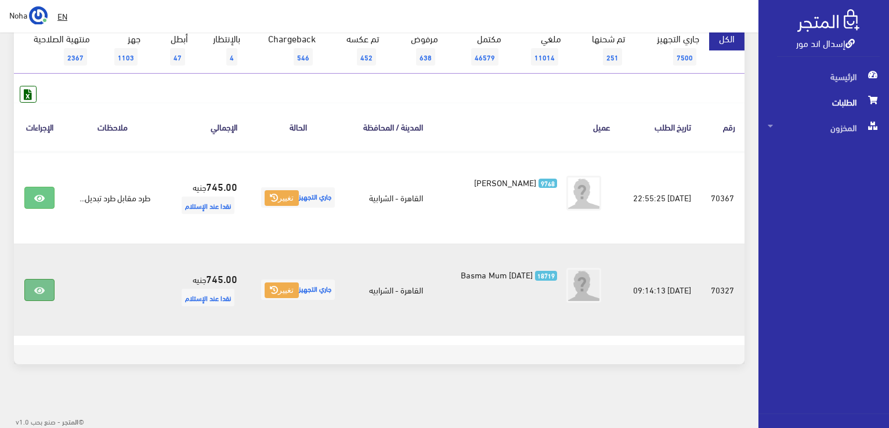
click at [45, 288] on link at bounding box center [39, 290] width 30 height 22
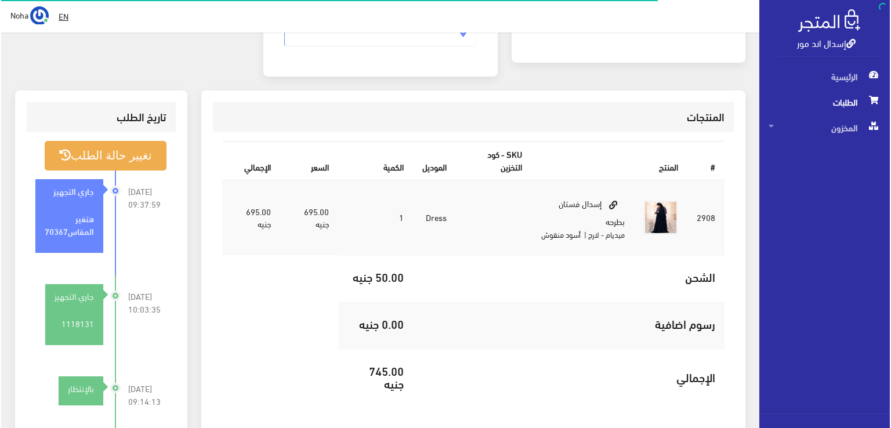
scroll to position [290, 0]
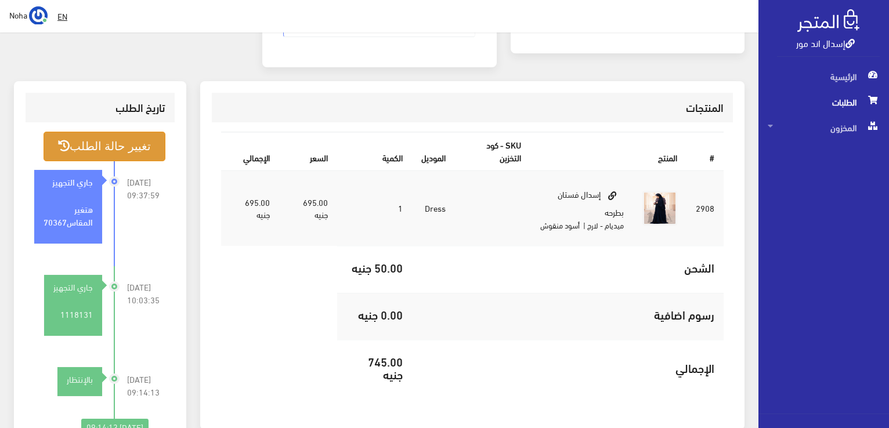
click at [113, 139] on button "تغيير حالة الطلب" at bounding box center [105, 147] width 122 height 30
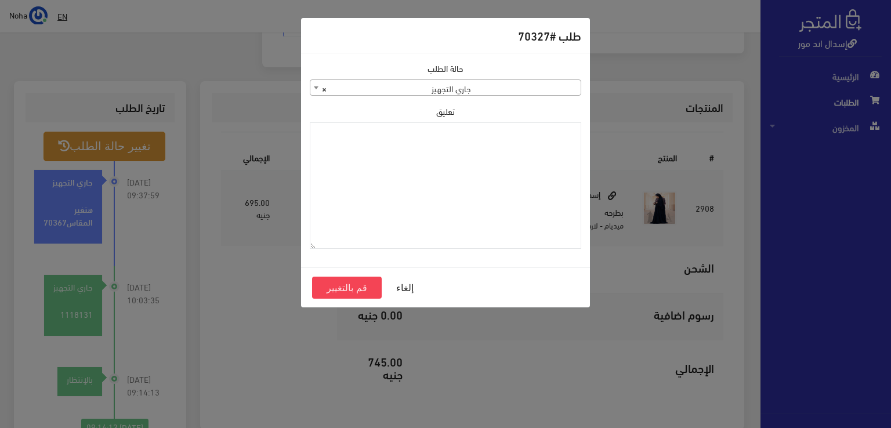
click at [344, 85] on span "× جاري التجهيز" at bounding box center [445, 88] width 270 height 16
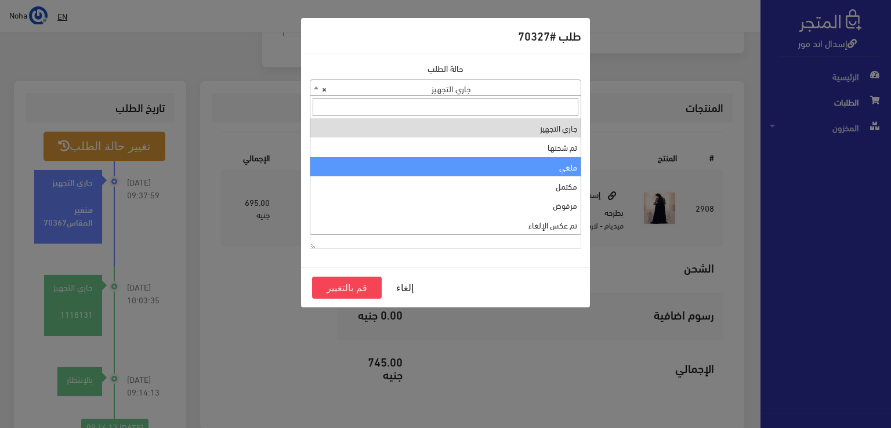
select select "3"
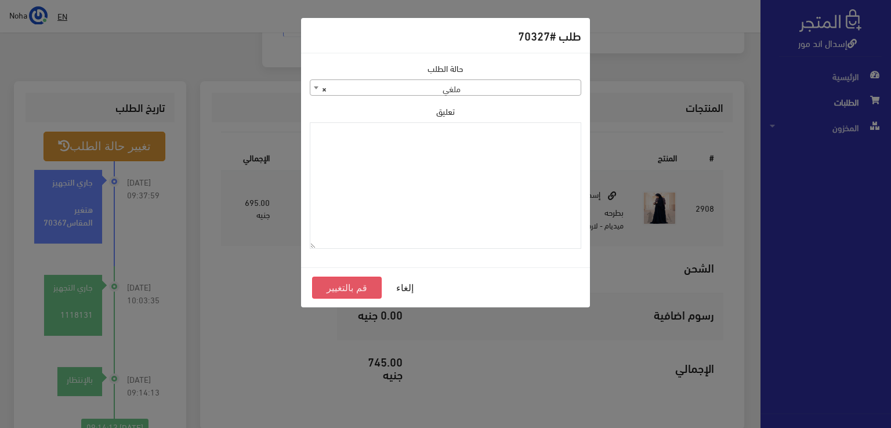
click at [331, 289] on button "قم بالتغيير" at bounding box center [347, 288] width 70 height 22
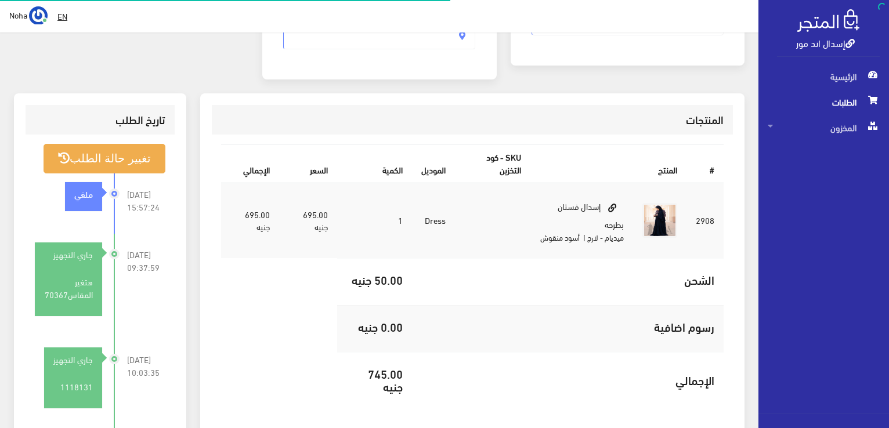
scroll to position [278, 0]
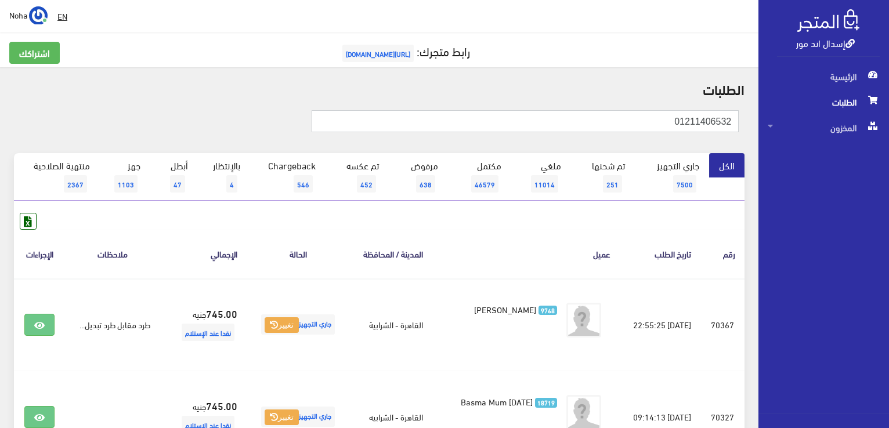
drag, startPoint x: 557, startPoint y: 116, endPoint x: 890, endPoint y: 179, distance: 339.5
click at [888, 179] on html "إسدال اند مور الرئيسية الطلبات" at bounding box center [444, 214] width 889 height 428
type input "70377"
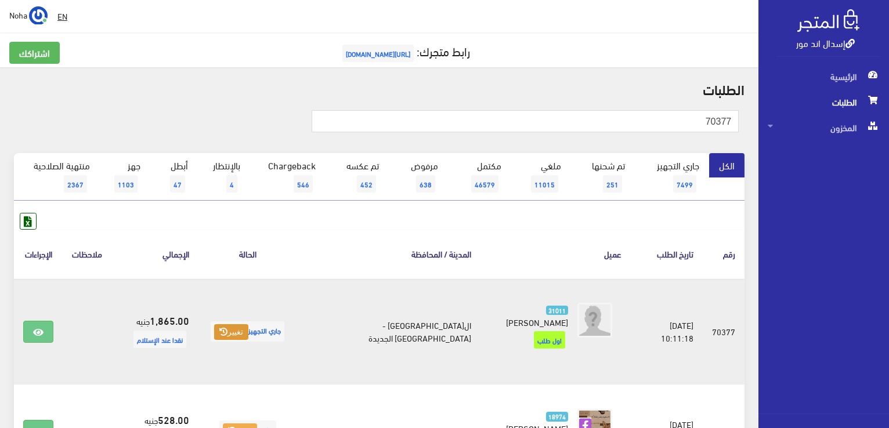
click at [244, 330] on button "تغيير" at bounding box center [231, 332] width 34 height 16
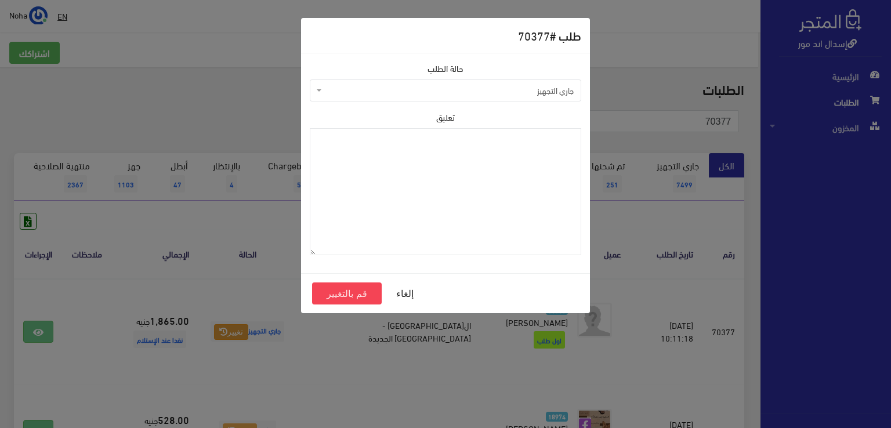
click at [490, 90] on span "جاري التجهيز" at bounding box center [448, 91] width 249 height 12
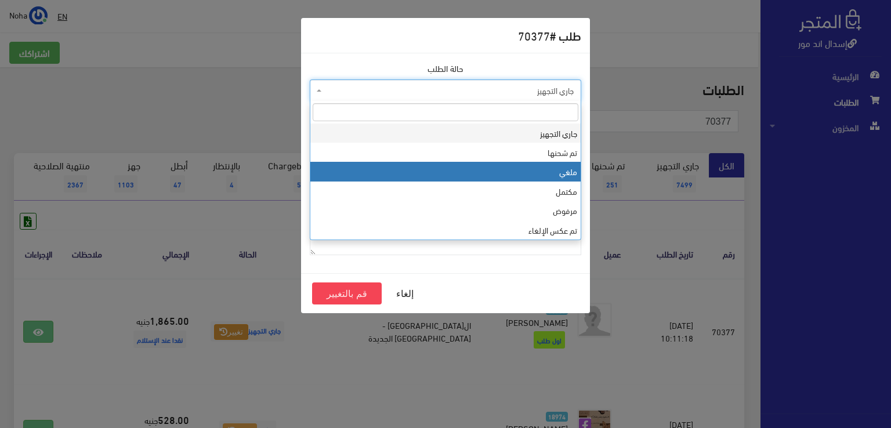
select select "3"
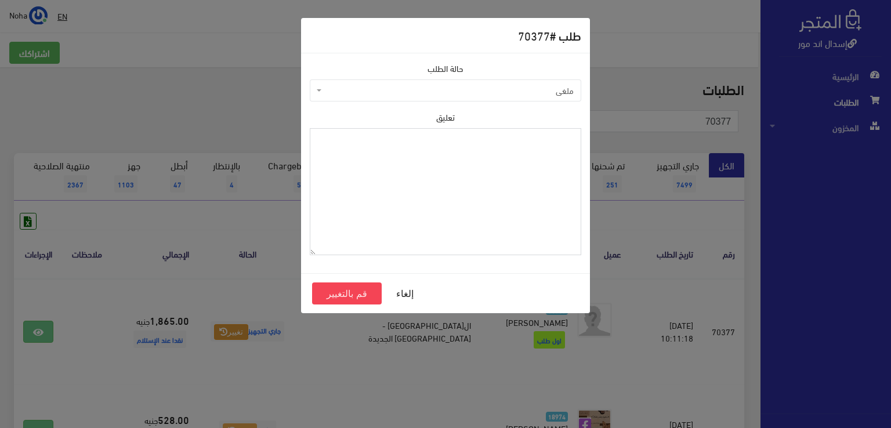
click at [470, 186] on textarea "تعليق" at bounding box center [445, 191] width 271 height 127
type textarea "اوت زون وبلغت العميله"
click at [343, 293] on button "قم بالتغيير" at bounding box center [347, 294] width 70 height 22
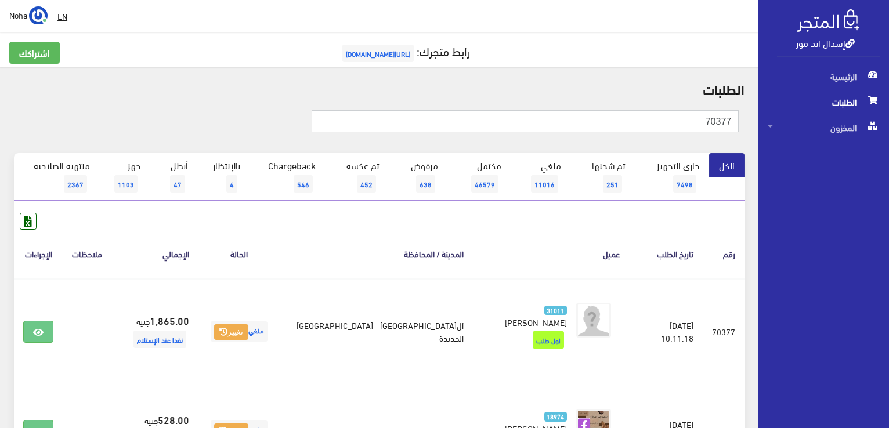
drag, startPoint x: 650, startPoint y: 117, endPoint x: 890, endPoint y: 291, distance: 297.1
click at [888, 291] on html "إسدال اند مور الرئيسية الطلبات" at bounding box center [444, 214] width 889 height 428
type input "01110052166"
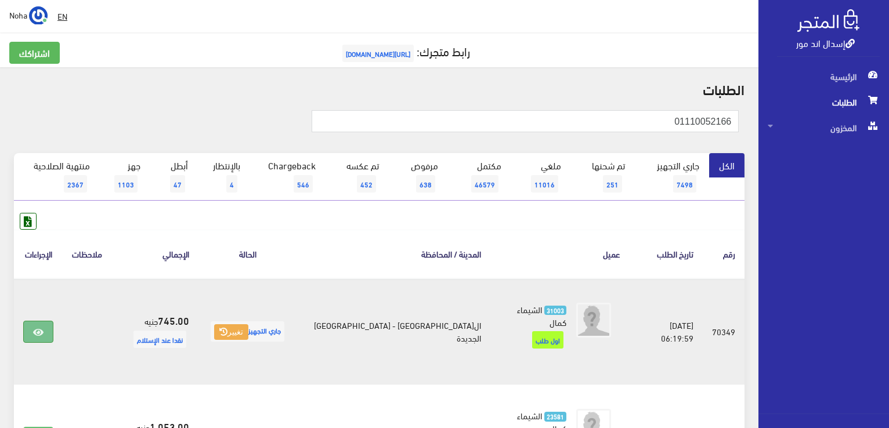
click at [41, 328] on icon at bounding box center [38, 332] width 10 height 9
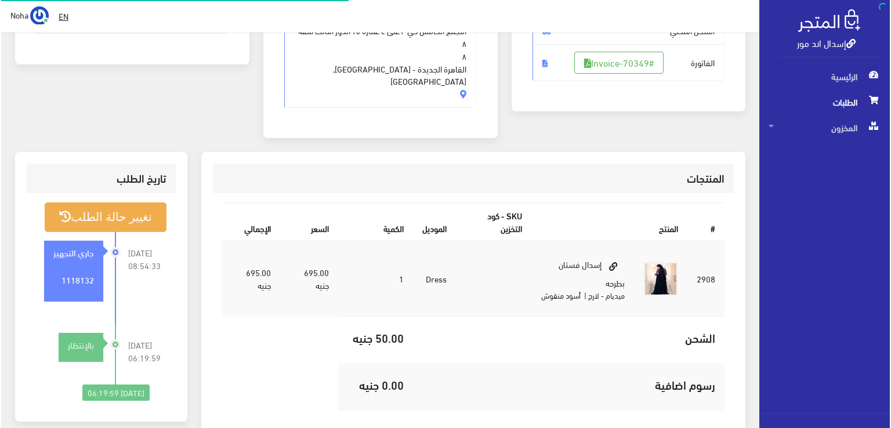
scroll to position [232, 0]
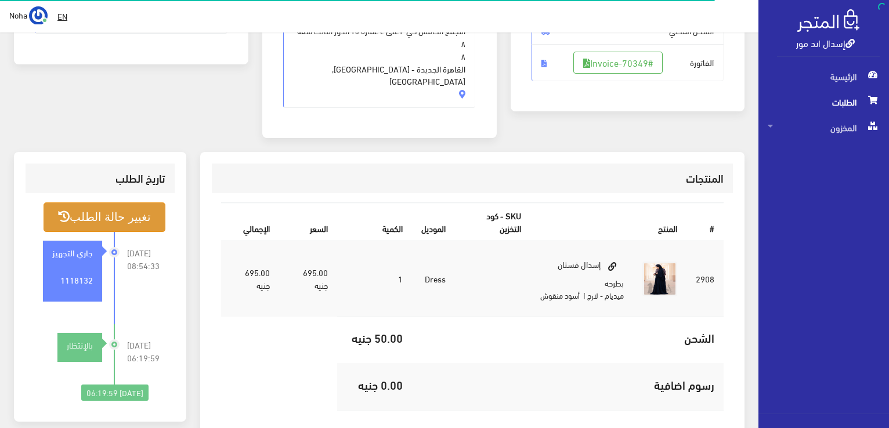
click at [133, 202] on button "تغيير حالة الطلب" at bounding box center [105, 217] width 122 height 30
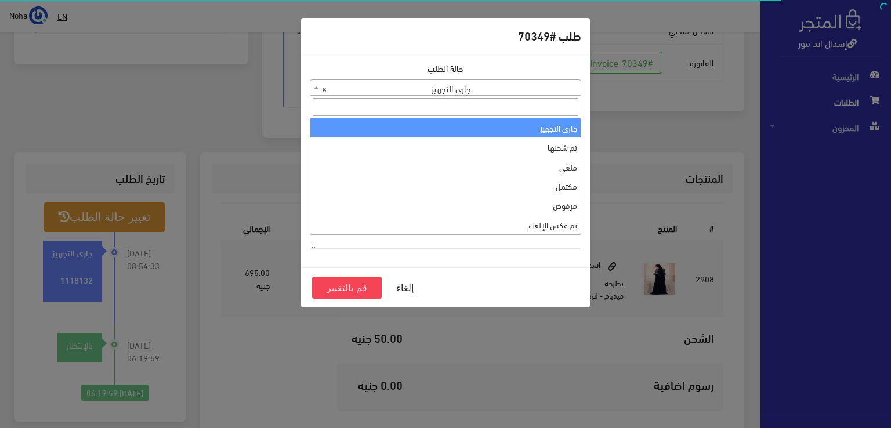
click at [367, 86] on span "× جاري التجهيز" at bounding box center [445, 88] width 270 height 16
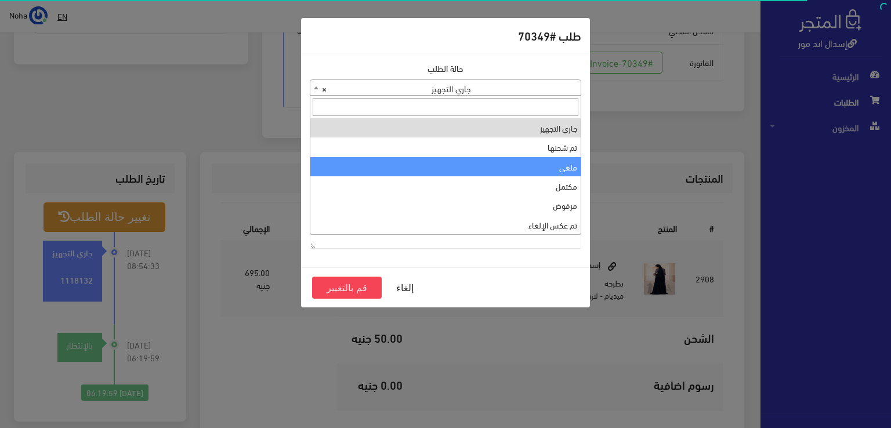
select select "3"
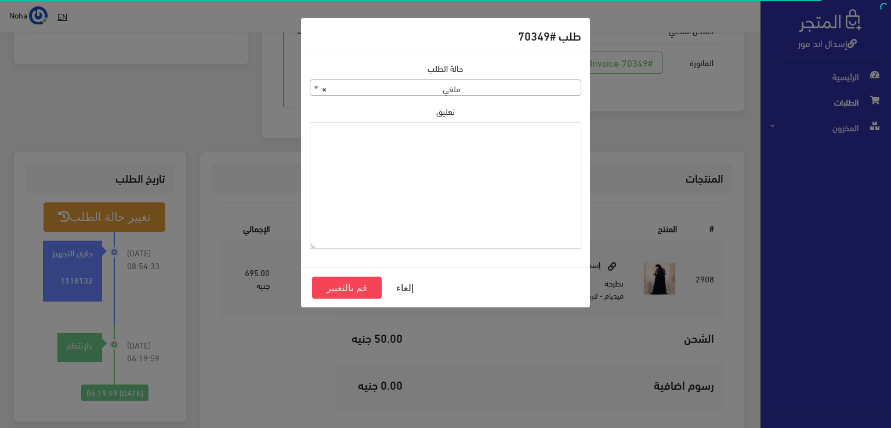
click at [480, 198] on textarea "تعليق" at bounding box center [445, 185] width 271 height 127
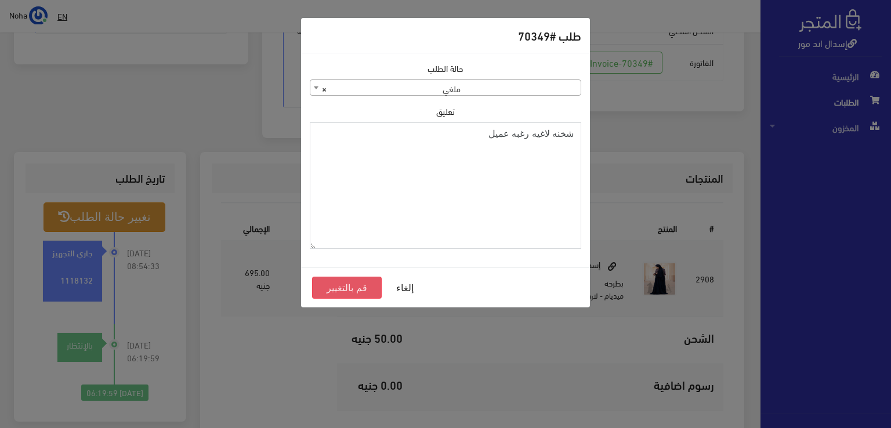
type textarea "شخنه لاغيه رغبه عميل"
click at [358, 281] on button "قم بالتغيير" at bounding box center [347, 288] width 70 height 22
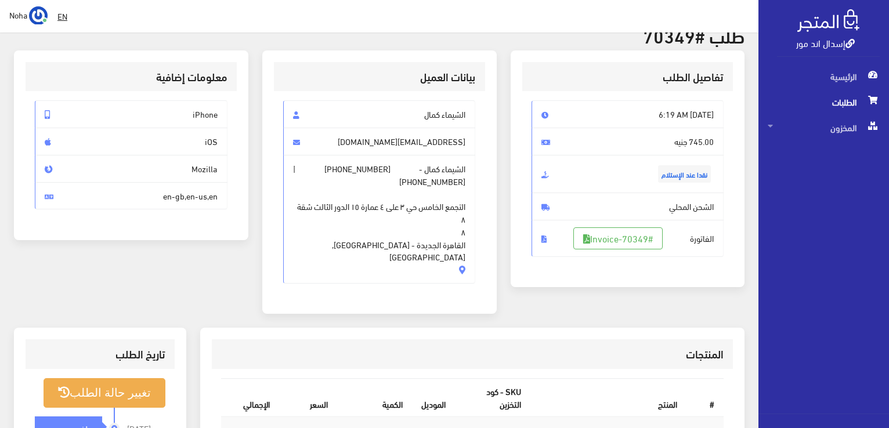
scroll to position [174, 0]
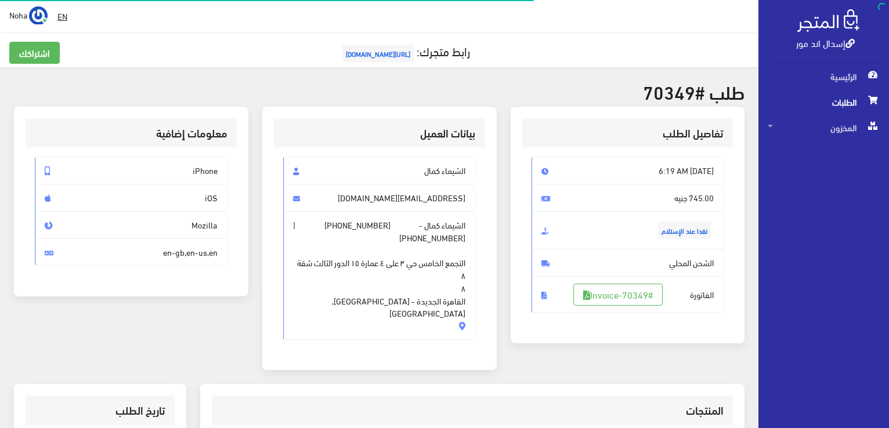
scroll to position [228, 0]
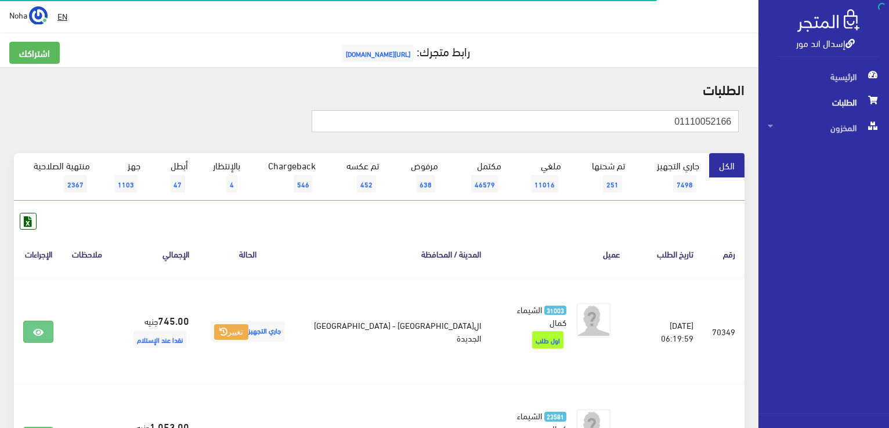
drag, startPoint x: 665, startPoint y: 121, endPoint x: 890, endPoint y: 156, distance: 228.3
click at [888, 156] on html "إسدال اند مور الرئيسية الطلبات" at bounding box center [444, 214] width 889 height 428
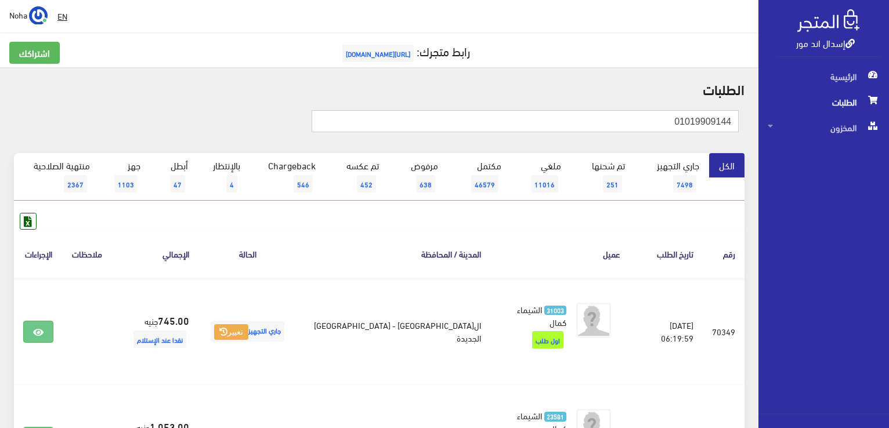
type input "01019909144"
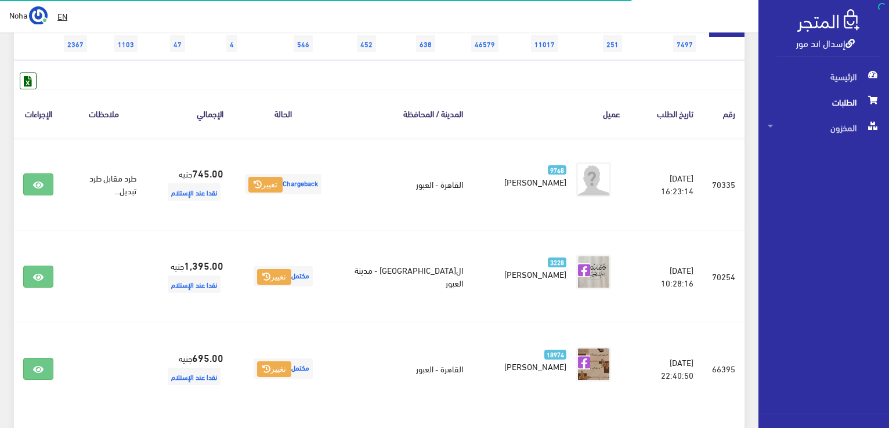
scroll to position [174, 0]
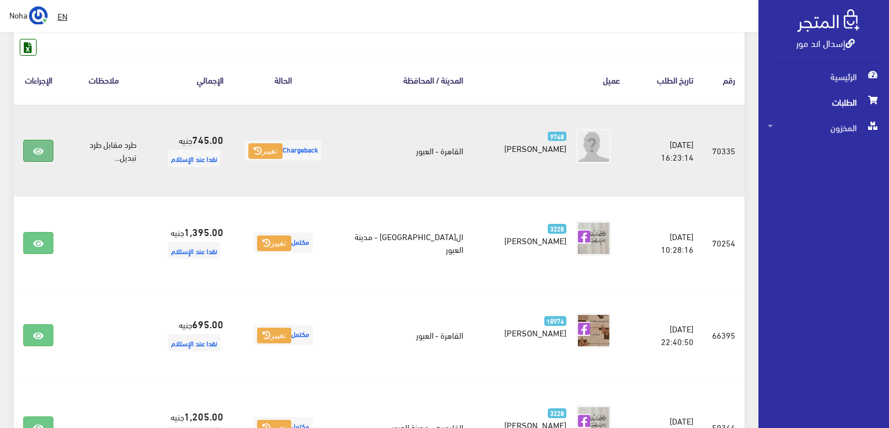
click at [44, 154] on icon at bounding box center [38, 151] width 10 height 9
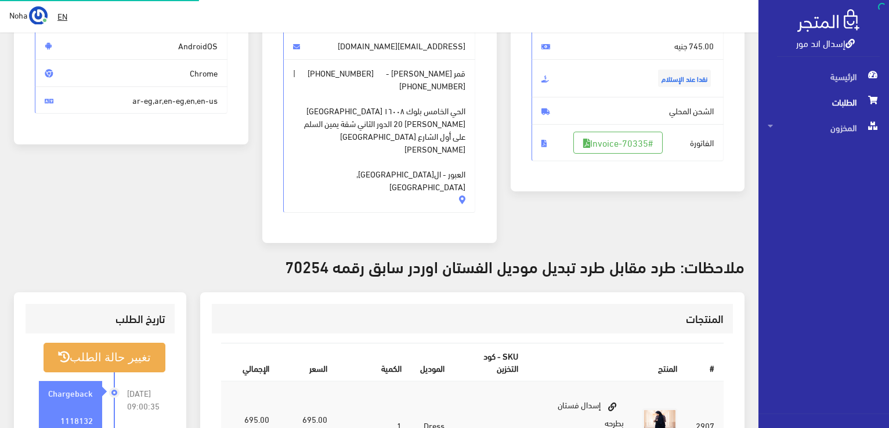
scroll to position [232, 0]
